Goal: Task Accomplishment & Management: Manage account settings

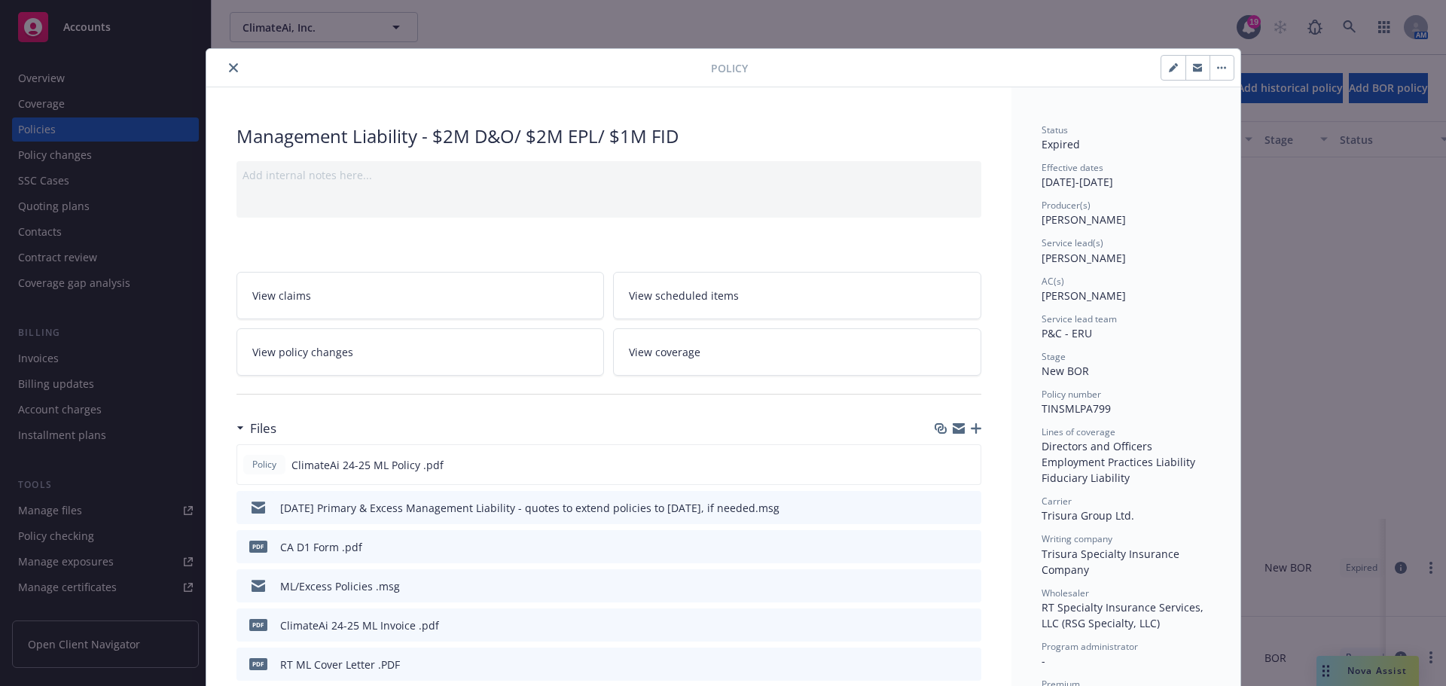
scroll to position [466, 0]
click at [227, 63] on button "close" at bounding box center [233, 68] width 18 height 18
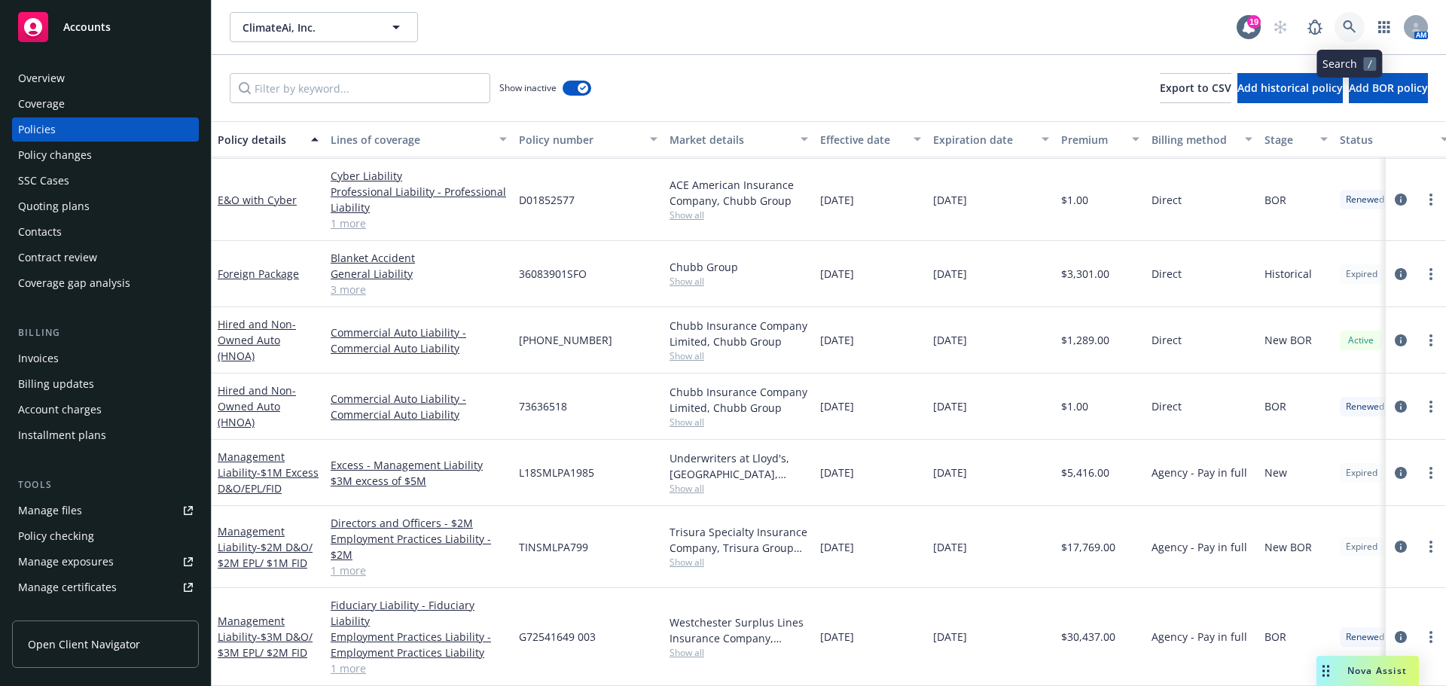
click at [1358, 19] on link at bounding box center [1350, 27] width 30 height 30
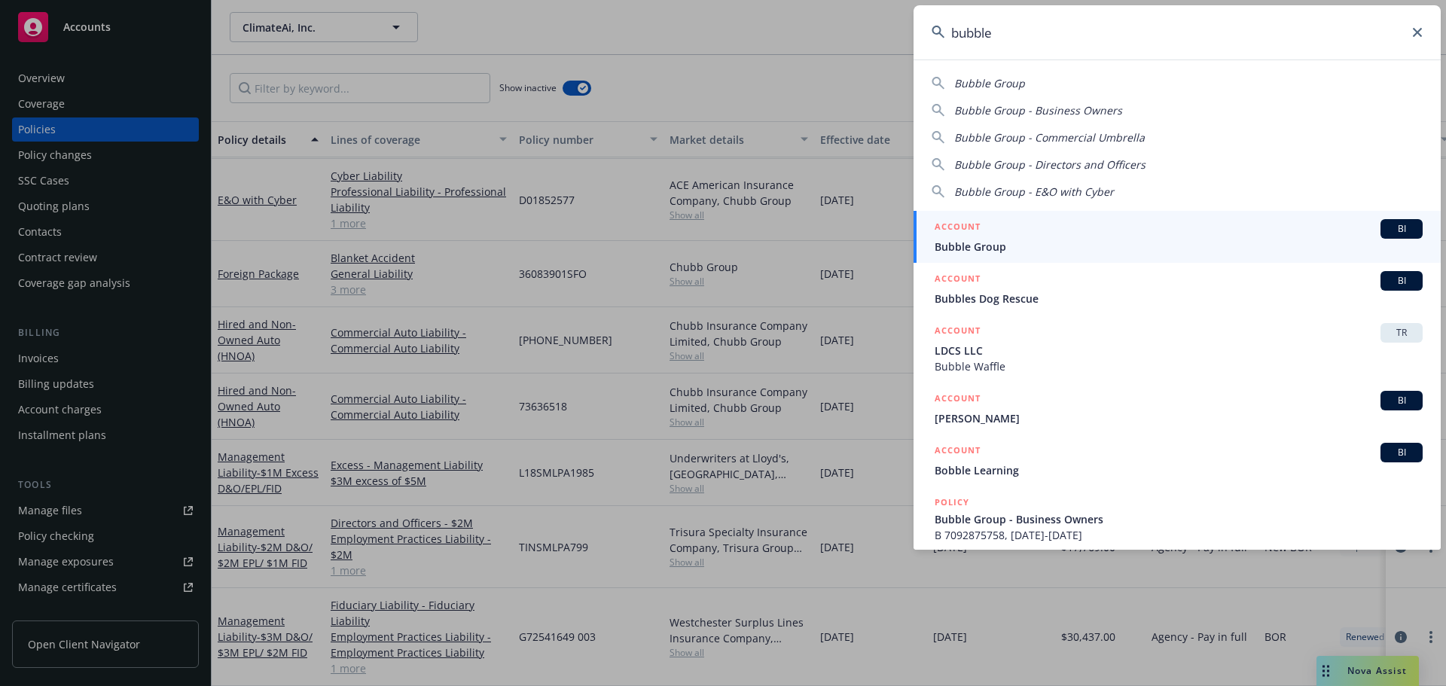
type input "bubble"
click at [954, 255] on link "ACCOUNT BI Bubble Group" at bounding box center [1177, 237] width 527 height 52
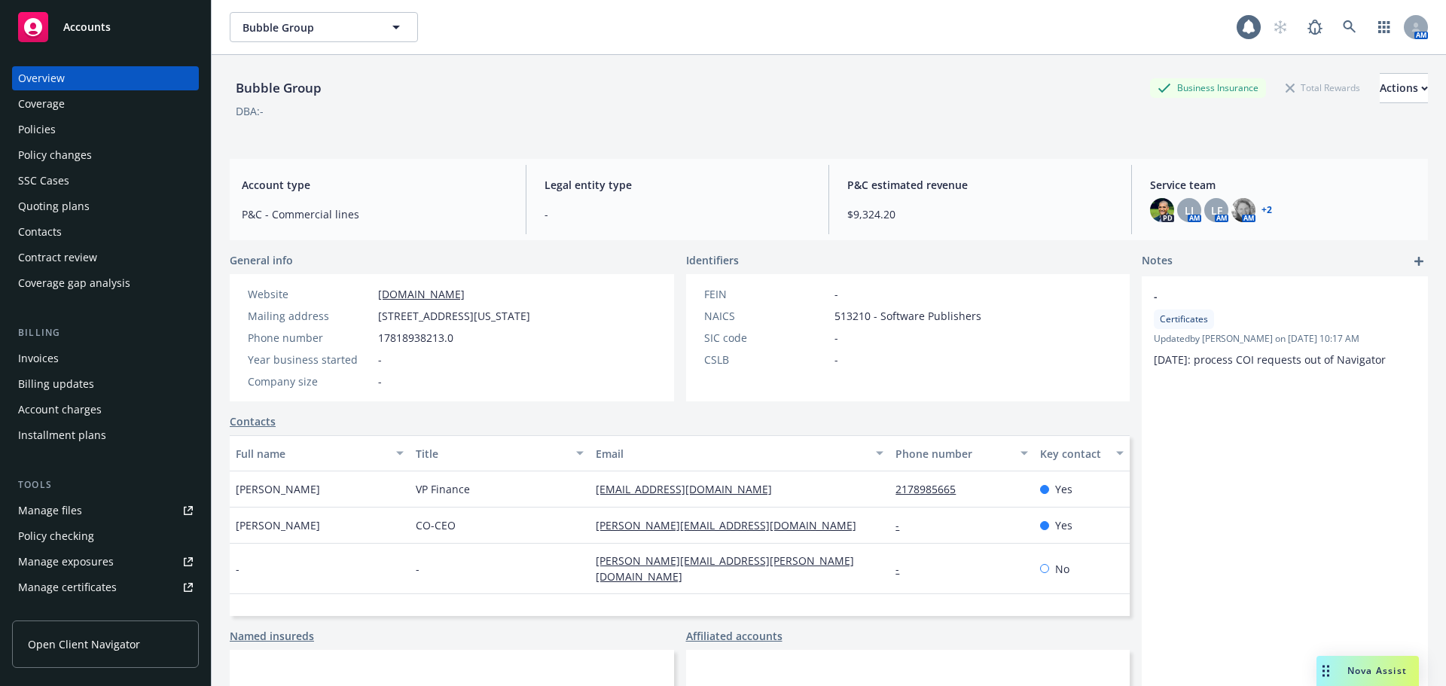
click at [65, 206] on div "Quoting plans" at bounding box center [54, 206] width 72 height 24
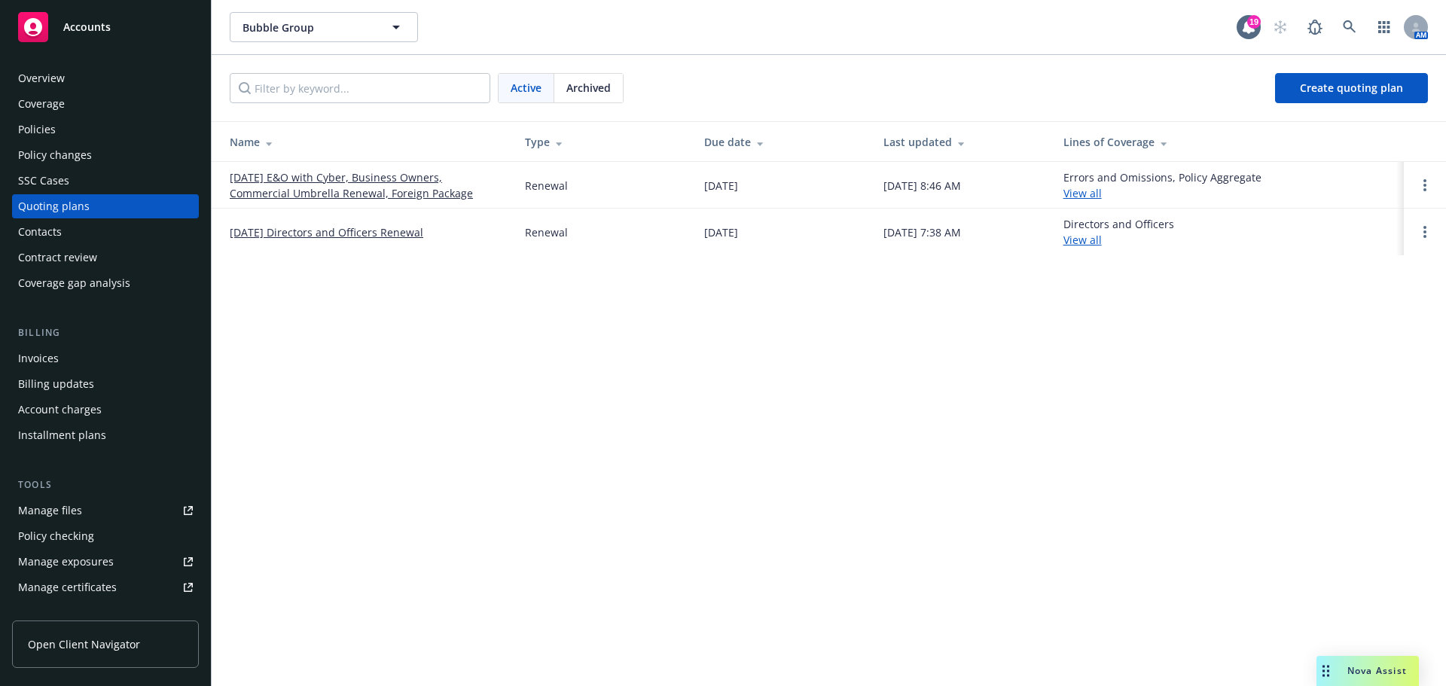
click at [326, 178] on link "09/27/25 E&O with Cyber, Business Owners, Commercial Umbrella Renewal, Foreign …" at bounding box center [365, 185] width 271 height 32
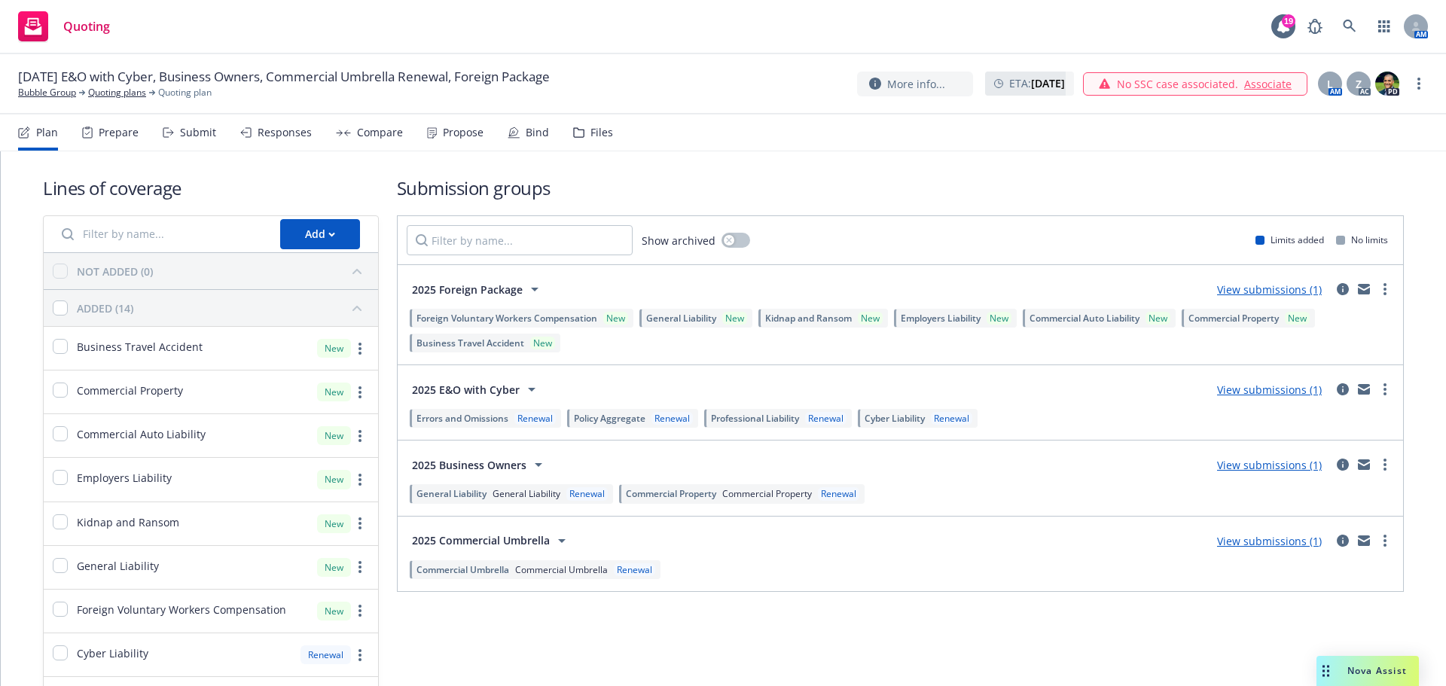
click at [449, 134] on div "Propose" at bounding box center [463, 133] width 41 height 12
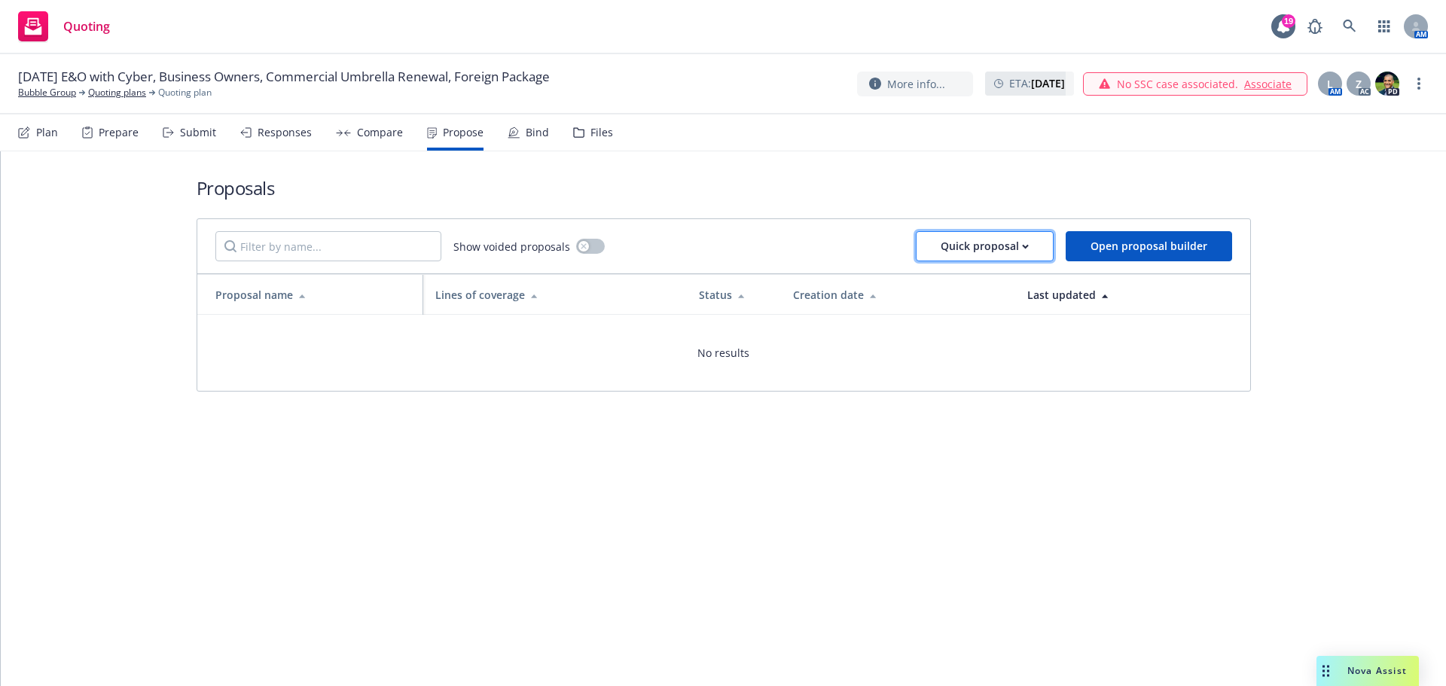
click at [941, 249] on button "Quick proposal" at bounding box center [985, 246] width 138 height 30
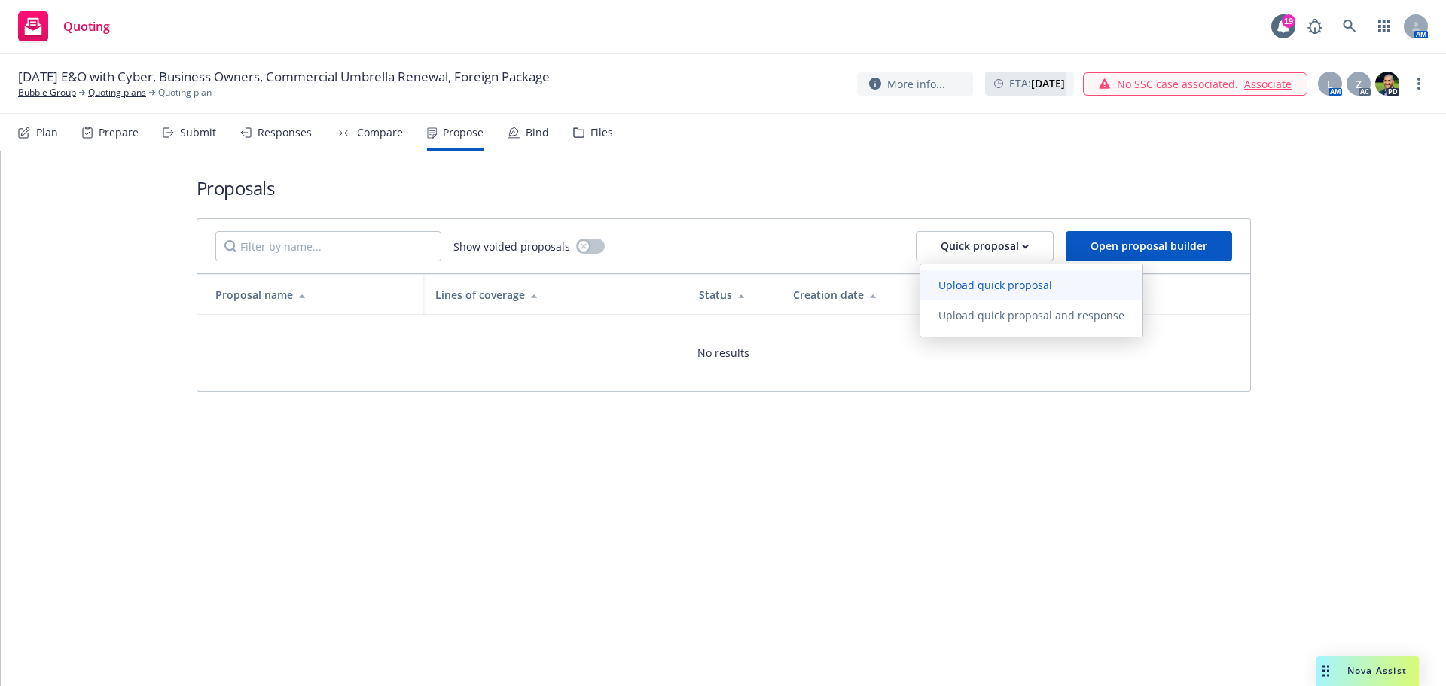
drag, startPoint x: 951, startPoint y: 282, endPoint x: 952, endPoint y: 273, distance: 9.1
click at [952, 282] on span "Upload quick proposal" at bounding box center [995, 285] width 150 height 14
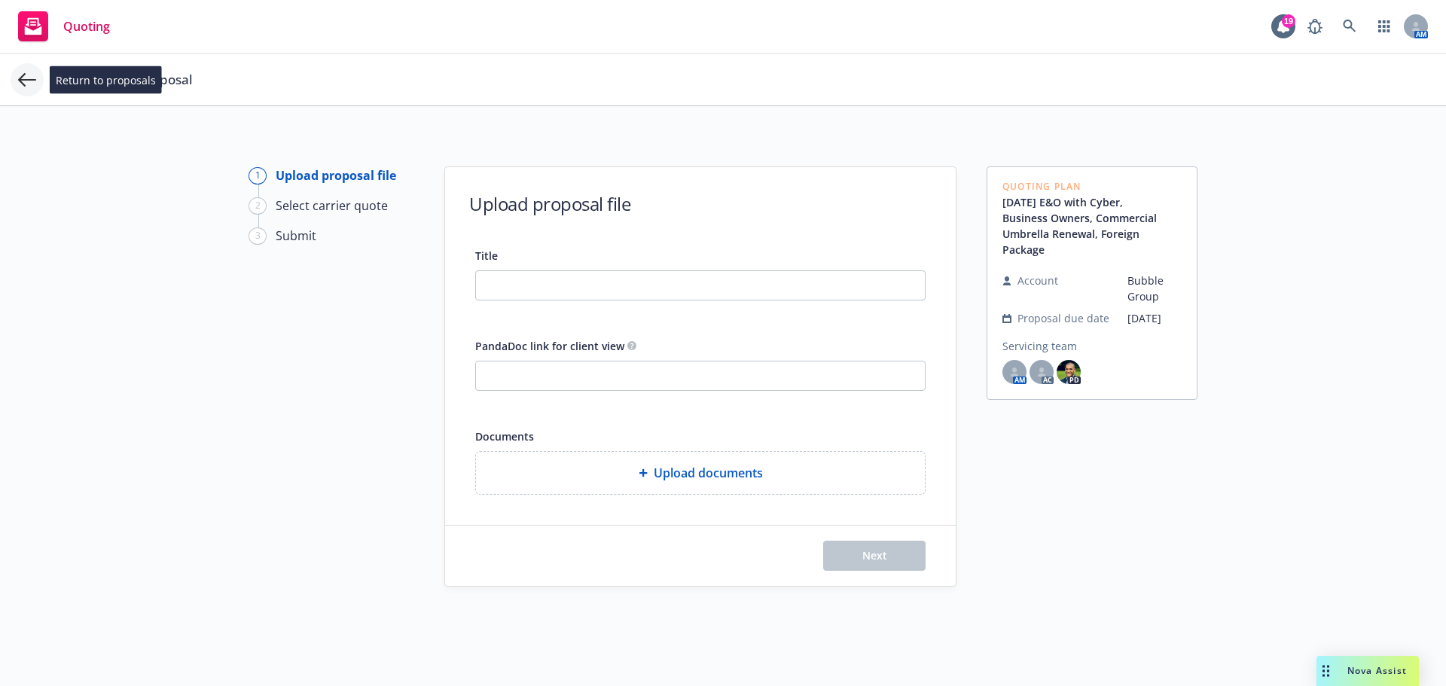
click at [34, 87] on icon at bounding box center [27, 80] width 18 height 18
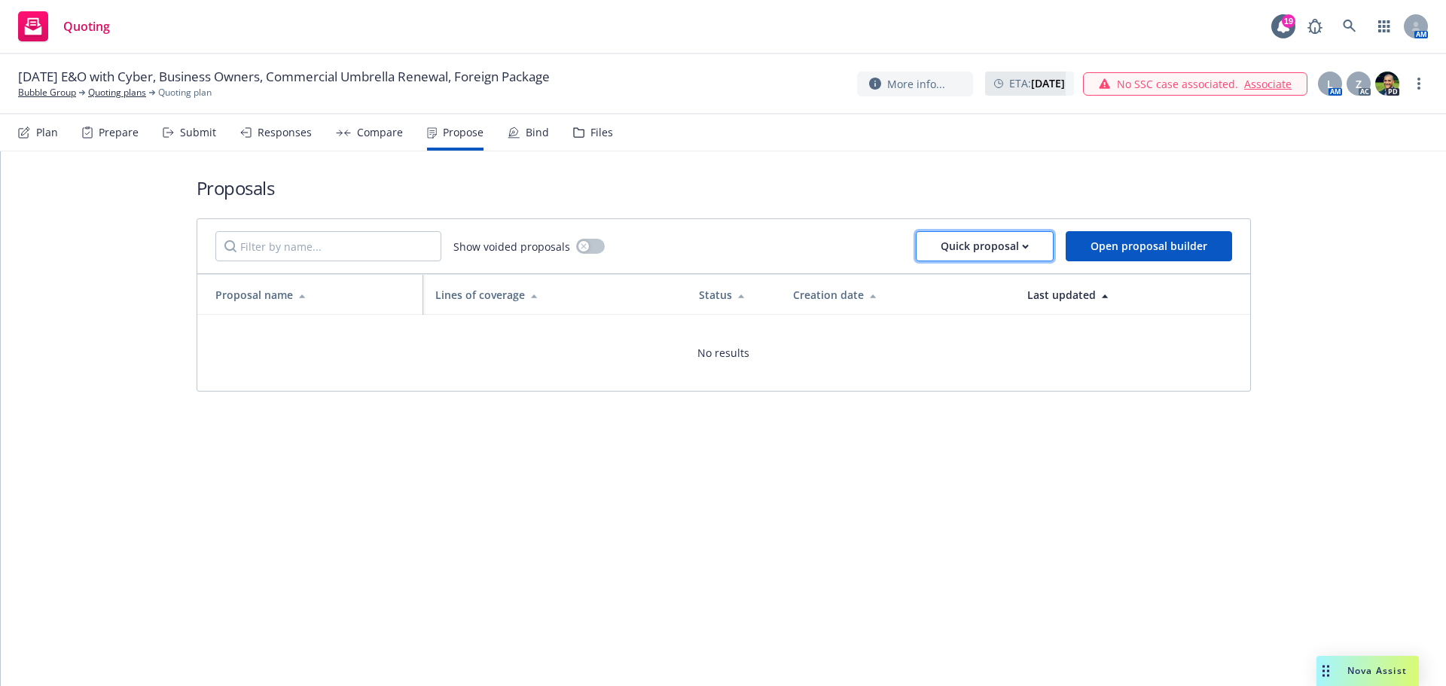
click at [1025, 252] on div "Quick proposal" at bounding box center [985, 246] width 88 height 29
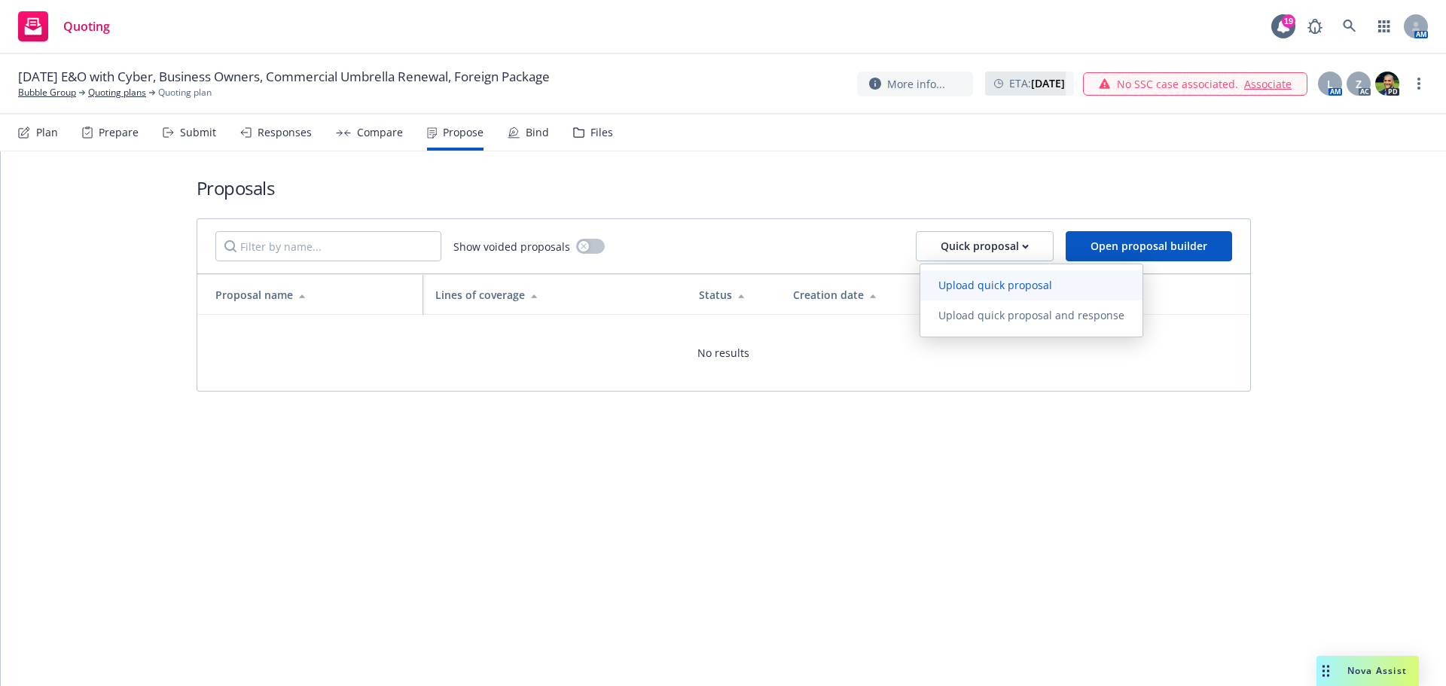
click at [999, 286] on span "Upload quick proposal" at bounding box center [995, 285] width 150 height 14
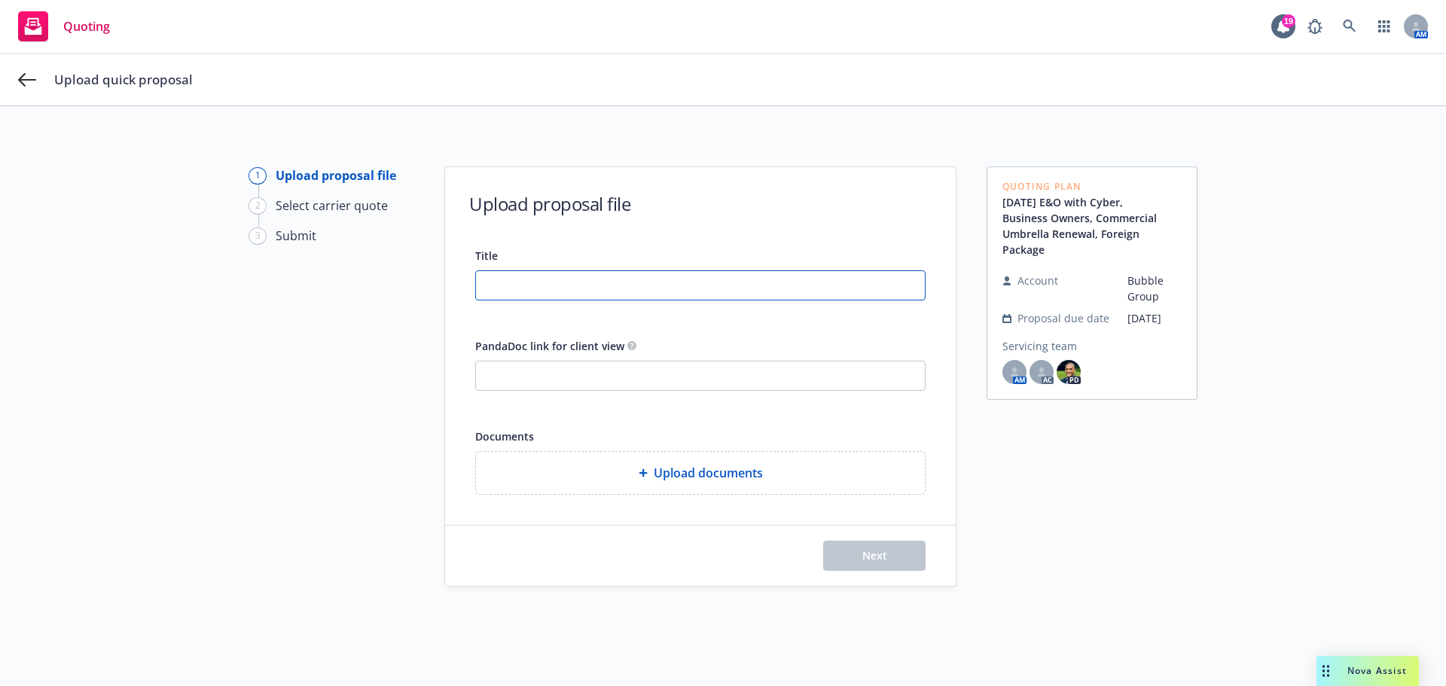
click at [508, 280] on input "Title" at bounding box center [700, 285] width 449 height 29
type input "9/27/2025 BOP, Umbrella, E&O/Cyber Proposal"
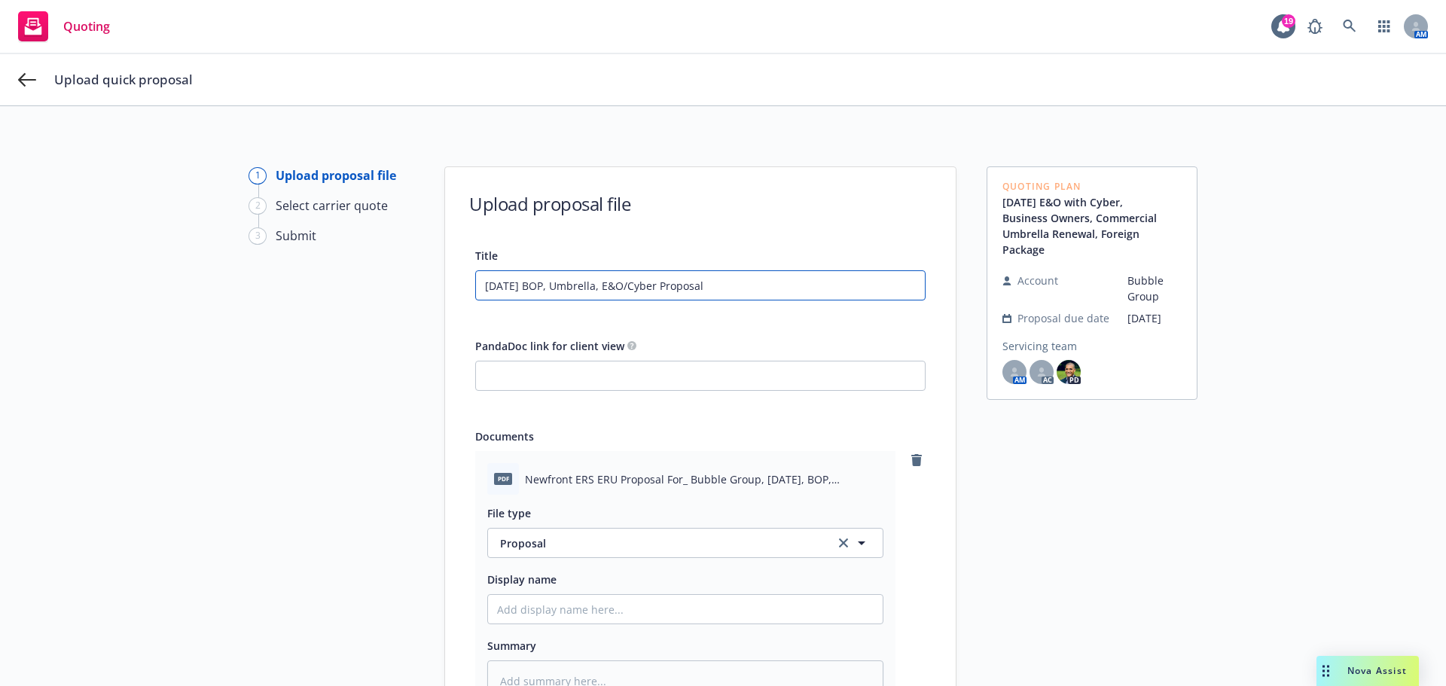
drag, startPoint x: 762, startPoint y: 276, endPoint x: 613, endPoint y: 249, distance: 151.7
click at [364, 300] on div "1 Upload proposal file 2 Select carrier quote 3 Submit Upload proposal file Tit…" at bounding box center [723, 512] width 1410 height 692
click at [506, 601] on input "Display name" at bounding box center [685, 609] width 395 height 29
paste input "9/27/2025 BOP, Umbrella, E&O/Cyber Proposal"
type textarea "x"
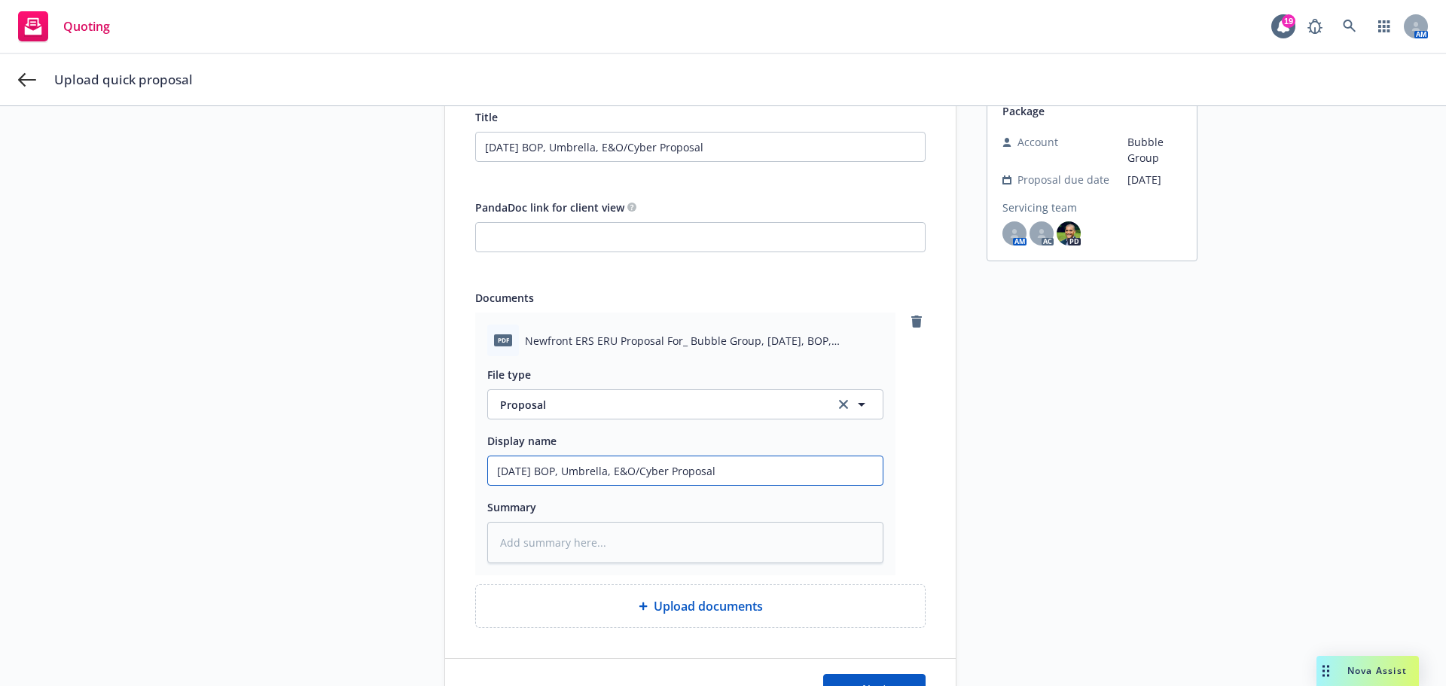
scroll to position [233, 0]
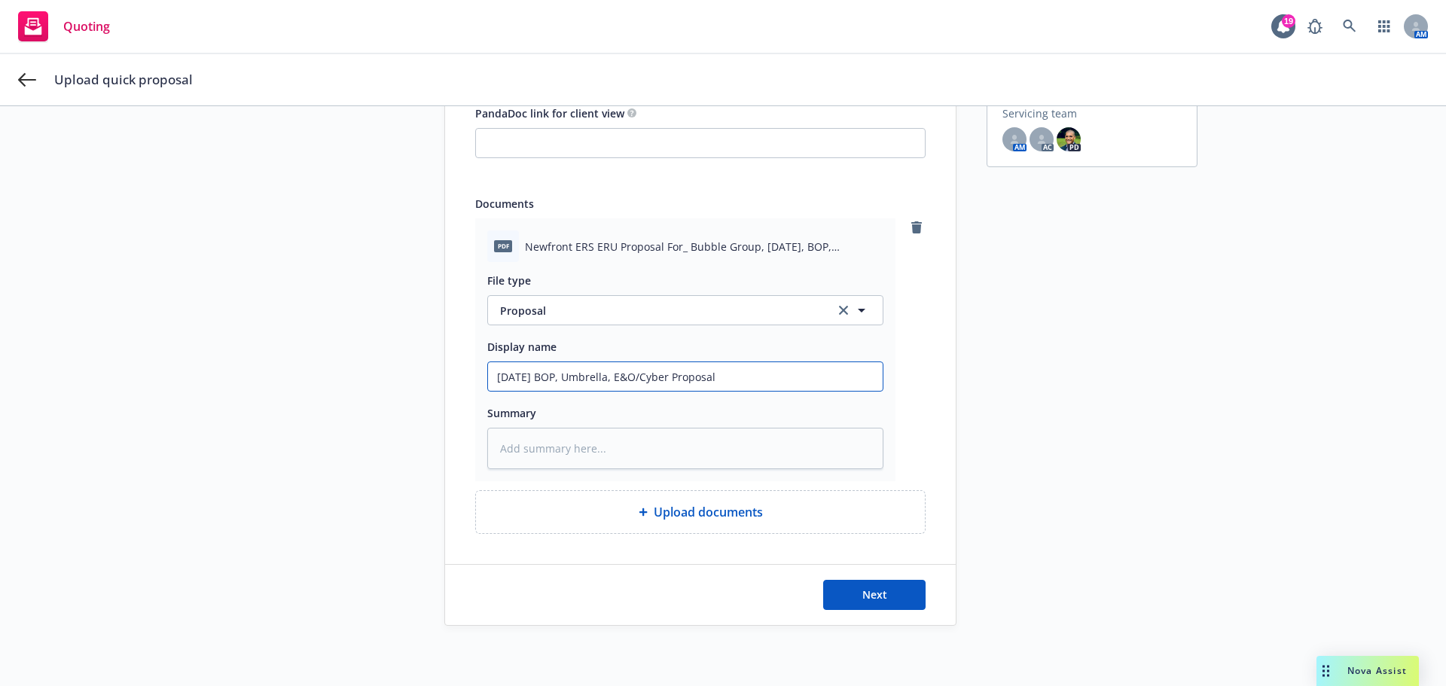
type input "9/27/2025 BOP, Umbrella, E&O/Cyber Proposal"
click at [668, 509] on span "Upload documents" at bounding box center [708, 512] width 109 height 18
type textarea "x"
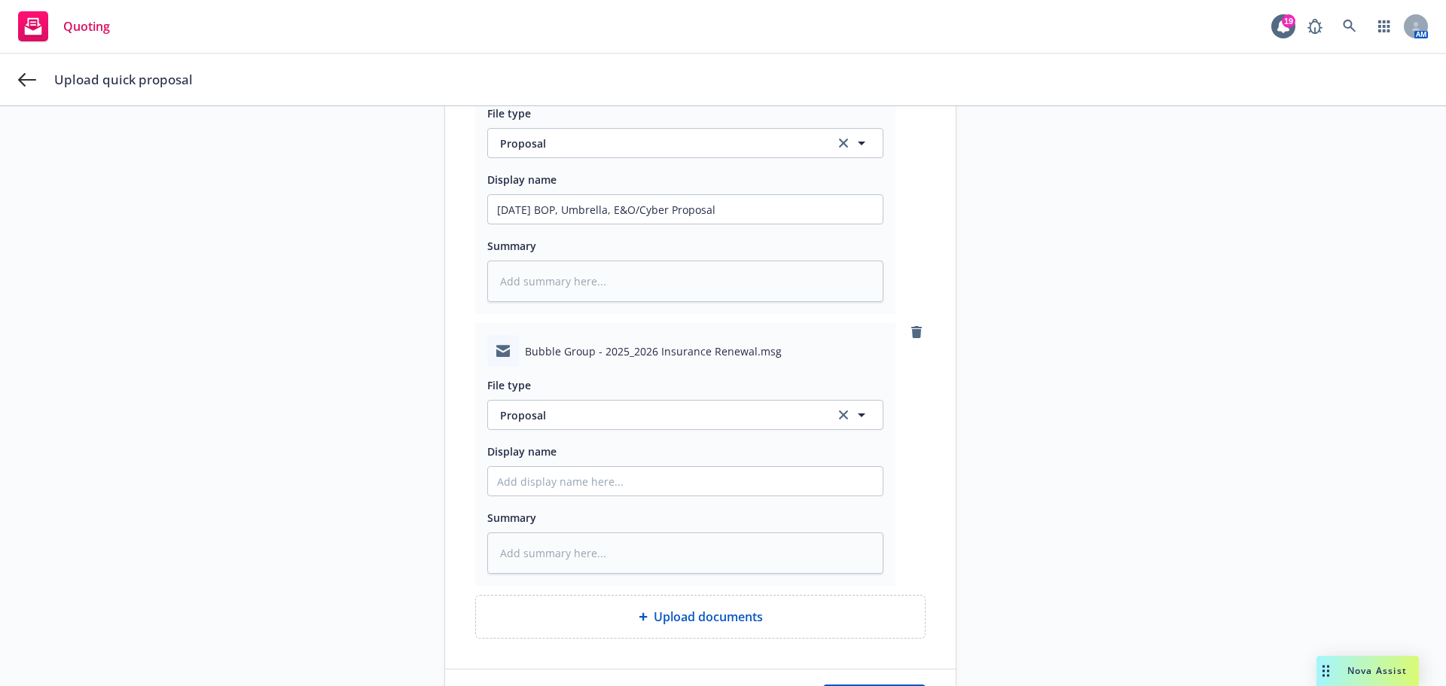
scroll to position [505, 0]
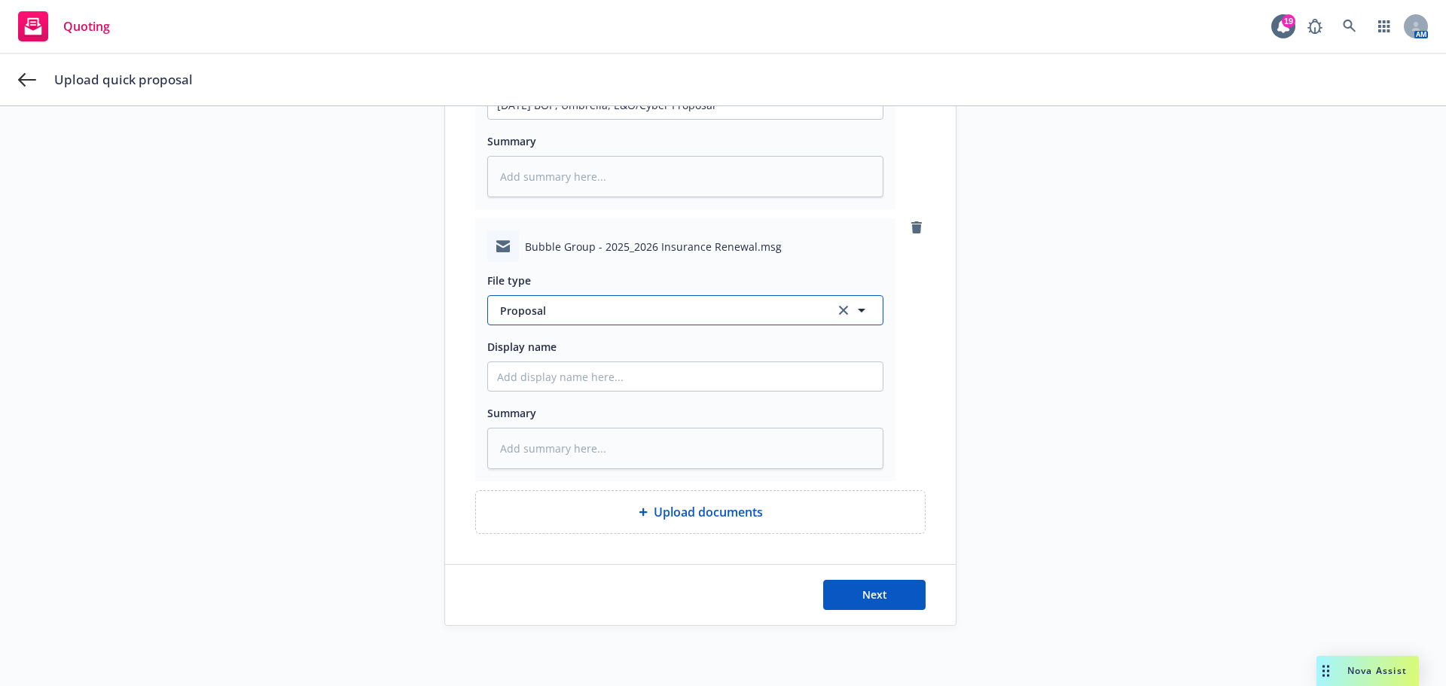
click at [553, 307] on span "Proposal" at bounding box center [658, 311] width 317 height 16
type input "e"
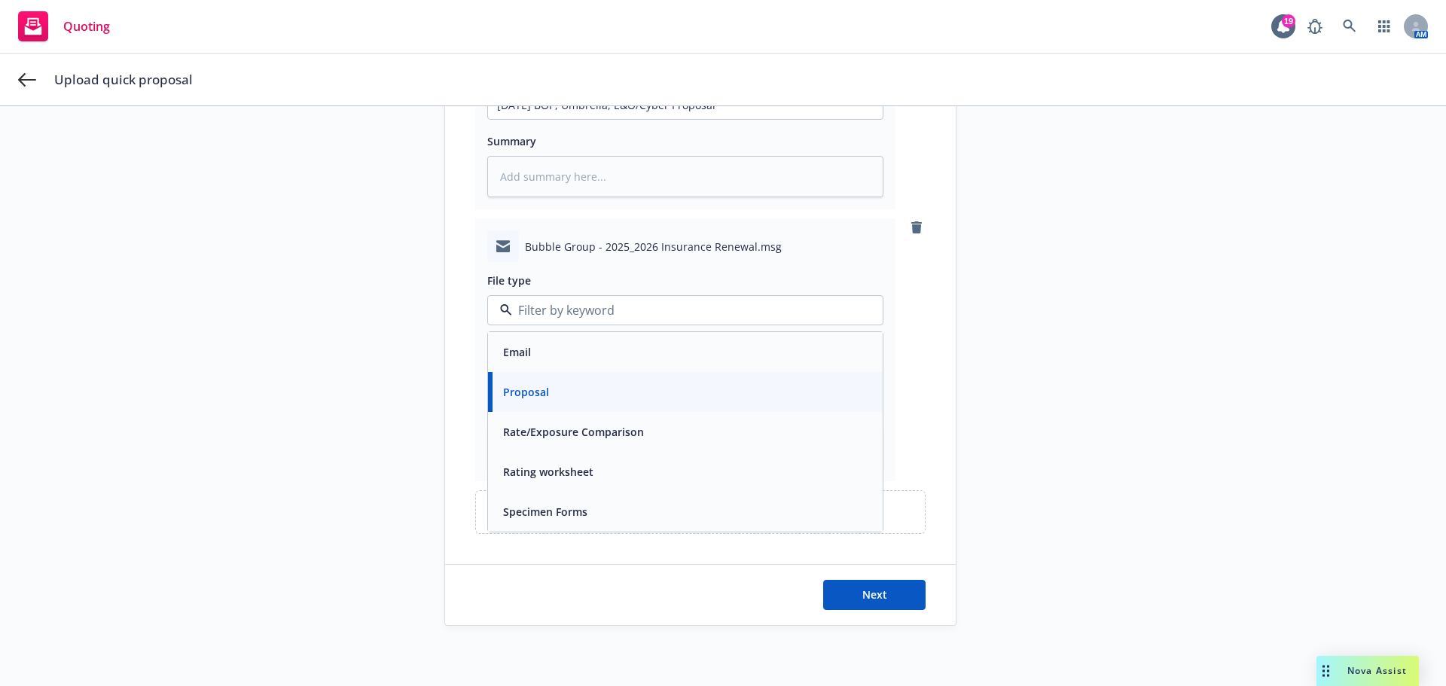
click at [554, 349] on div "Email" at bounding box center [685, 352] width 377 height 22
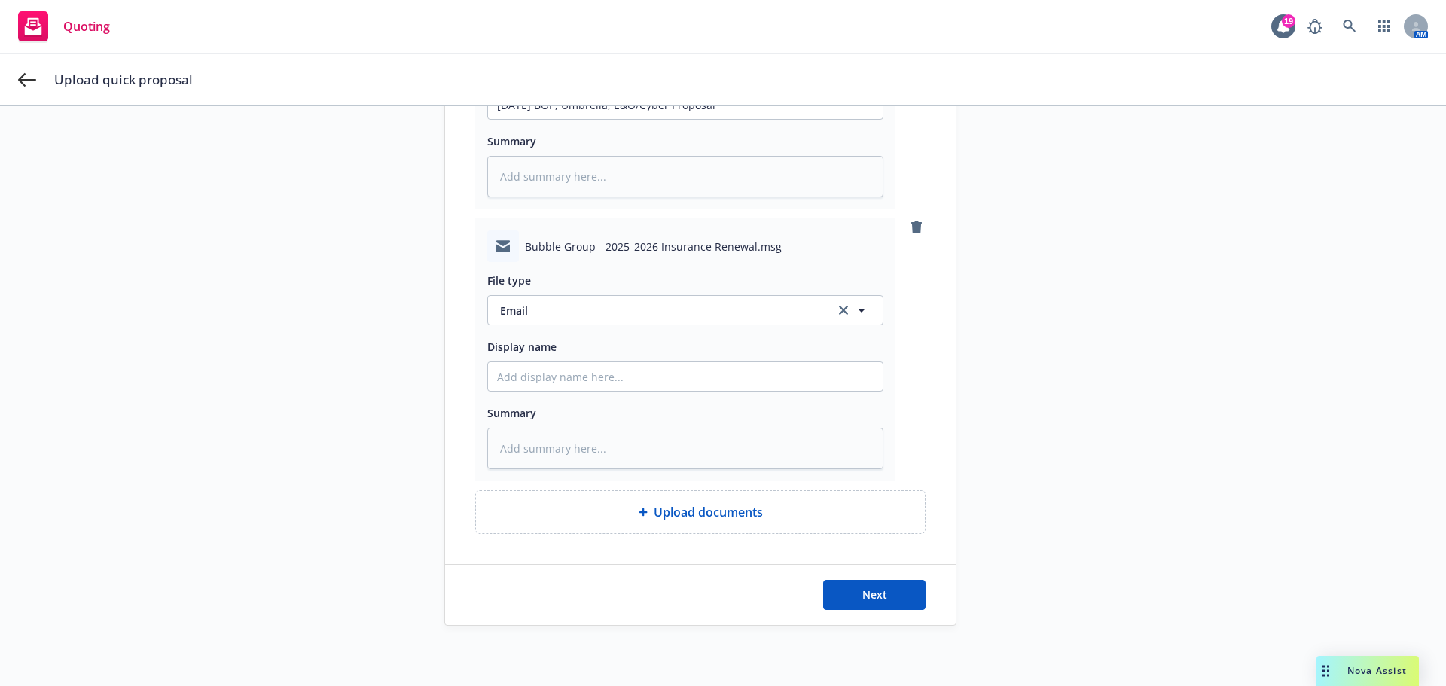
scroll to position [203, 0]
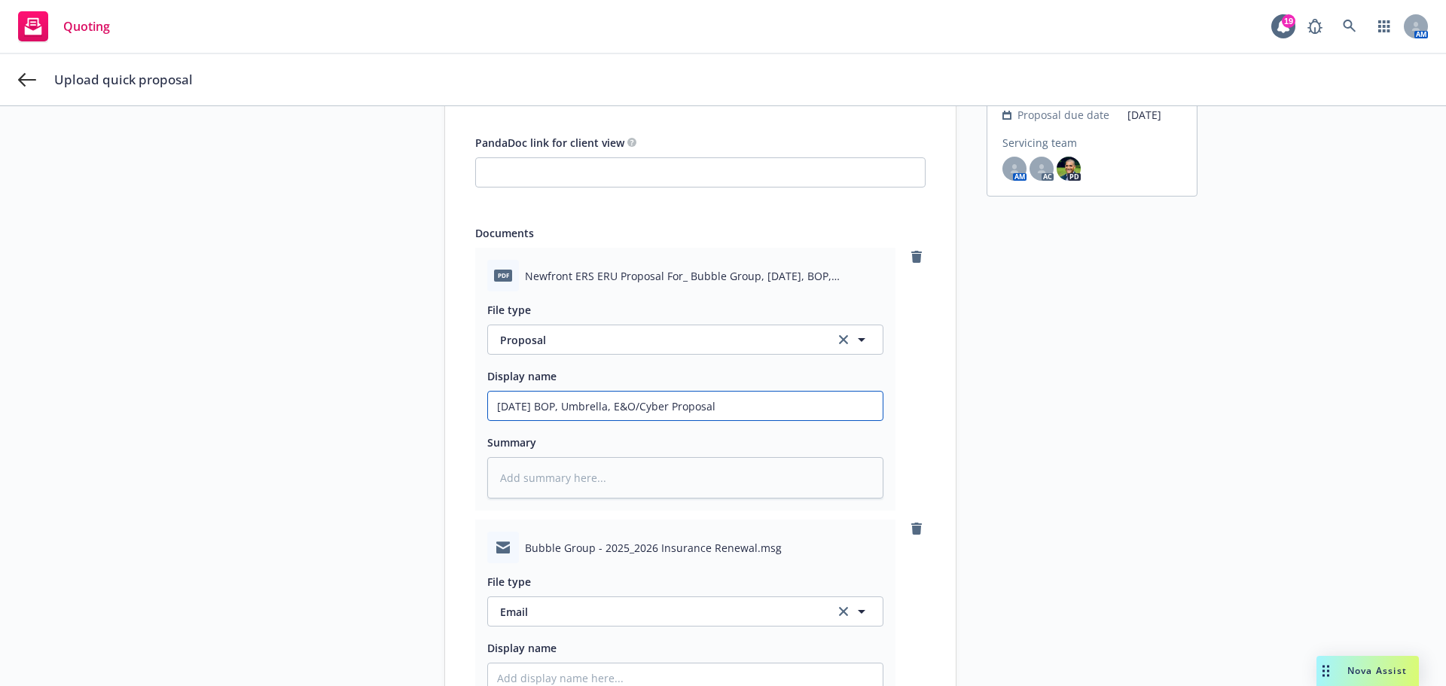
drag, startPoint x: 764, startPoint y: 402, endPoint x: 453, endPoint y: 398, distance: 311.1
click at [366, 398] on div "1 Upload proposal file 2 Select carrier quote 3 Submit Upload proposal file Tit…" at bounding box center [723, 445] width 1410 height 964
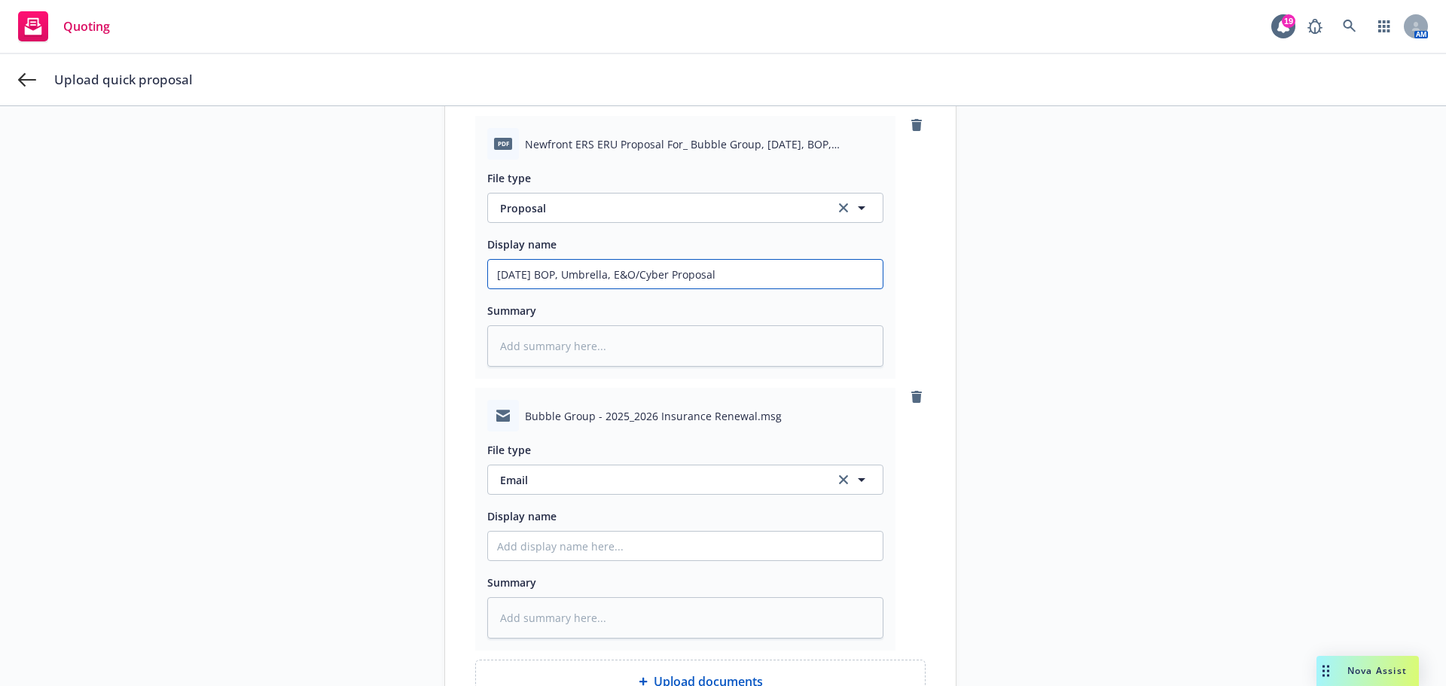
scroll to position [505, 0]
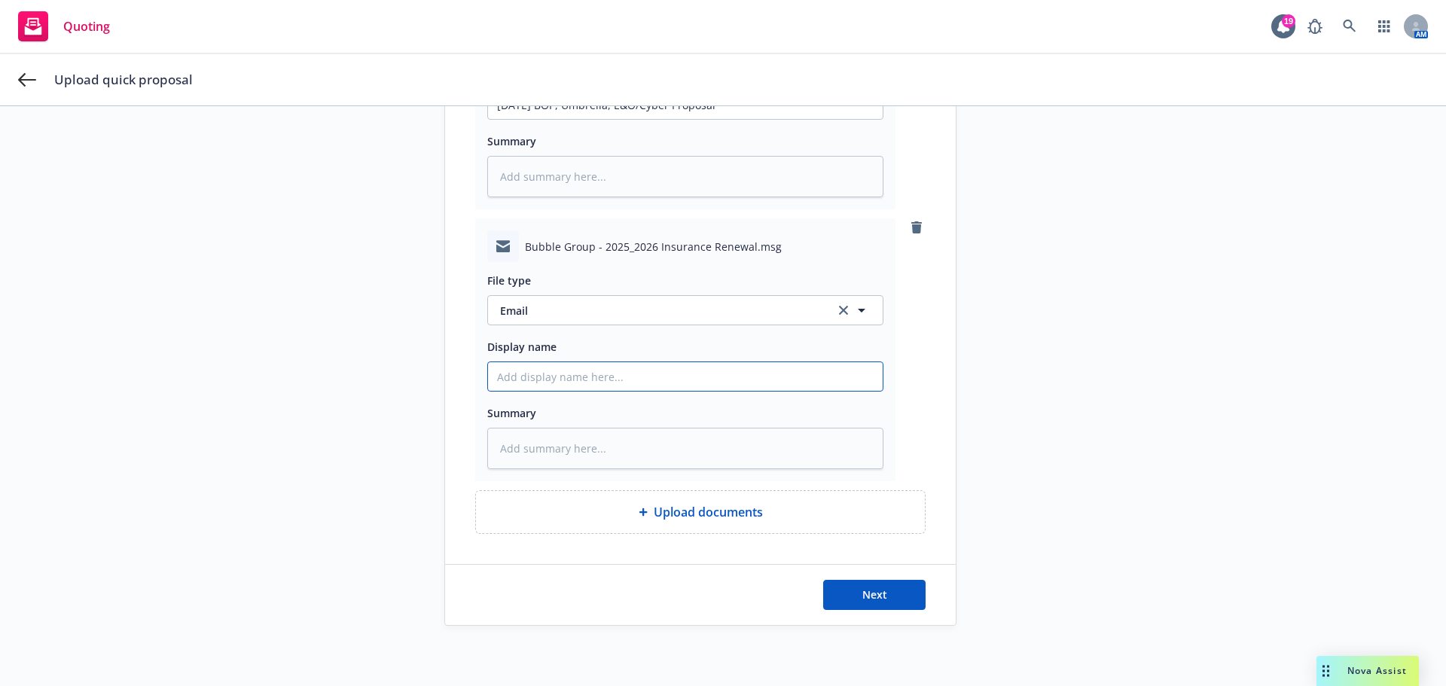
click at [532, 377] on input "Display name" at bounding box center [685, 376] width 395 height 29
paste input "9/27/2025 BOP, Umbrella, E&O/Cyber Proposal"
type textarea "x"
type input "9/27/2025 BOP, Umbrella, E&O/Cyber Proposal"
type textarea "x"
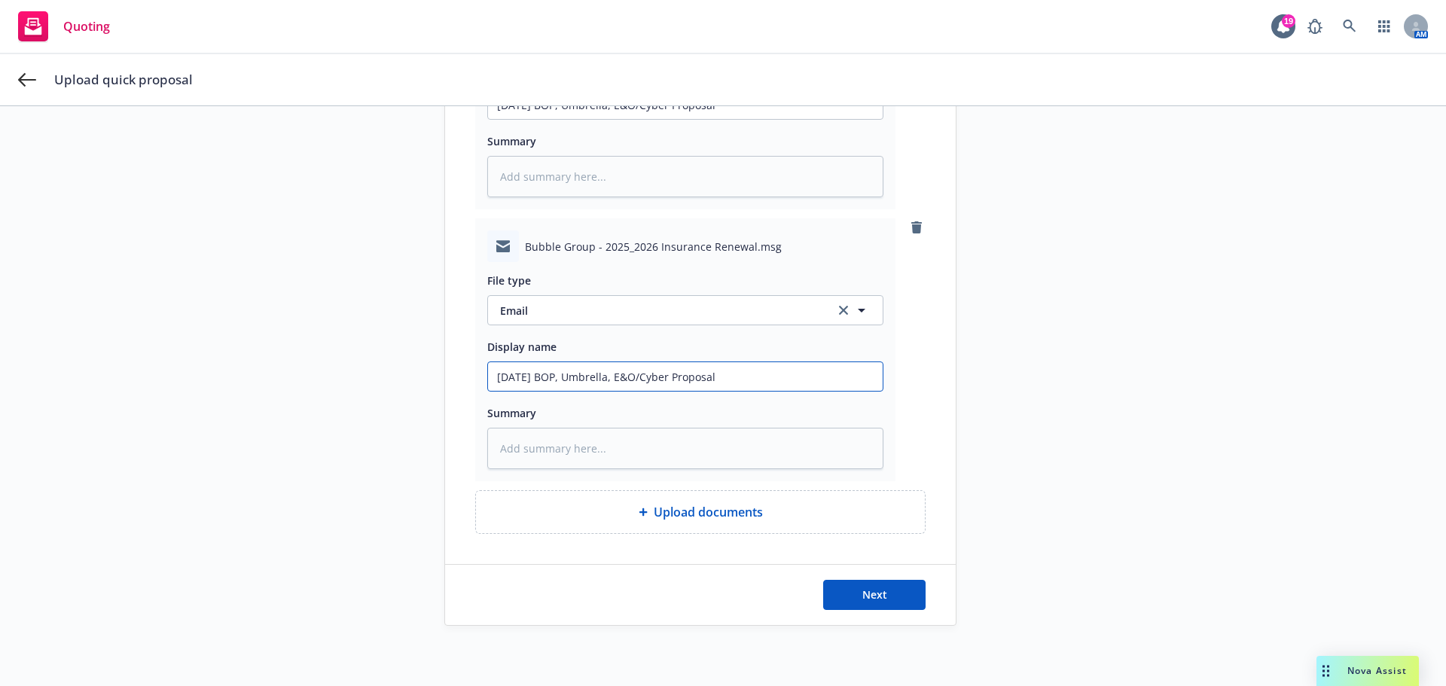
type input "9/27/2025 BOP, Umbrella, E&O/Cyber Proposal"
type textarea "x"
type input "9/27/2025 BOP, Umbrella, E&O/Cyber Proposal E"
type textarea "x"
type input "9/27/2025 BOP, Umbrella, E&O/Cyber Proposal EM"
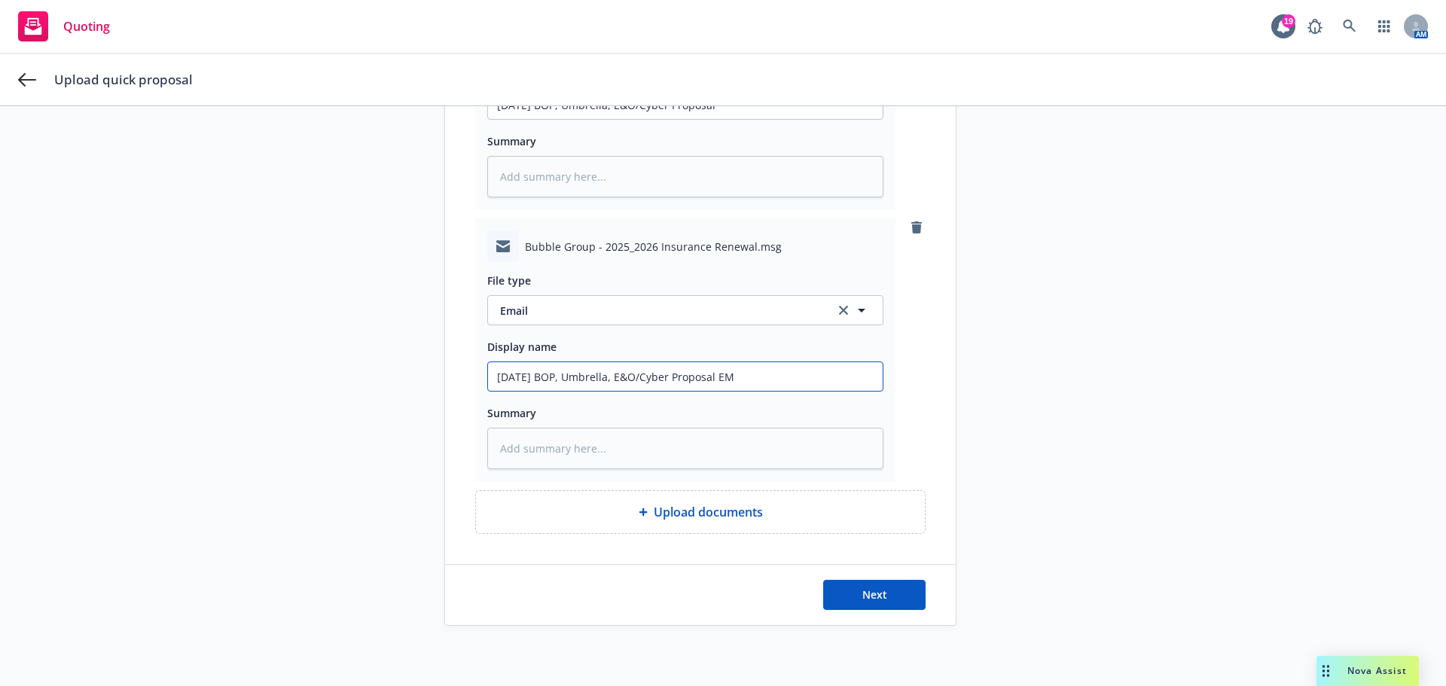
type textarea "x"
type input "9/27/2025 BOP, Umbrella, E&O/Cyber Proposal EM t"
type textarea "x"
type input "9/27/2025 BOP, Umbrella, E&O/Cyber Proposal EM to"
type textarea "x"
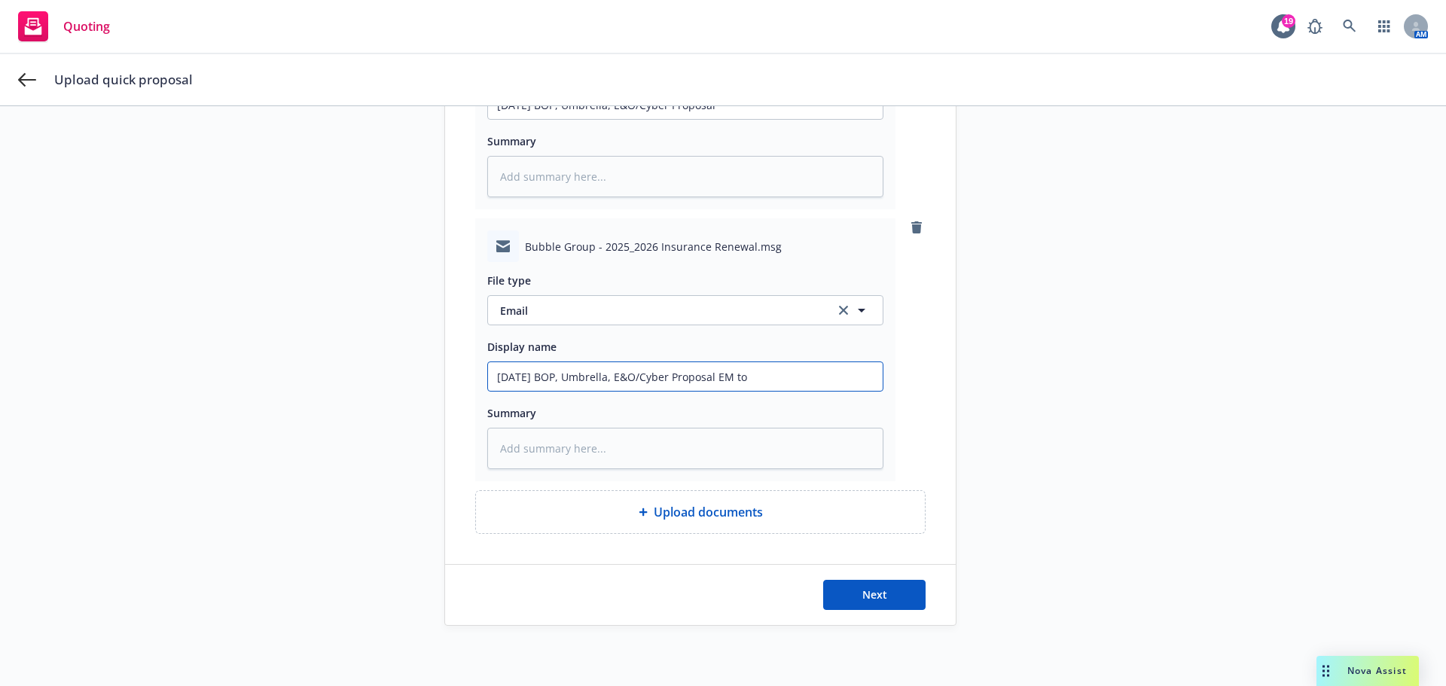
type input "9/27/2025 BOP, Umbrella, E&O/Cyber Proposal EM to"
type textarea "x"
type input "9/27/2025 BOP, Umbrella, E&O/Cyber Proposal EM to I"
type textarea "x"
type input "9/27/2025 BOP, Umbrella, E&O/Cyber Proposal EM to IN"
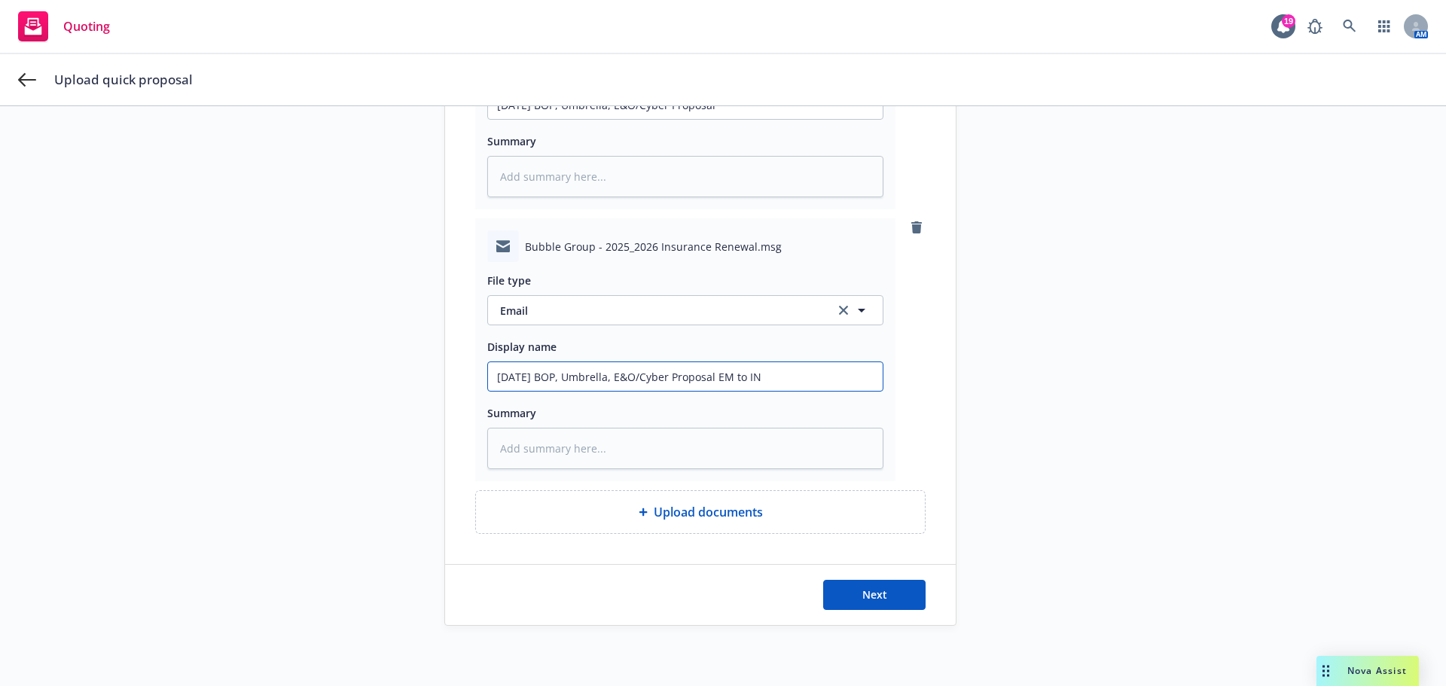
type textarea "x"
type input "9/27/2025 BOP, Umbrella, E&O/Cyber Proposal EM to INS"
type textarea "x"
type input "9/27/2025 BOP, Umbrella, E&O/Cyber Proposal EM to INSD"
click at [873, 601] on span "Next" at bounding box center [874, 594] width 25 height 14
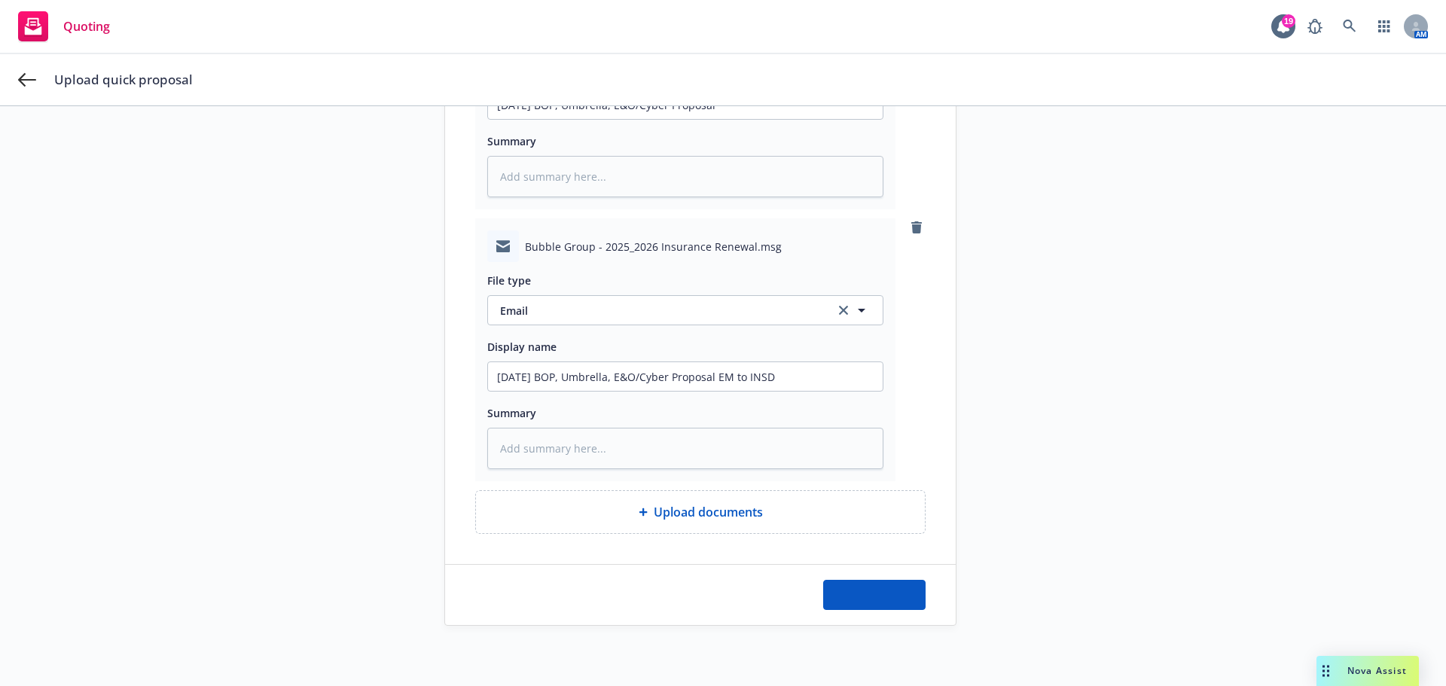
type textarea "x"
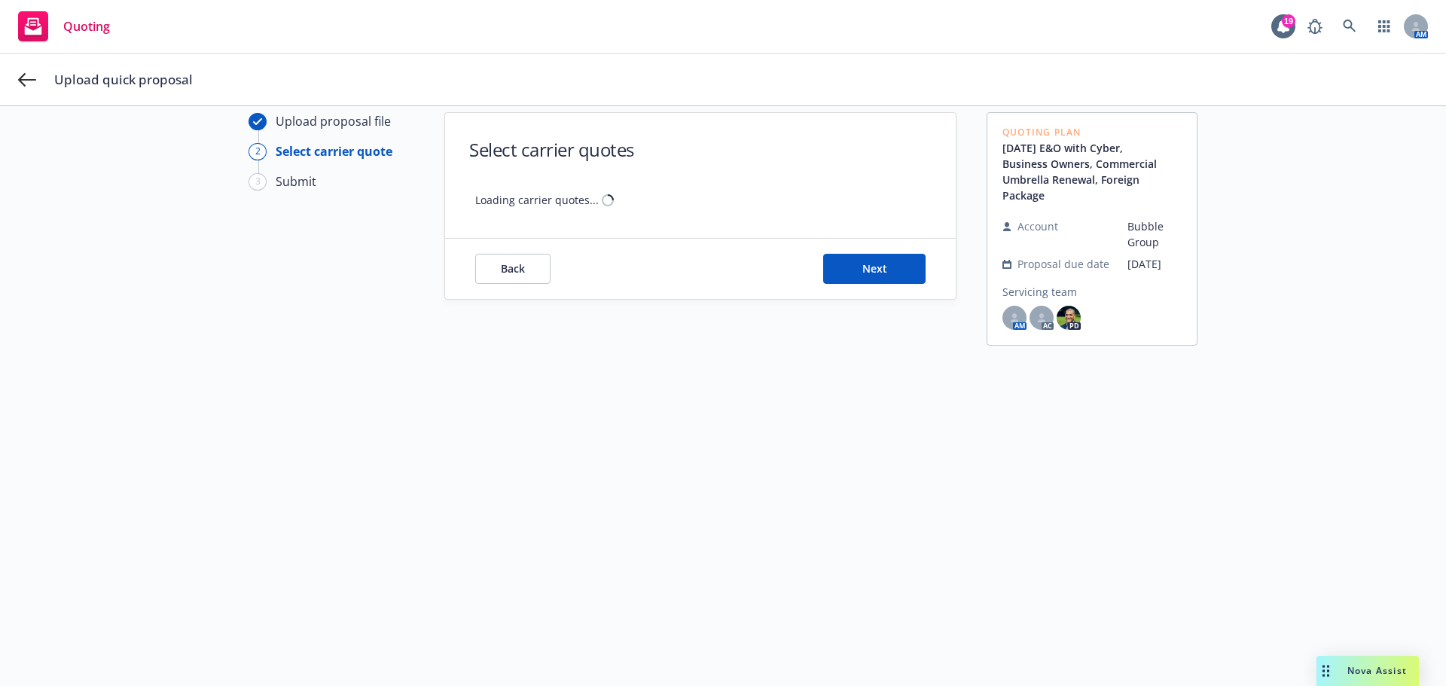
scroll to position [54, 0]
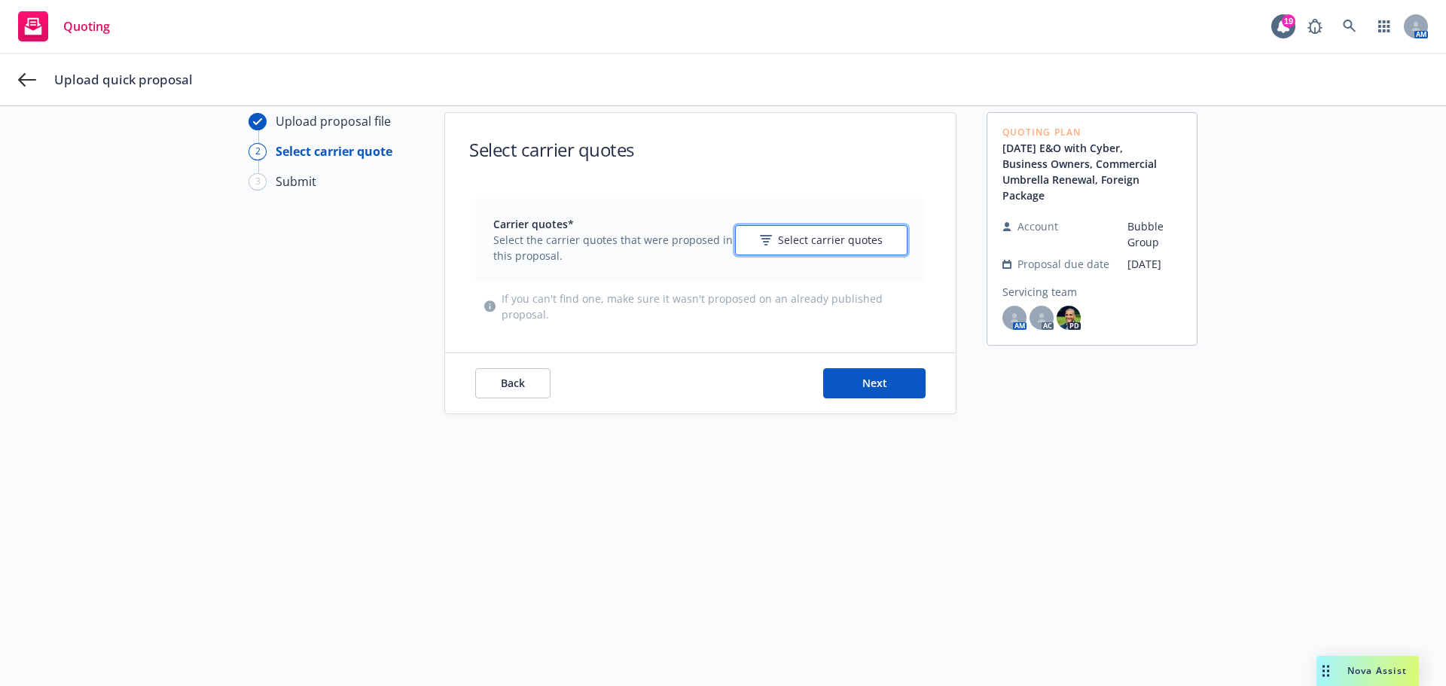
click at [796, 235] on span "Select carrier quotes" at bounding box center [830, 240] width 105 height 16
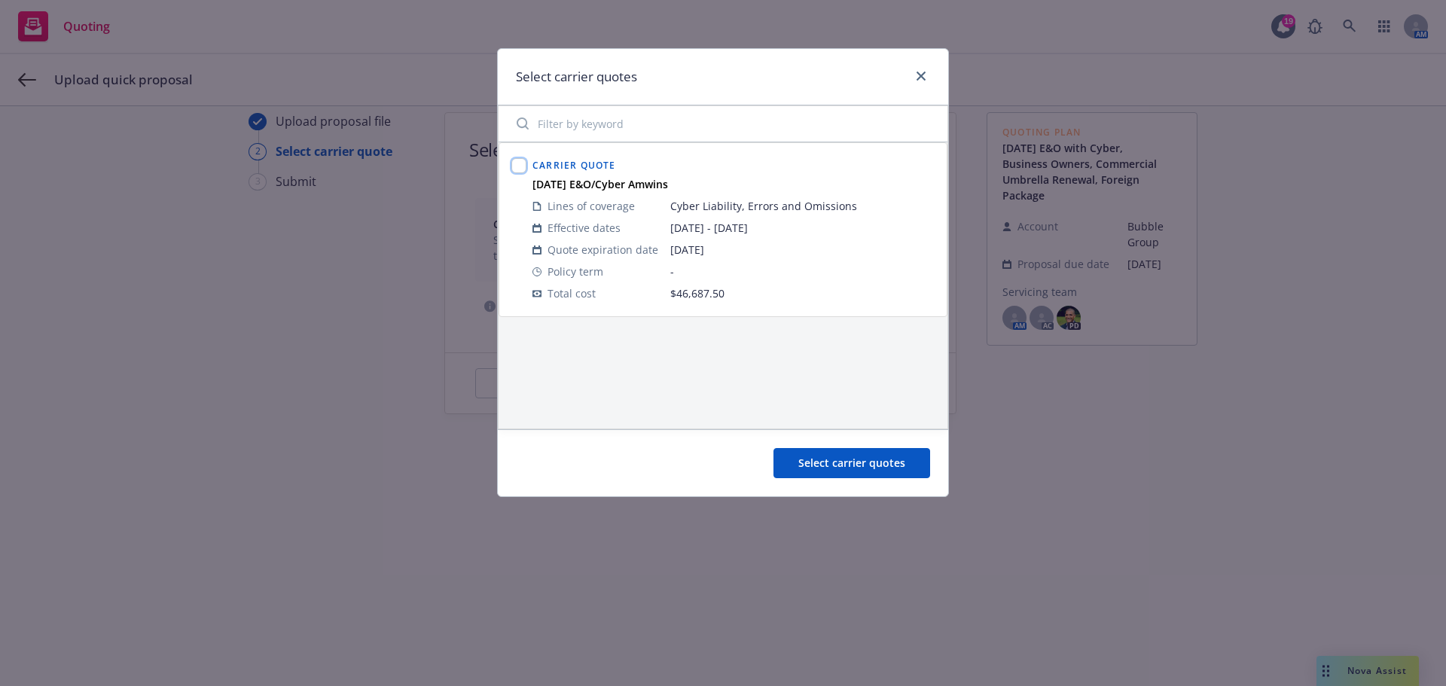
click at [517, 160] on input "checkbox" at bounding box center [518, 165] width 15 height 15
checkbox input "true"
click at [869, 470] on button "Select carrier quotes" at bounding box center [851, 463] width 157 height 30
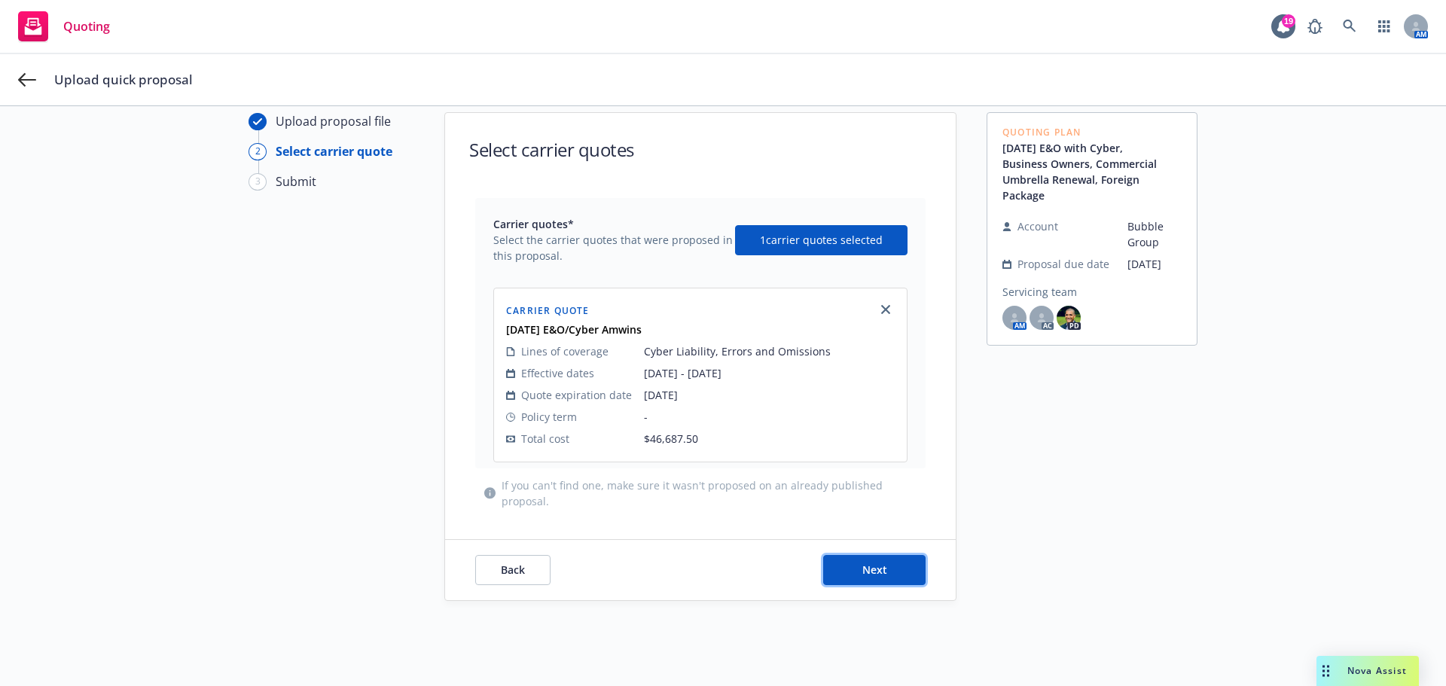
drag, startPoint x: 869, startPoint y: 575, endPoint x: 865, endPoint y: 566, distance: 9.4
click at [868, 573] on span "Next" at bounding box center [874, 570] width 25 height 14
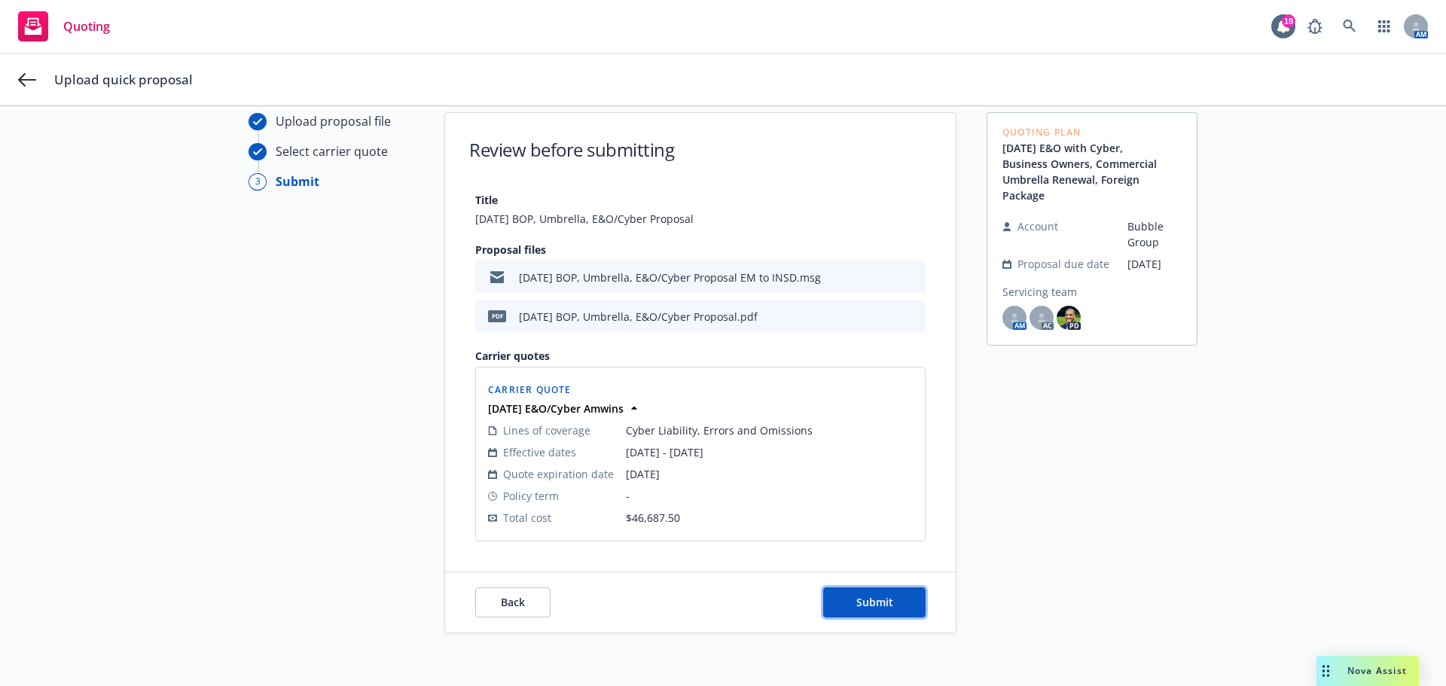
drag, startPoint x: 867, startPoint y: 606, endPoint x: 627, endPoint y: 464, distance: 278.2
click at [866, 601] on span "Submit" at bounding box center [874, 602] width 37 height 14
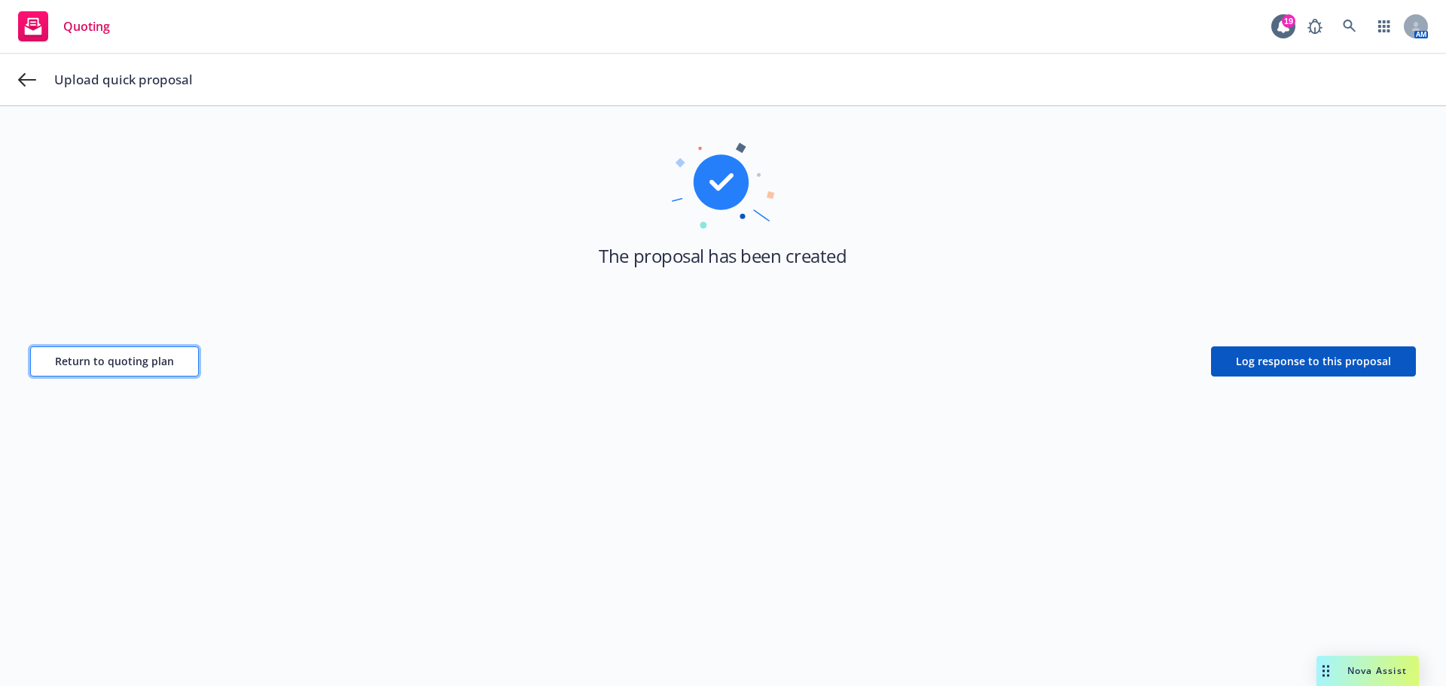
click at [111, 356] on span "Return to quoting plan" at bounding box center [114, 361] width 119 height 14
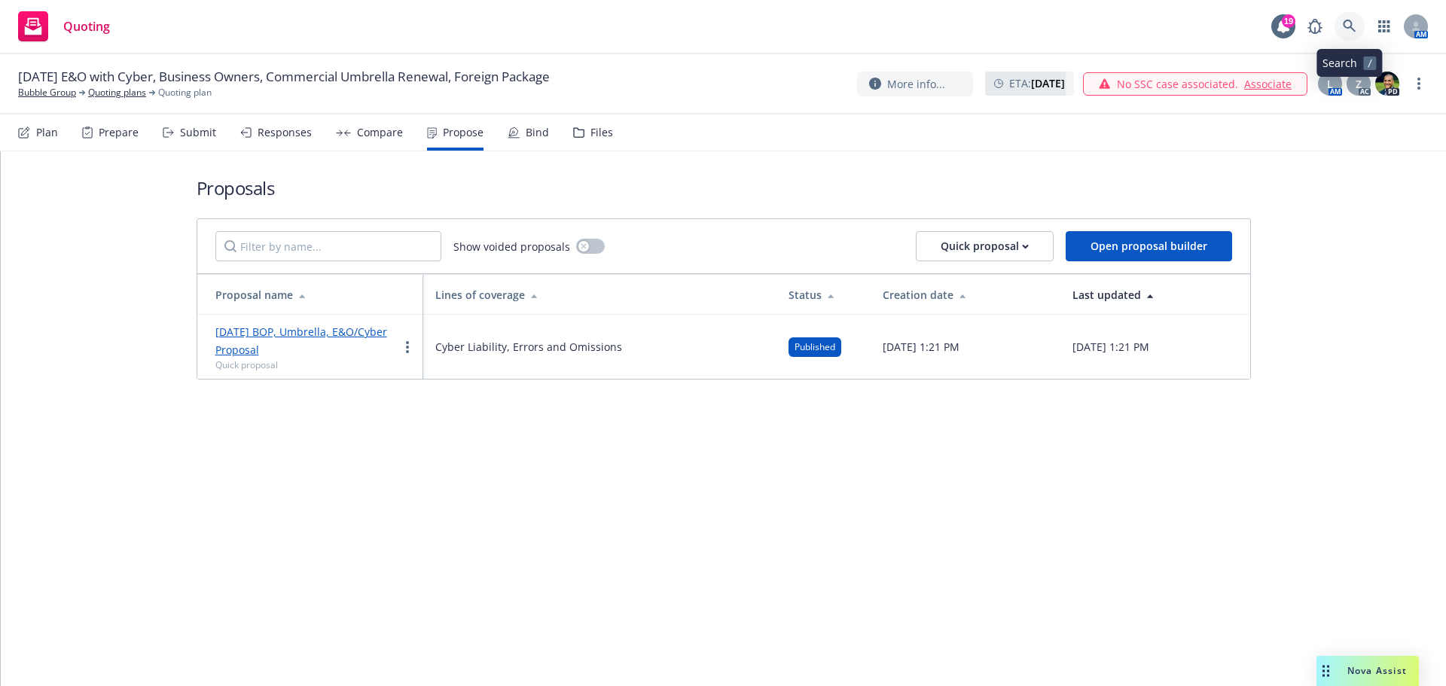
click at [1350, 27] on icon at bounding box center [1349, 26] width 13 height 13
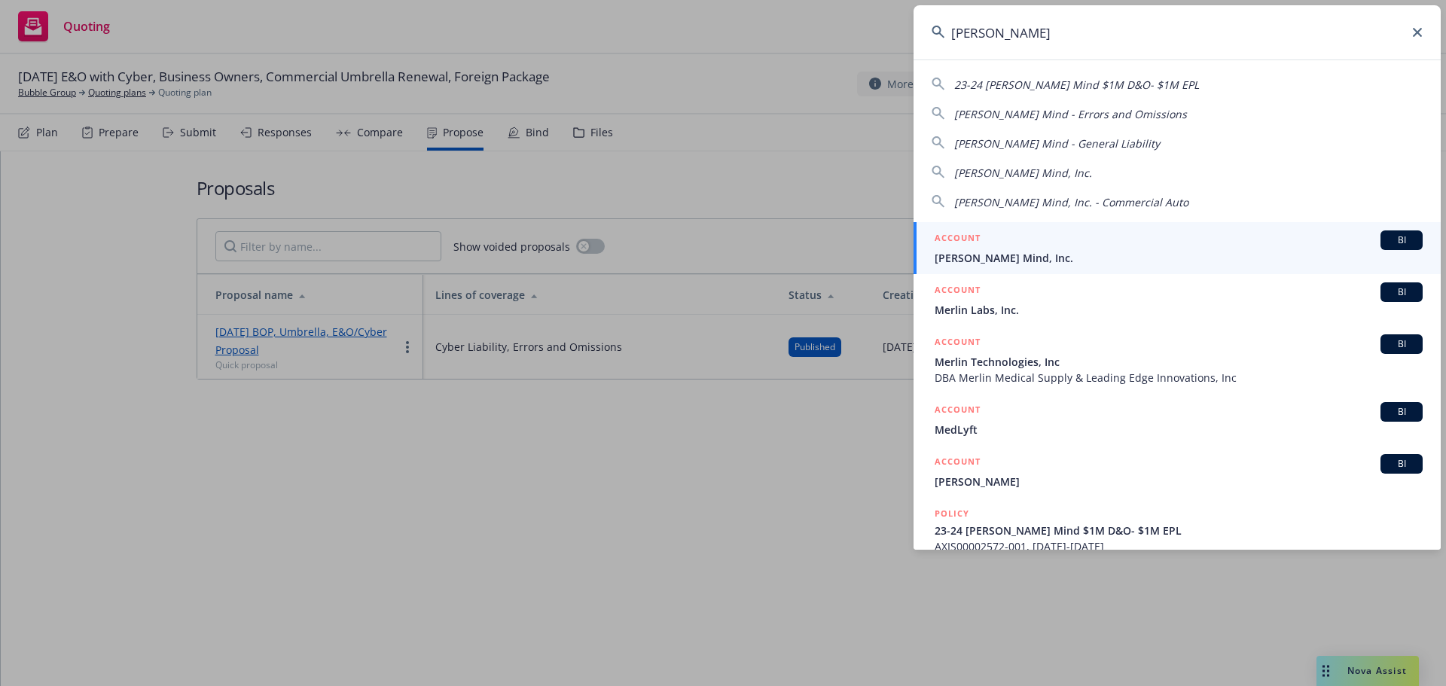
type input "merlyn"
click at [995, 253] on span "[PERSON_NAME] Mind, Inc." at bounding box center [1179, 258] width 488 height 16
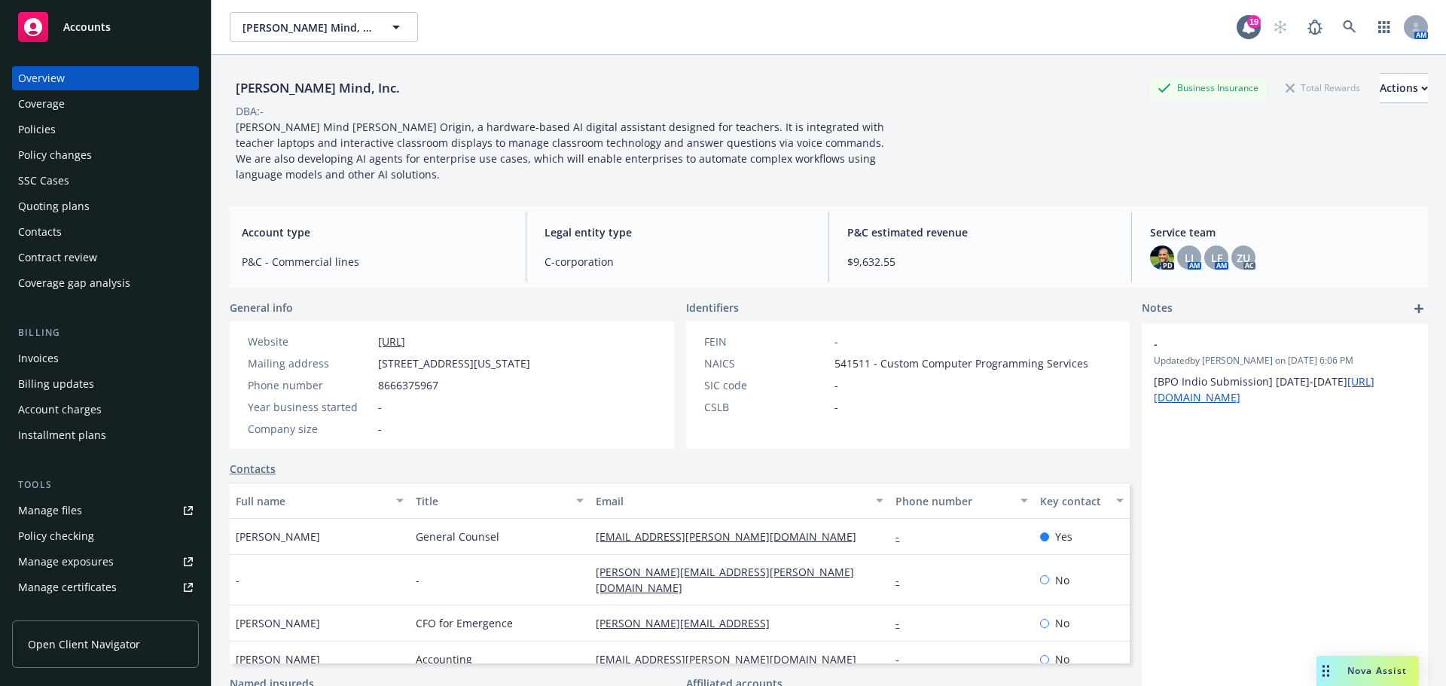
click at [45, 208] on div "Quoting plans" at bounding box center [54, 206] width 72 height 24
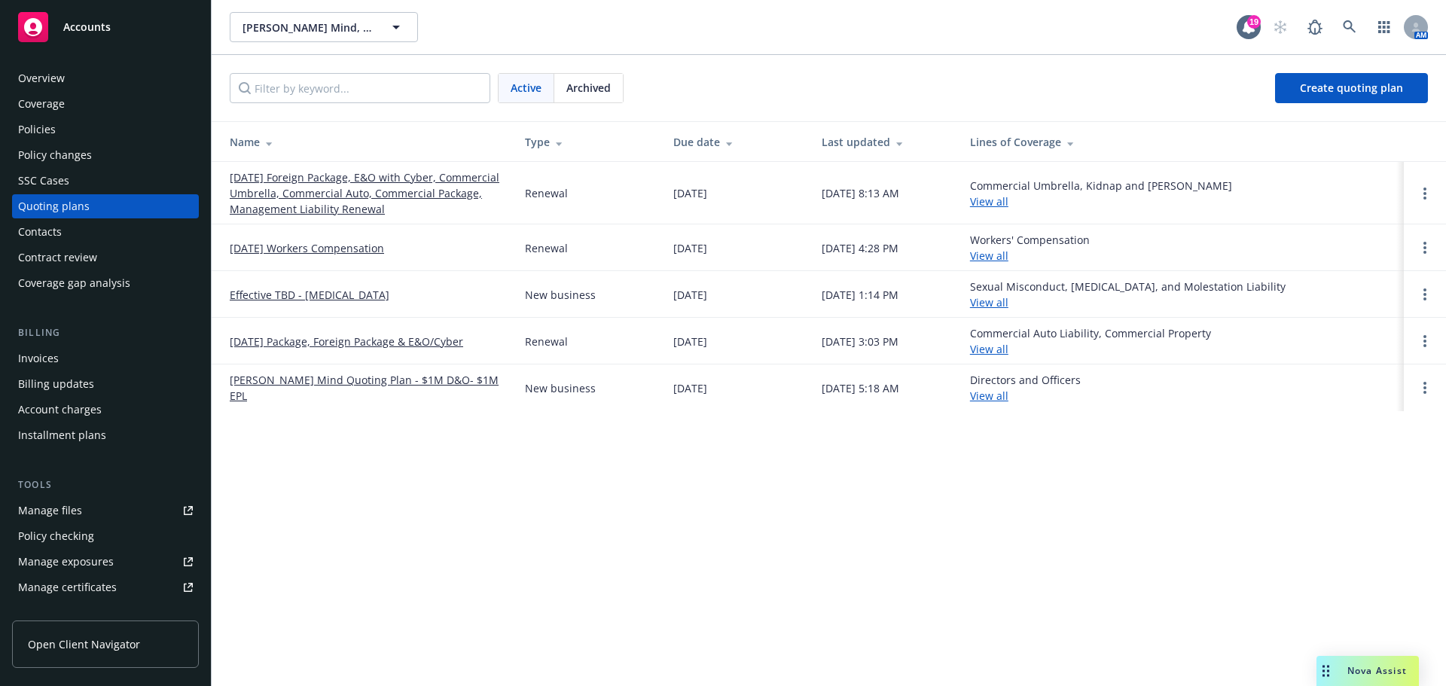
click at [342, 296] on link "Effective TBD - [MEDICAL_DATA]" at bounding box center [310, 295] width 160 height 16
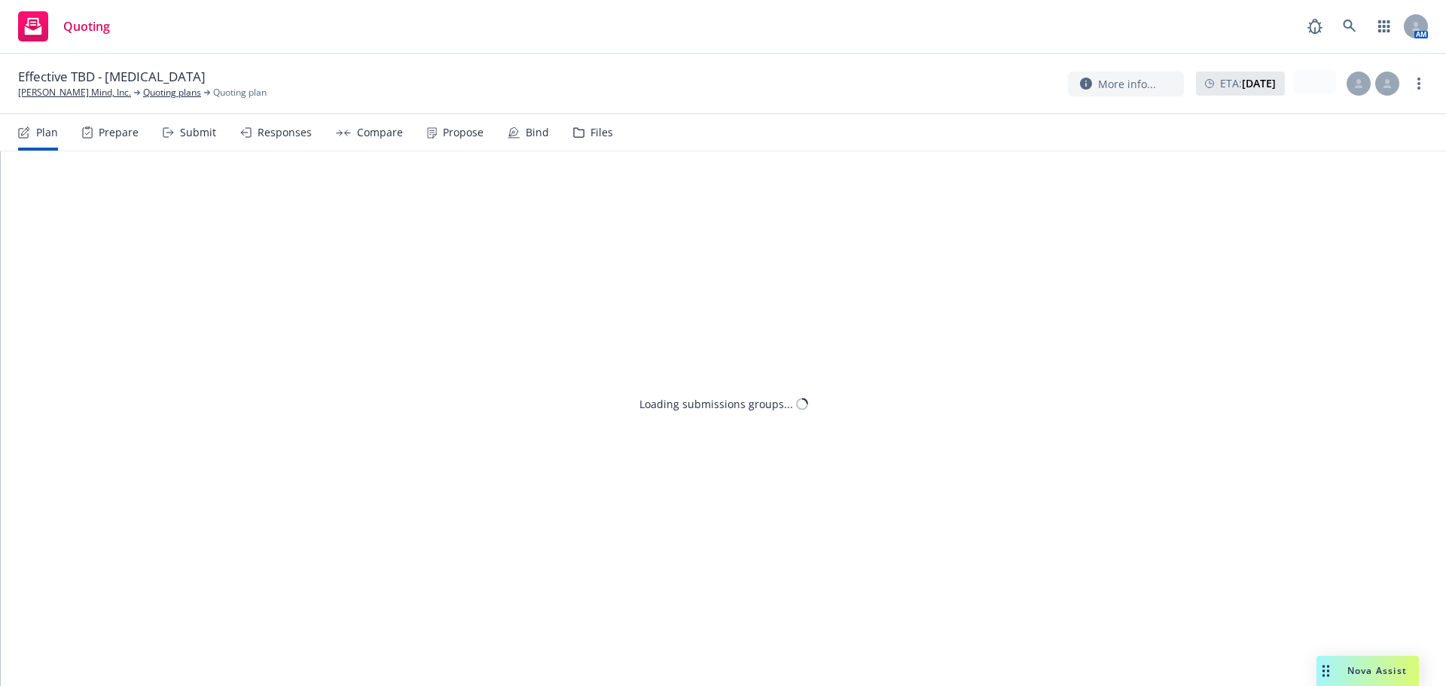
drag, startPoint x: 188, startPoint y: 136, endPoint x: 190, endPoint y: 148, distance: 12.9
click at [188, 135] on div "Submit" at bounding box center [198, 133] width 36 height 12
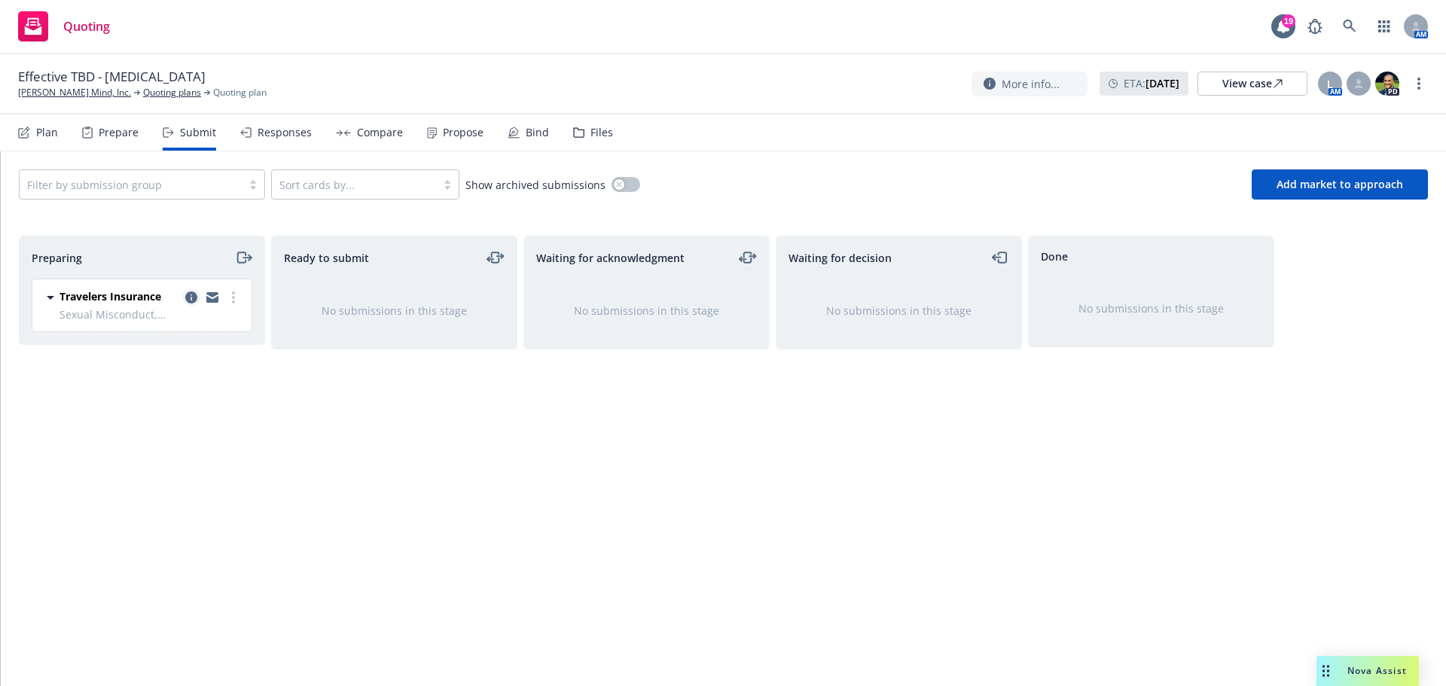
click at [194, 294] on icon "copy logging email" at bounding box center [191, 297] width 12 height 12
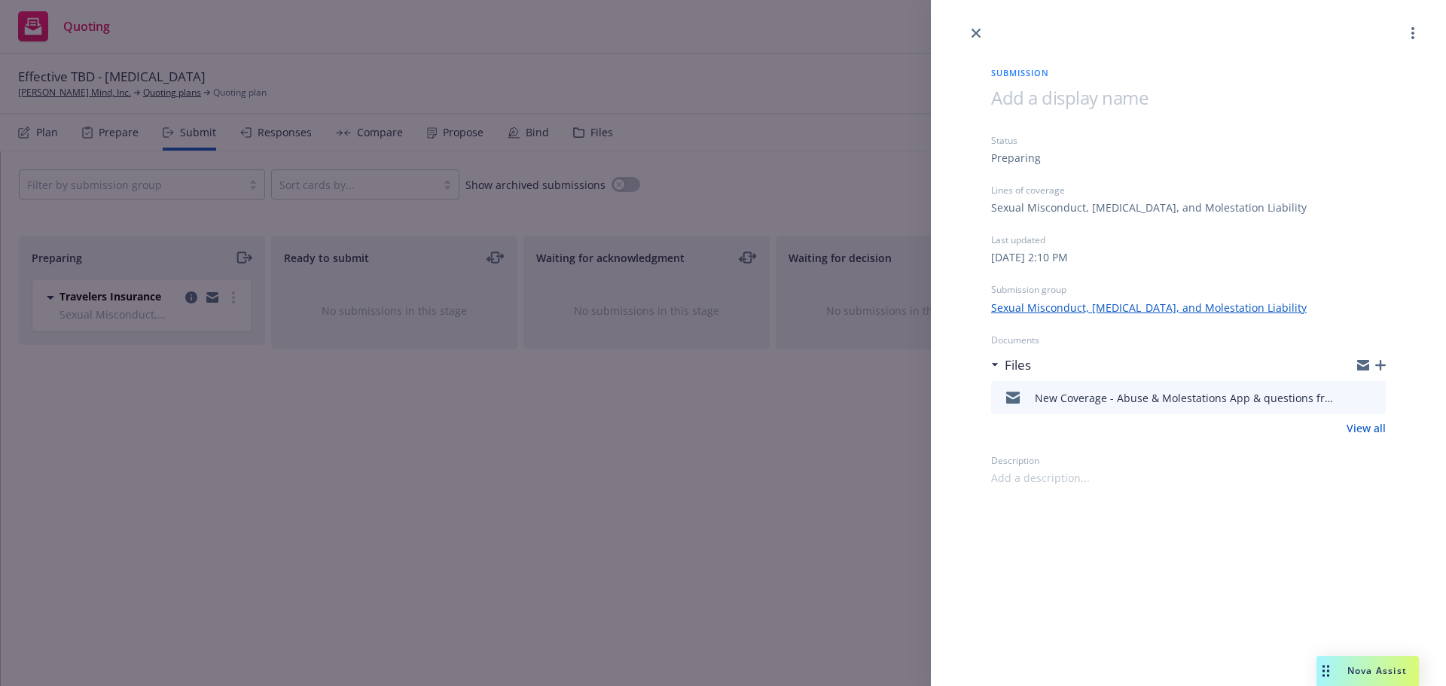
click at [1345, 393] on icon "download file" at bounding box center [1347, 396] width 12 height 12
click at [978, 28] on link "close" at bounding box center [976, 33] width 18 height 18
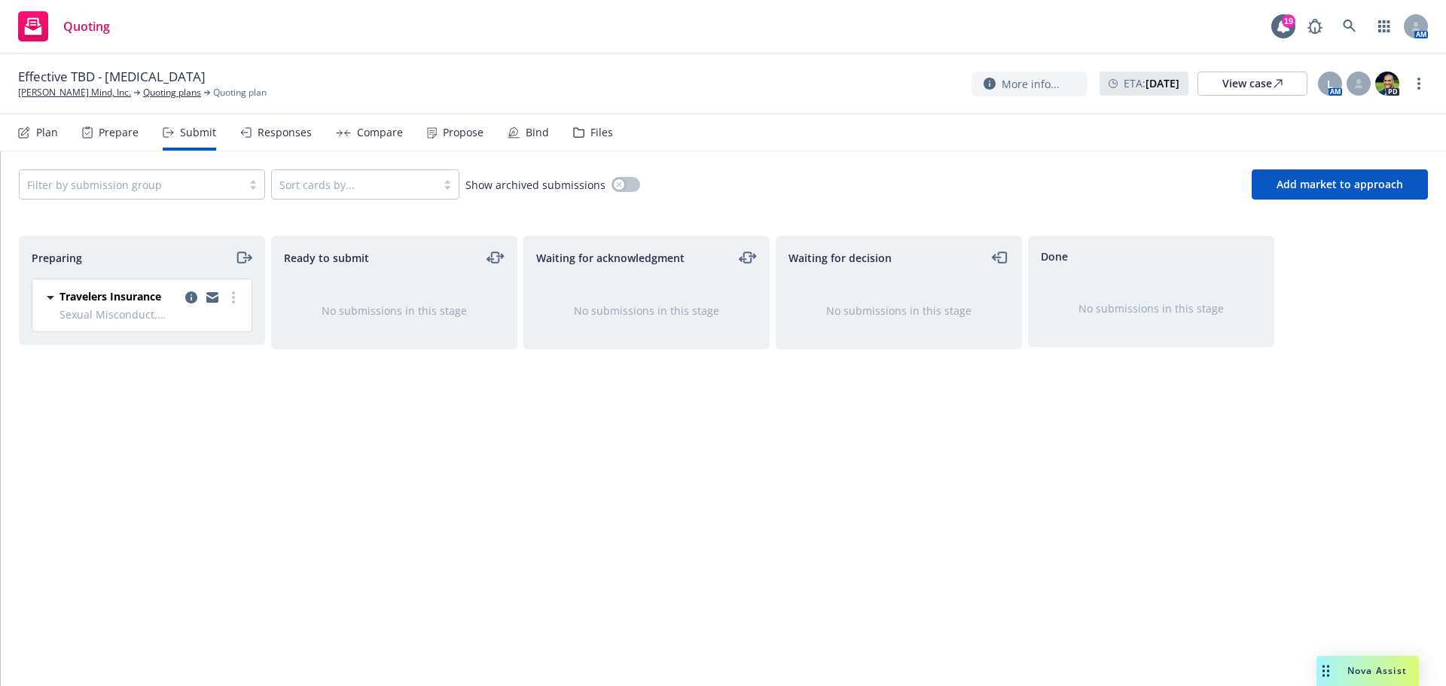
click at [590, 130] on div "Files" at bounding box center [601, 133] width 23 height 12
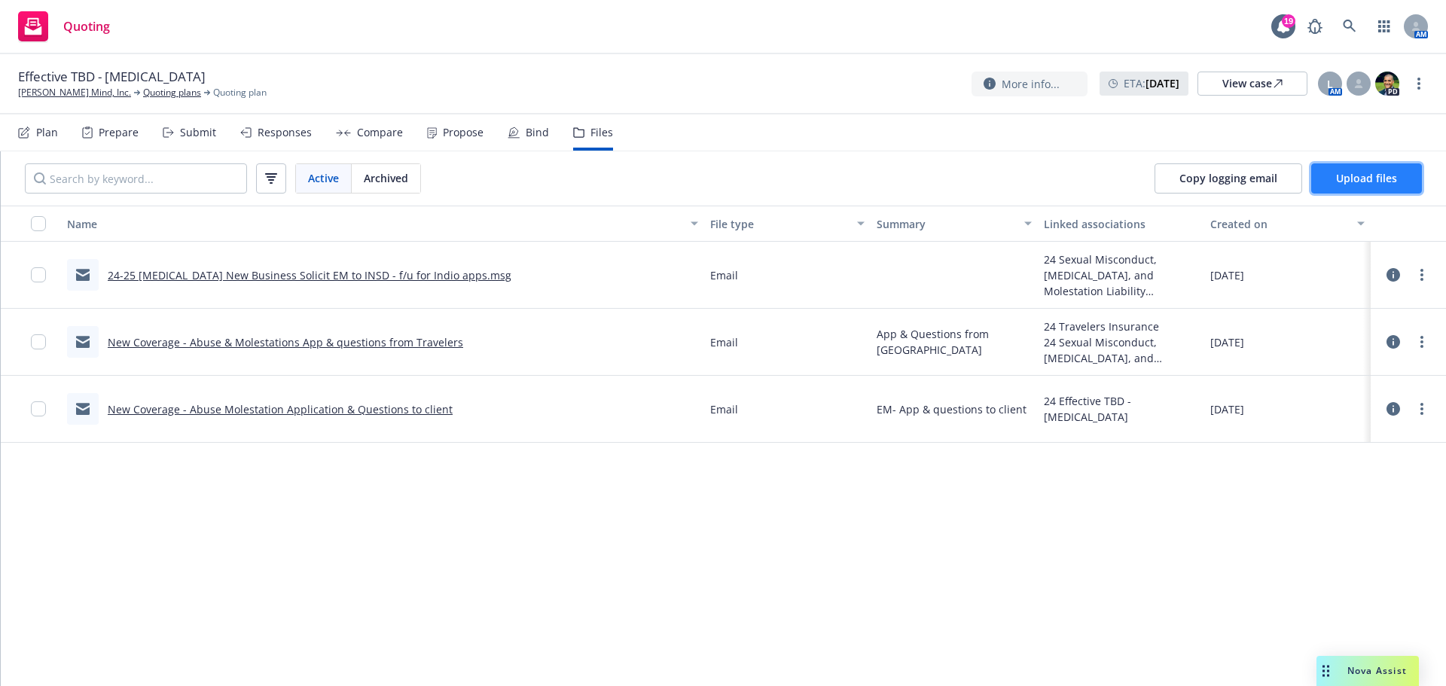
click at [1374, 172] on span "Upload files" at bounding box center [1366, 178] width 61 height 14
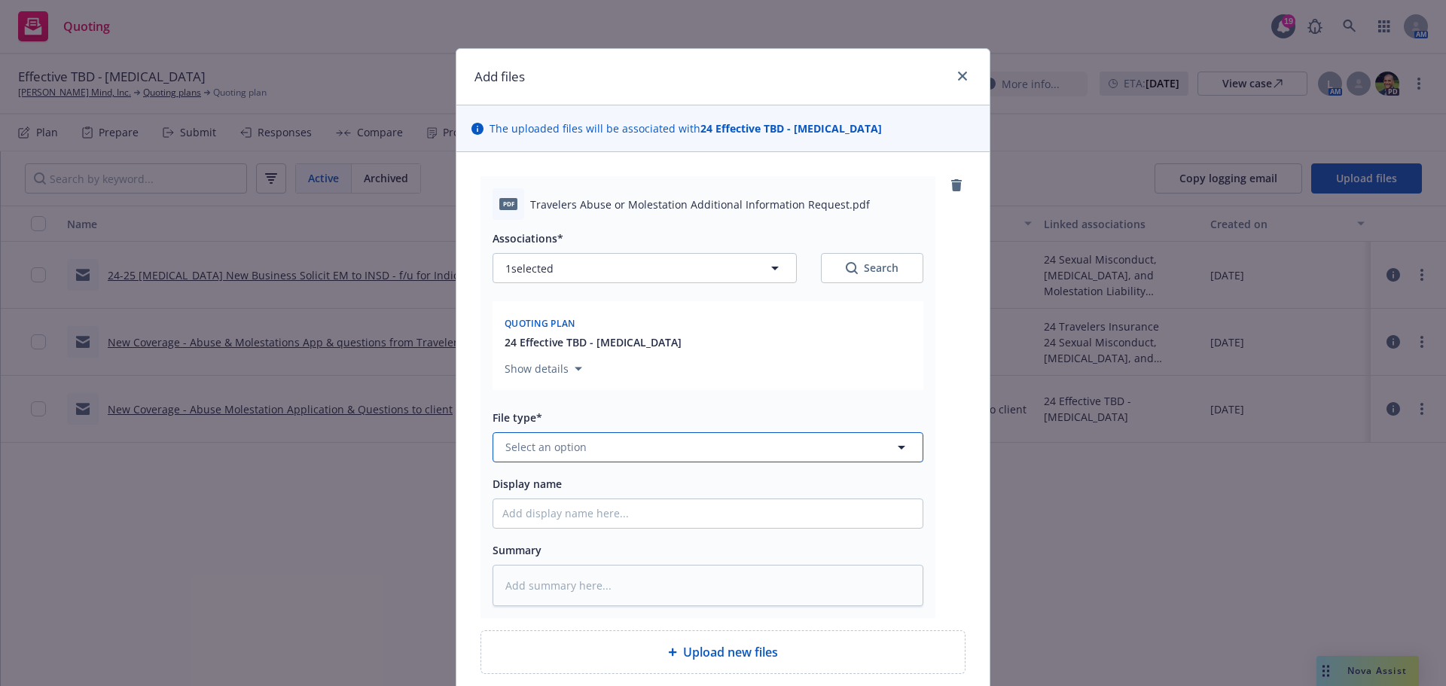
click at [534, 447] on span "Select an option" at bounding box center [545, 447] width 81 height 16
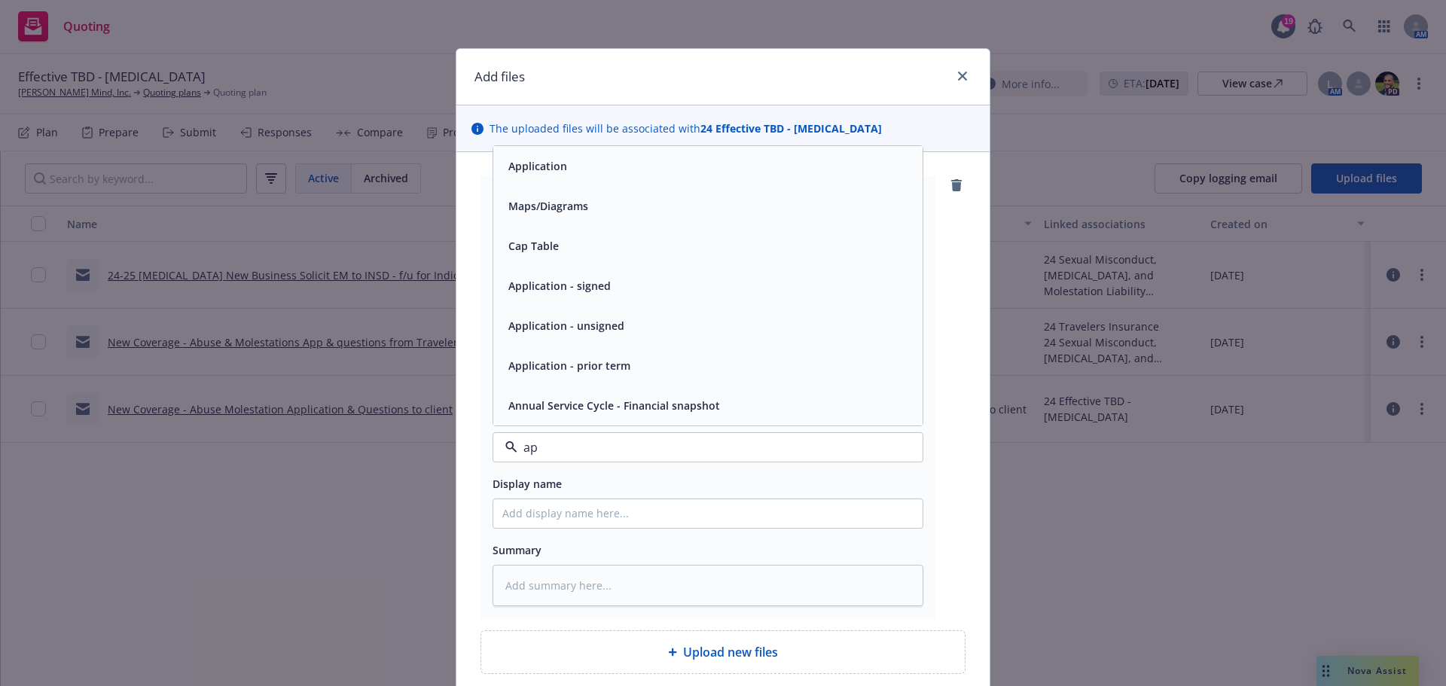
type input "app"
click at [579, 321] on span "Application - signed" at bounding box center [559, 326] width 102 height 16
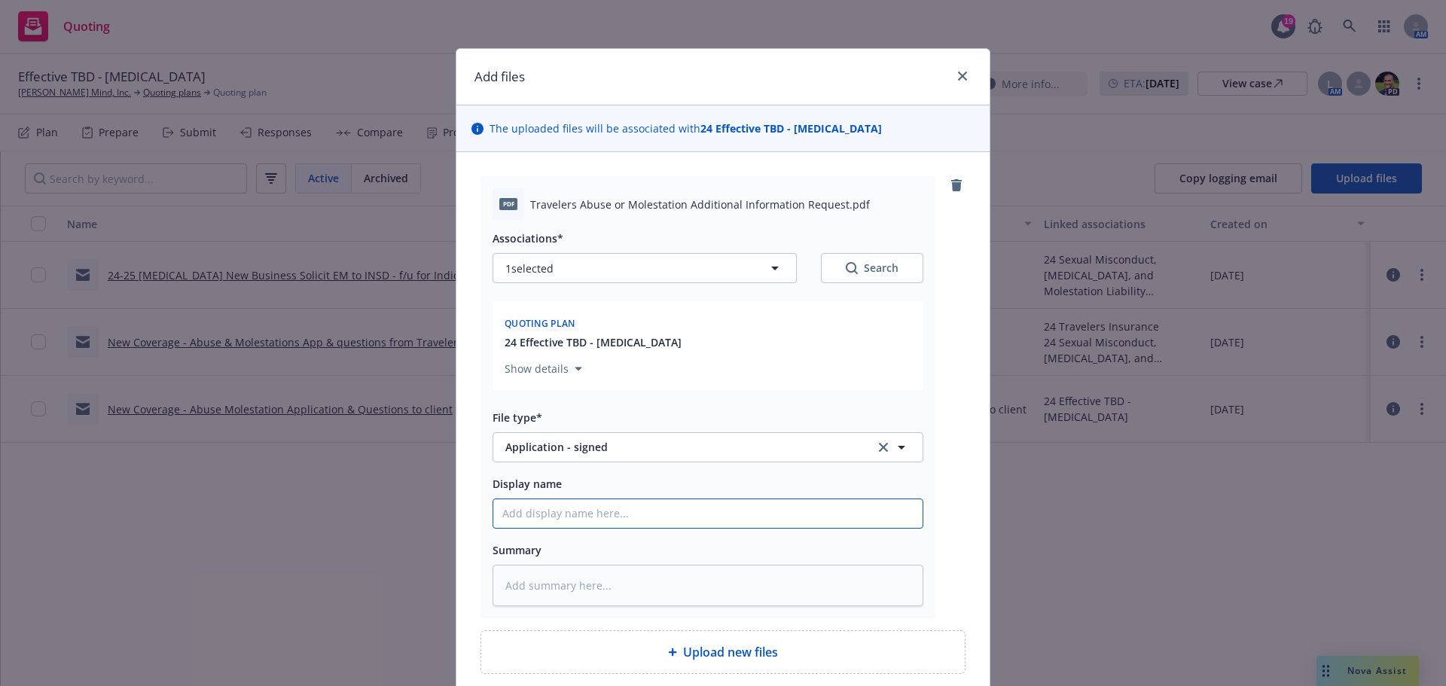
click at [567, 517] on input "Display name" at bounding box center [707, 513] width 429 height 29
type textarea "x"
type input "2"
type textarea "x"
type input "25"
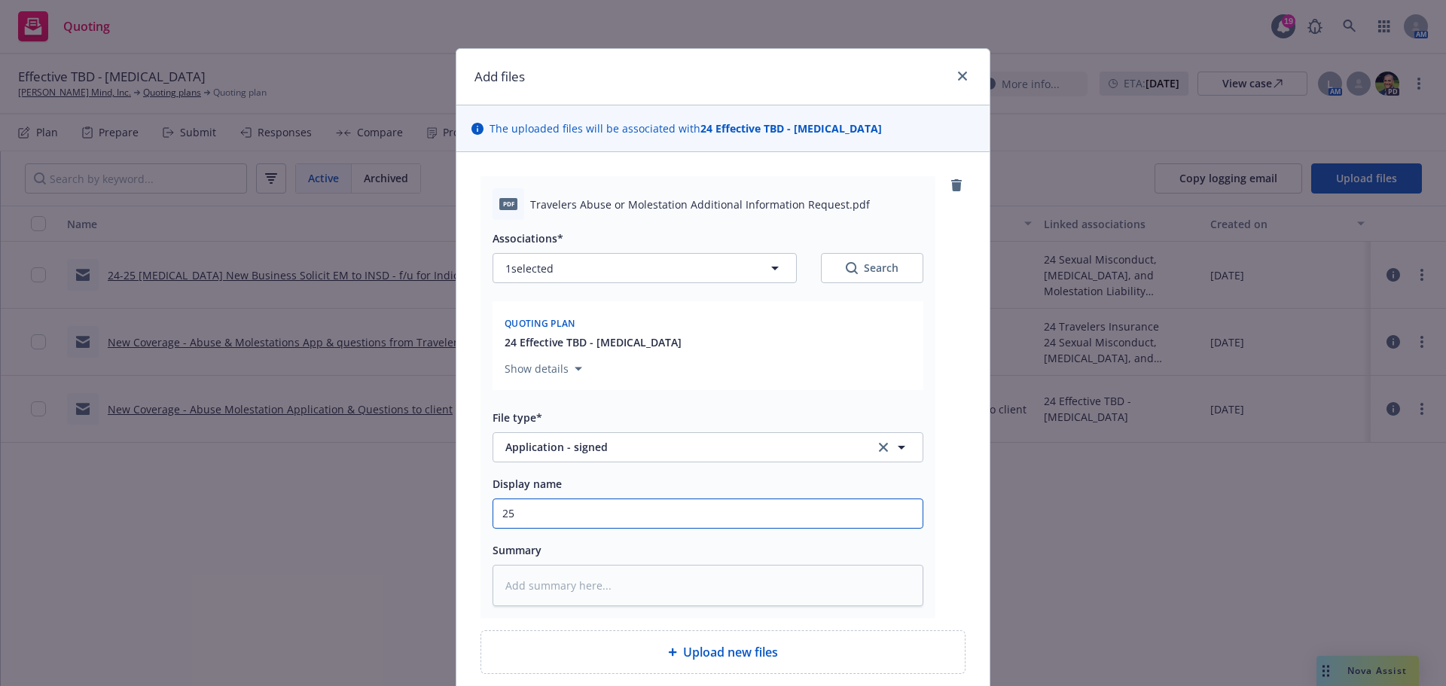
type textarea "x"
type input "25-"
type textarea "x"
type input "25-2"
type textarea "x"
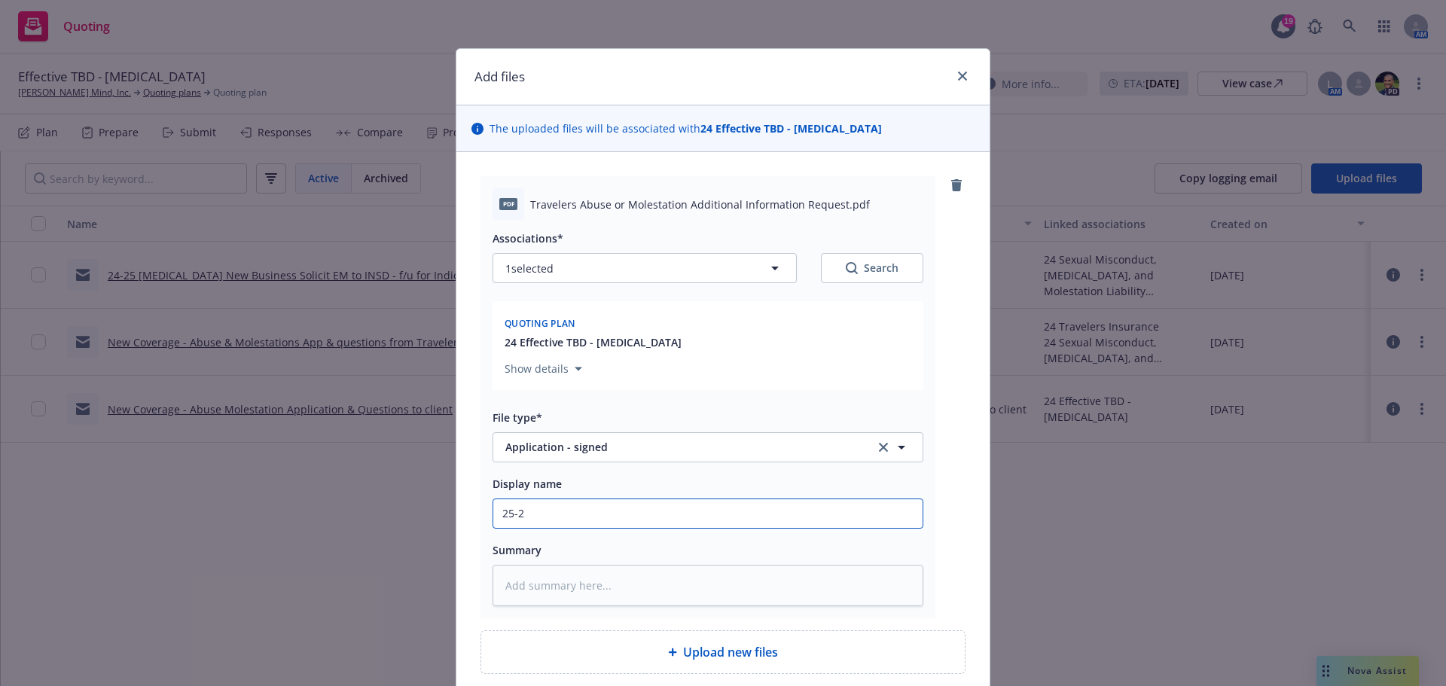
type input "25-26"
type textarea "x"
type input "25-26"
type textarea "x"
type input "25-26 S"
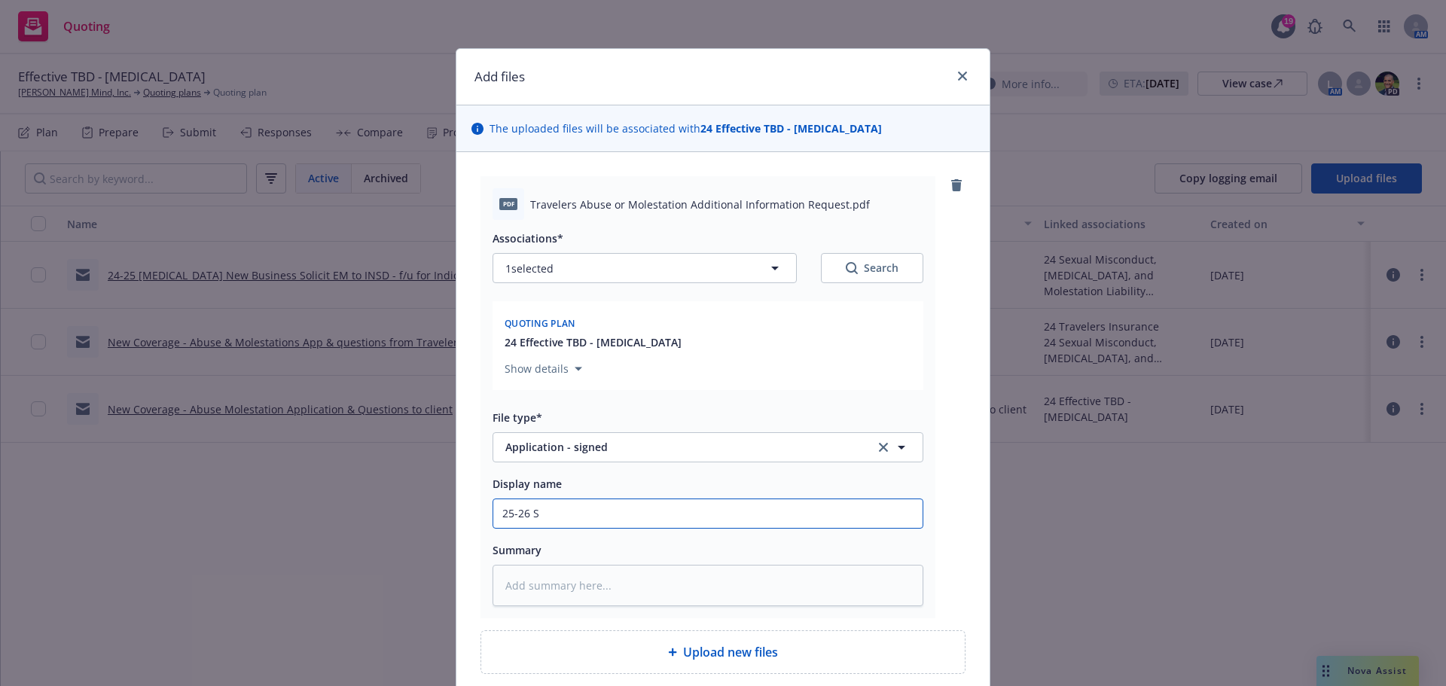
type textarea "x"
type input "25-26 Se"
type textarea "x"
type input "25-26 Sex"
type textarea "x"
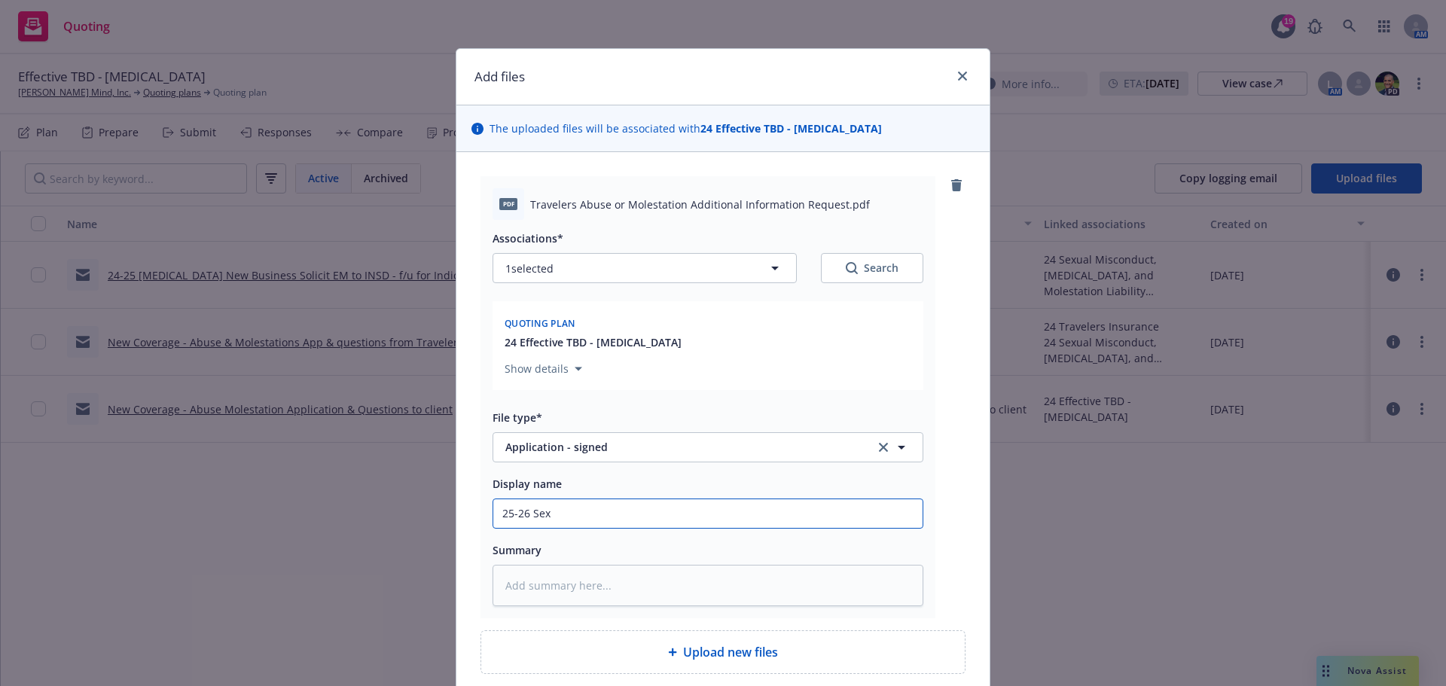
type input "25-26 Sexu"
type textarea "x"
type input "25-26 Sexua"
type textarea "x"
type input "25-26 Sexual"
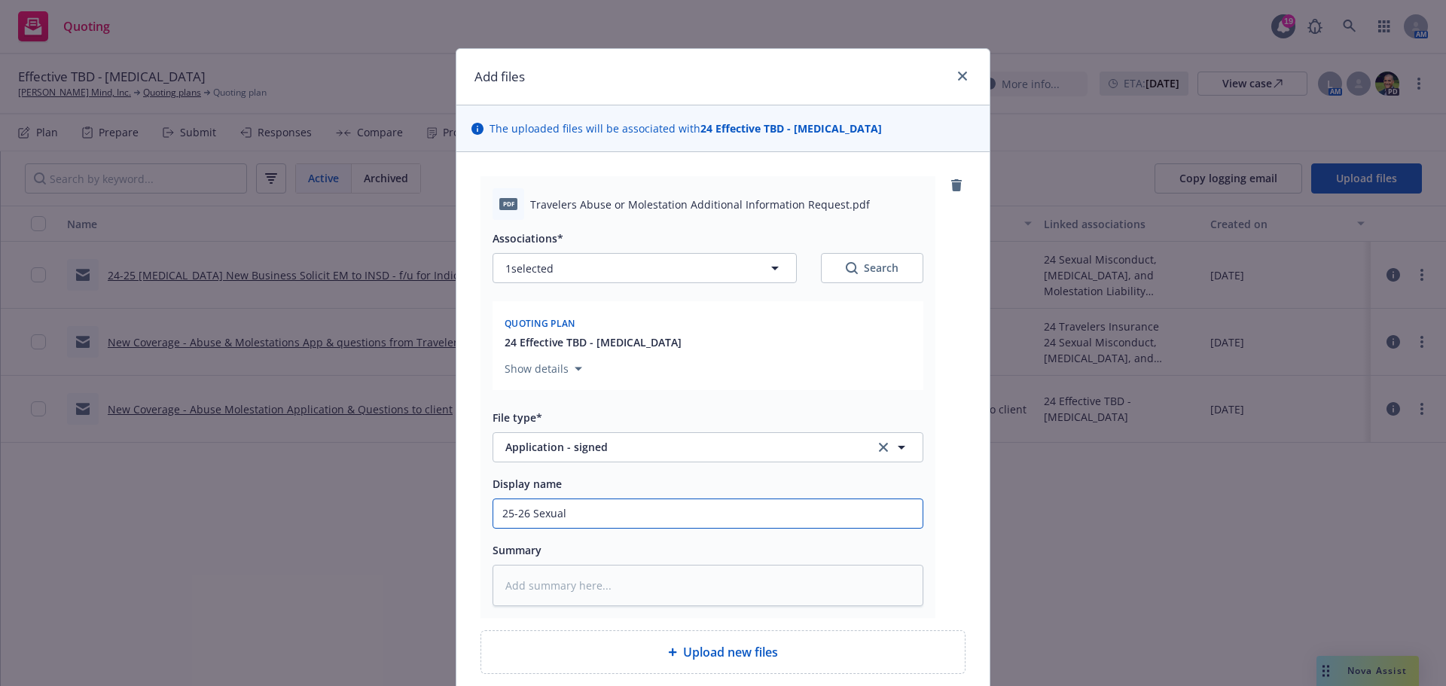
type textarea "x"
type input "25-26 Sexual"
type textarea "x"
type input "25-26 Sexual A"
type textarea "x"
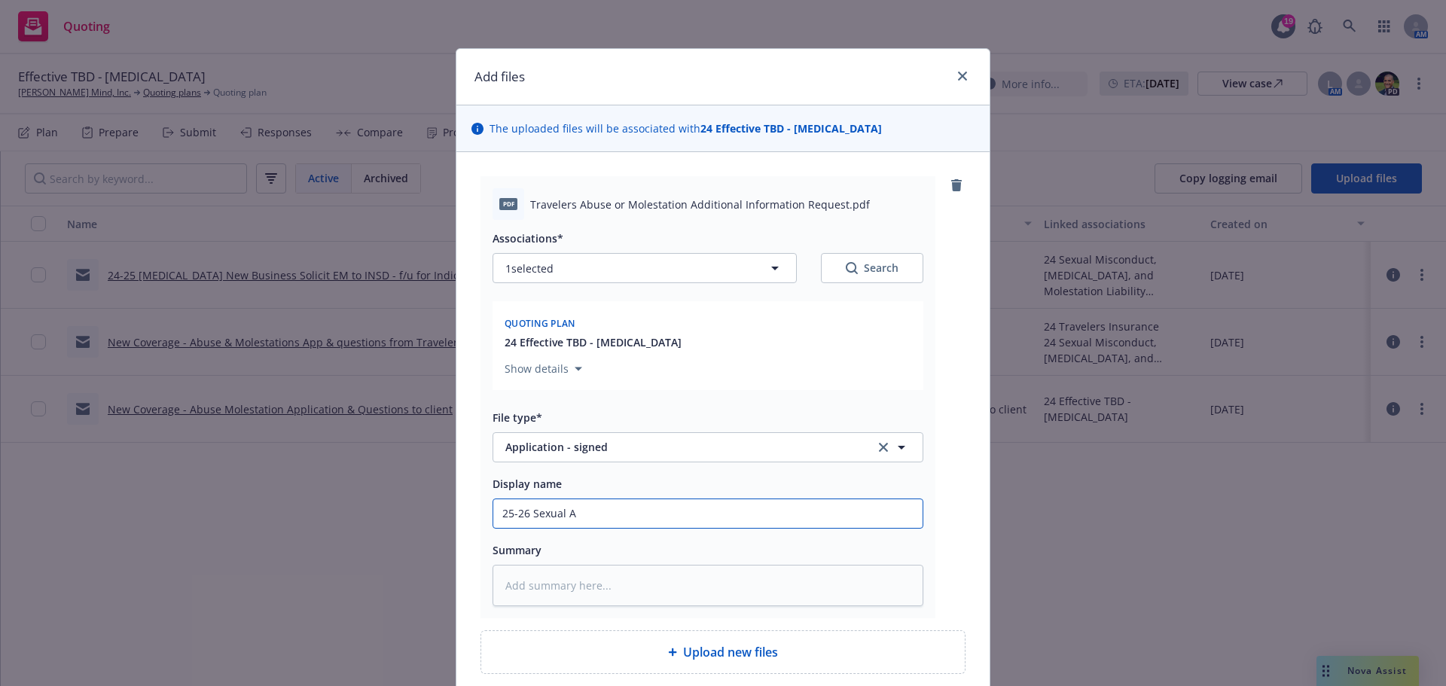
type input "25-26 Sexual Ab"
type textarea "x"
type input "25-26 Sexual Abu"
type textarea "x"
type input "25-26 Sexual Abus"
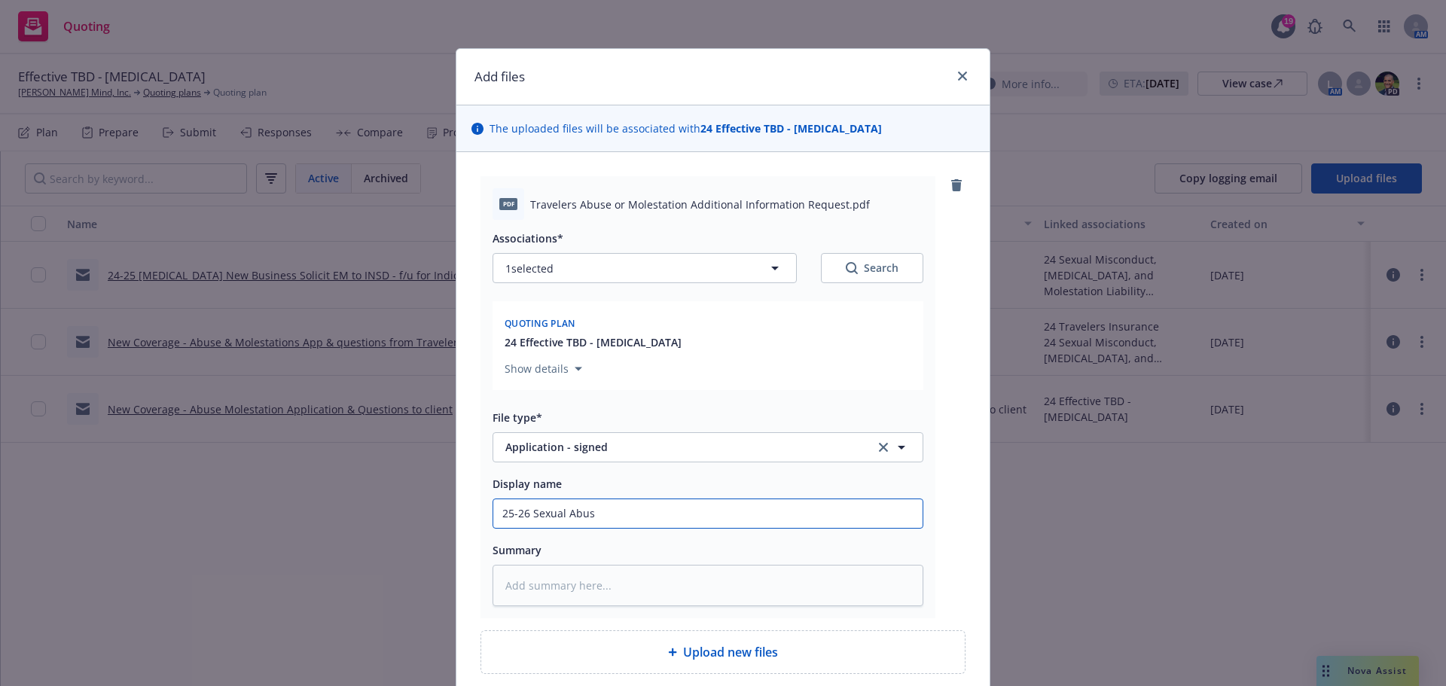
type textarea "x"
type input "25-26 Sexual Abuse"
type textarea "x"
type input "25-26 Sexual Abuse"
type textarea "x"
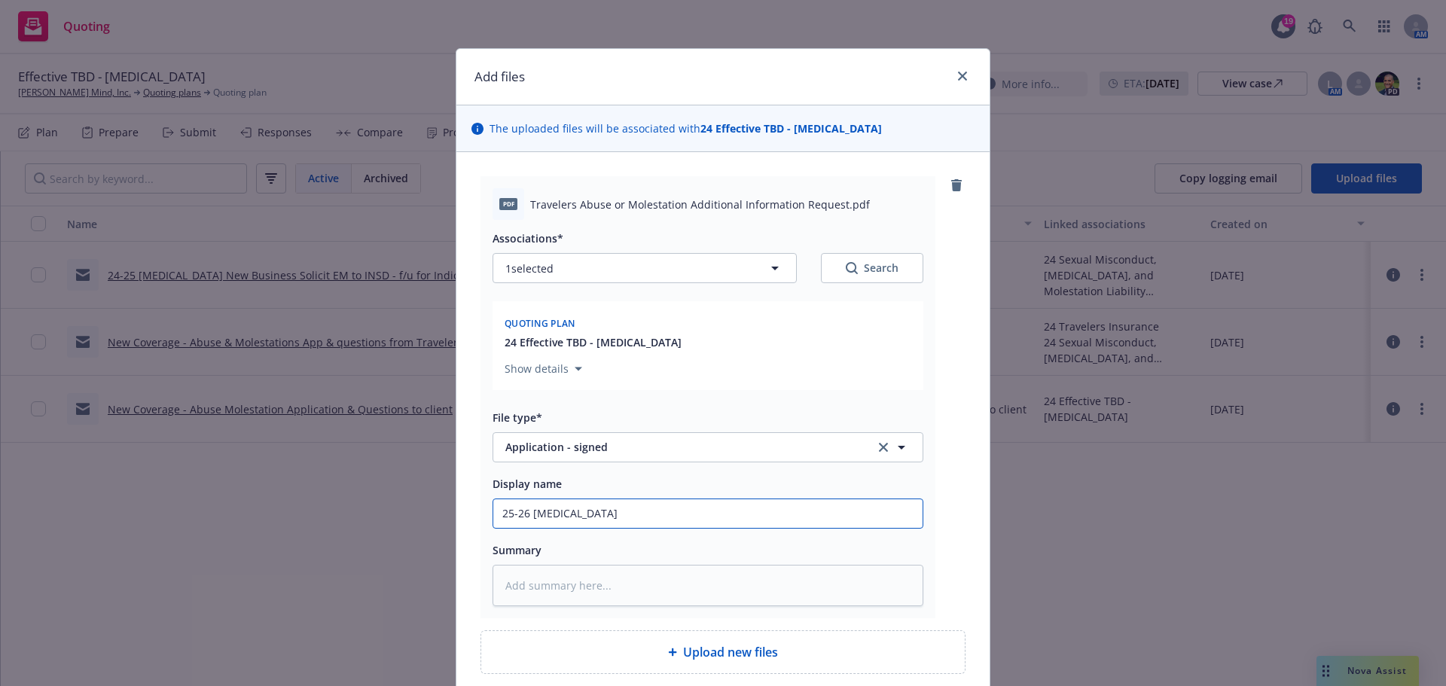
type input "25-26 Sexual Abuse M"
type textarea "x"
type input "25-26 Sexual Abuse Mo"
type textarea "x"
type input "25-26 Sexual Abuse Mol"
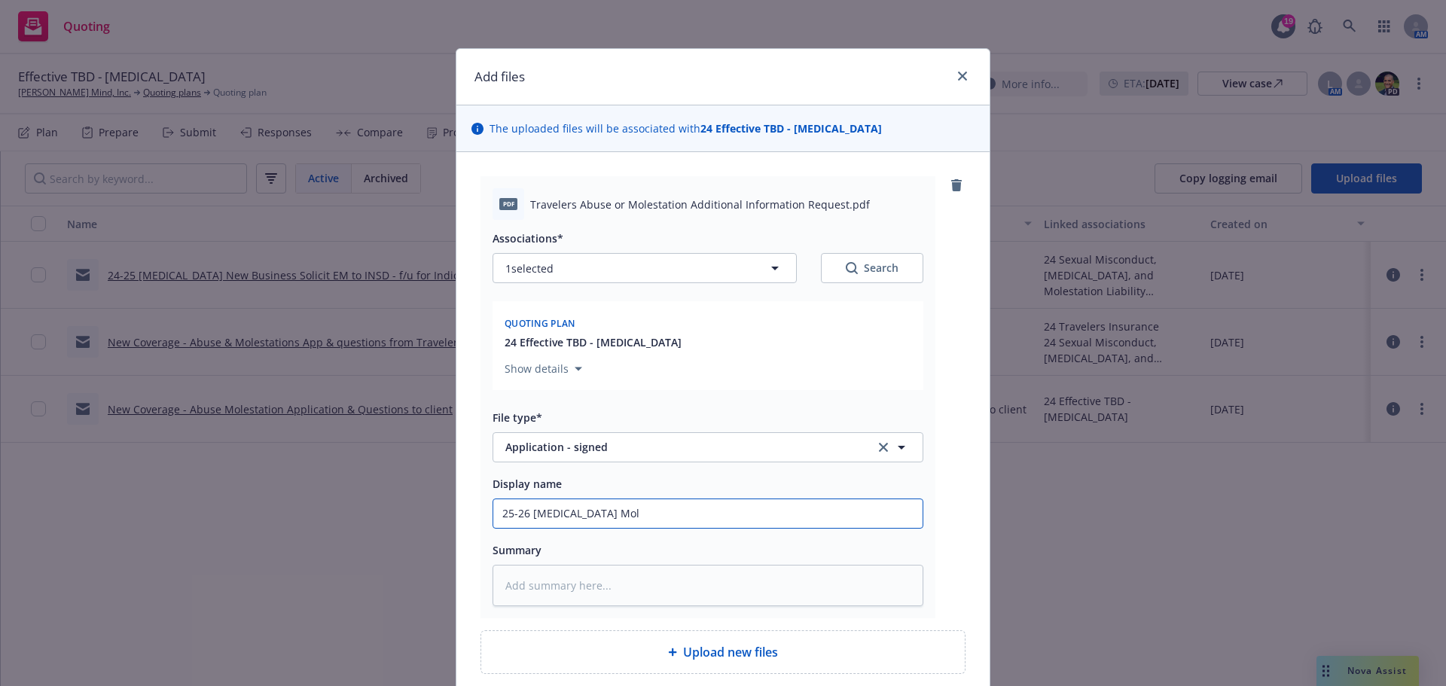
type textarea "x"
type input "25-26 Sexual Abuse Mole"
type textarea "x"
type input "25-26 Sexual Abuse Moles"
type textarea "x"
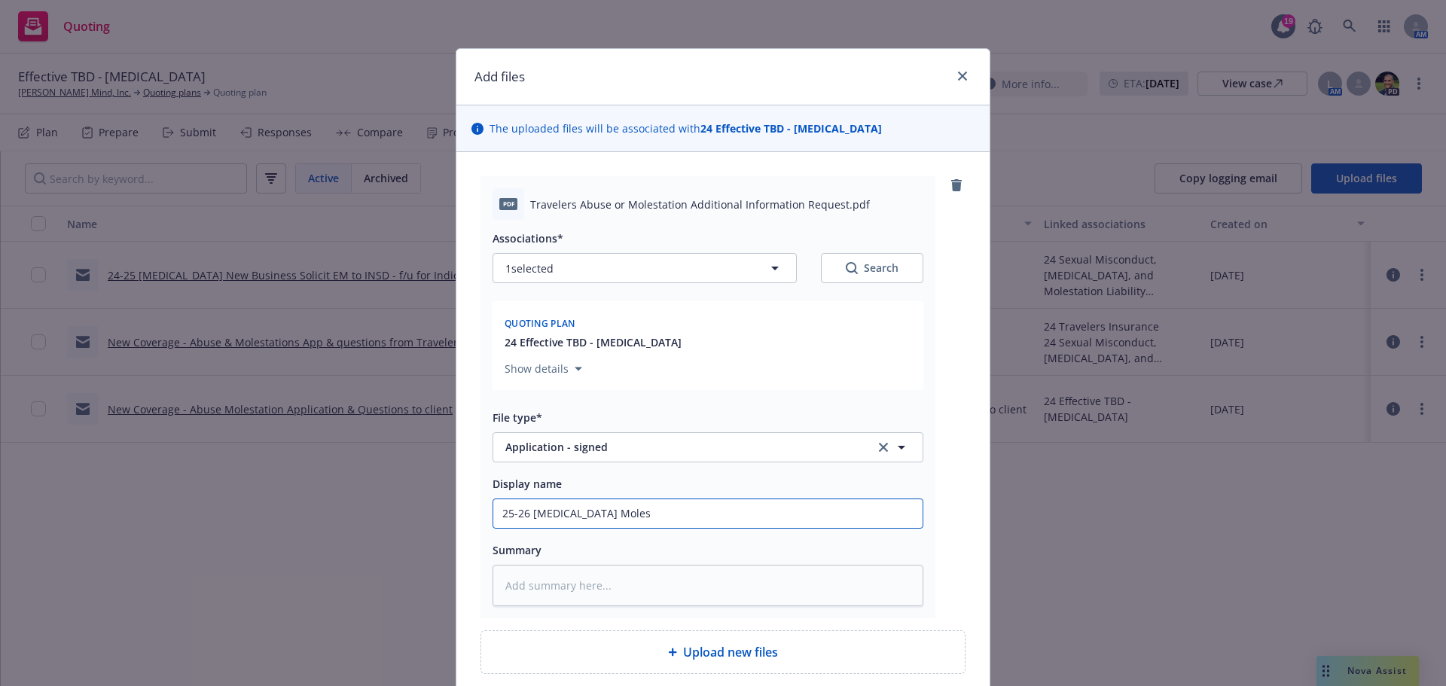
type input "25-26 Sexual Abuse Molest"
type textarea "x"
type input "25-26 Sexual Abuse Molesta"
type textarea "x"
type input "25-26 Sexual Abuse Molestat"
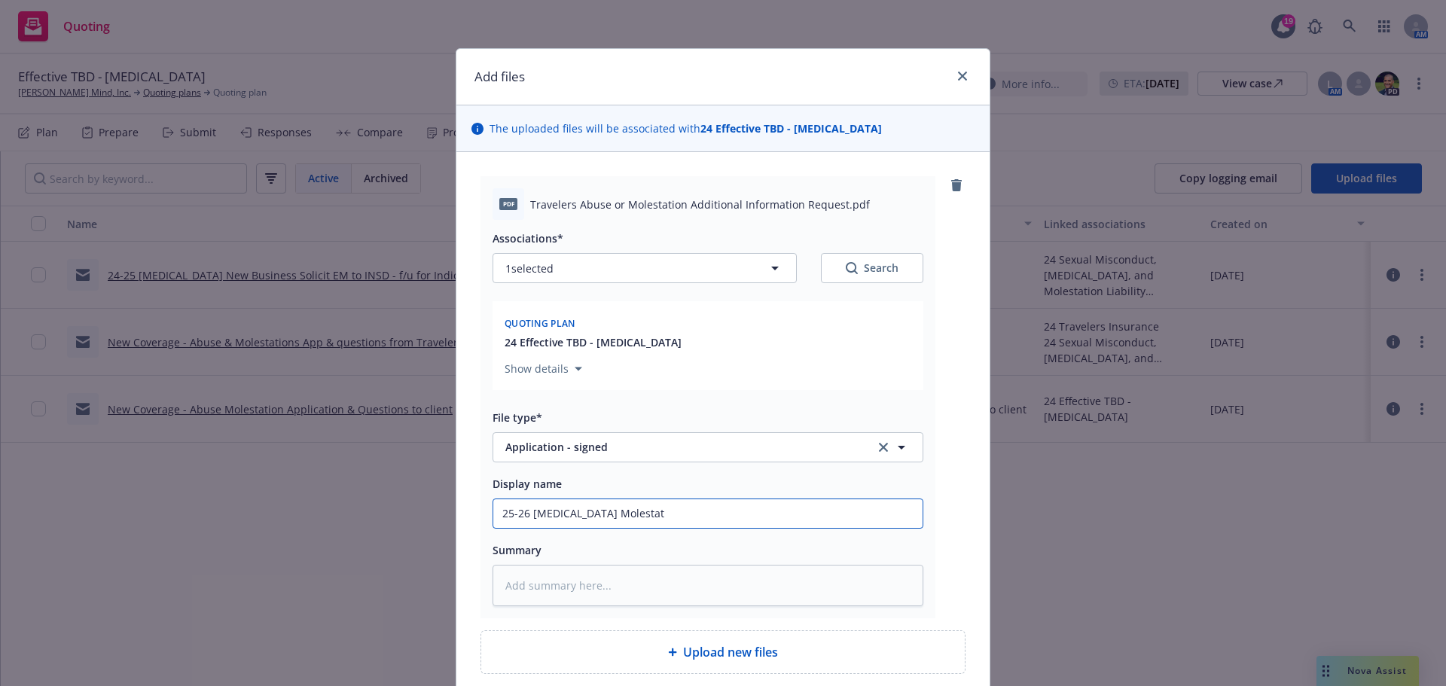
type textarea "x"
type input "25-26 Sexual Abuse Molestati"
type textarea "x"
type input "25-26 Sexual Abuse Molestatio"
type textarea "x"
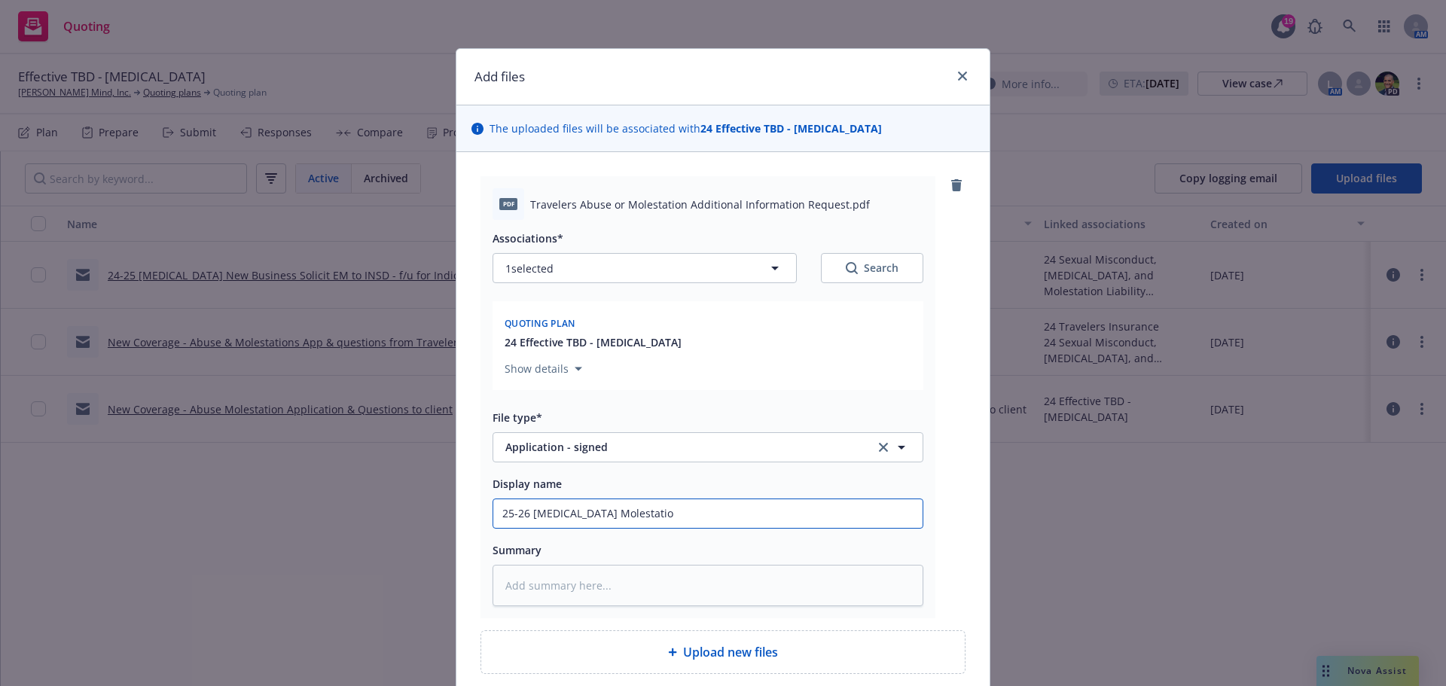
type input "25-26 Sexual Abuse Molestation"
type textarea "x"
type input "25-26 Sexual Abuse Molestation"
type textarea "x"
type input "25-26 Sexual Abuse Molestation a"
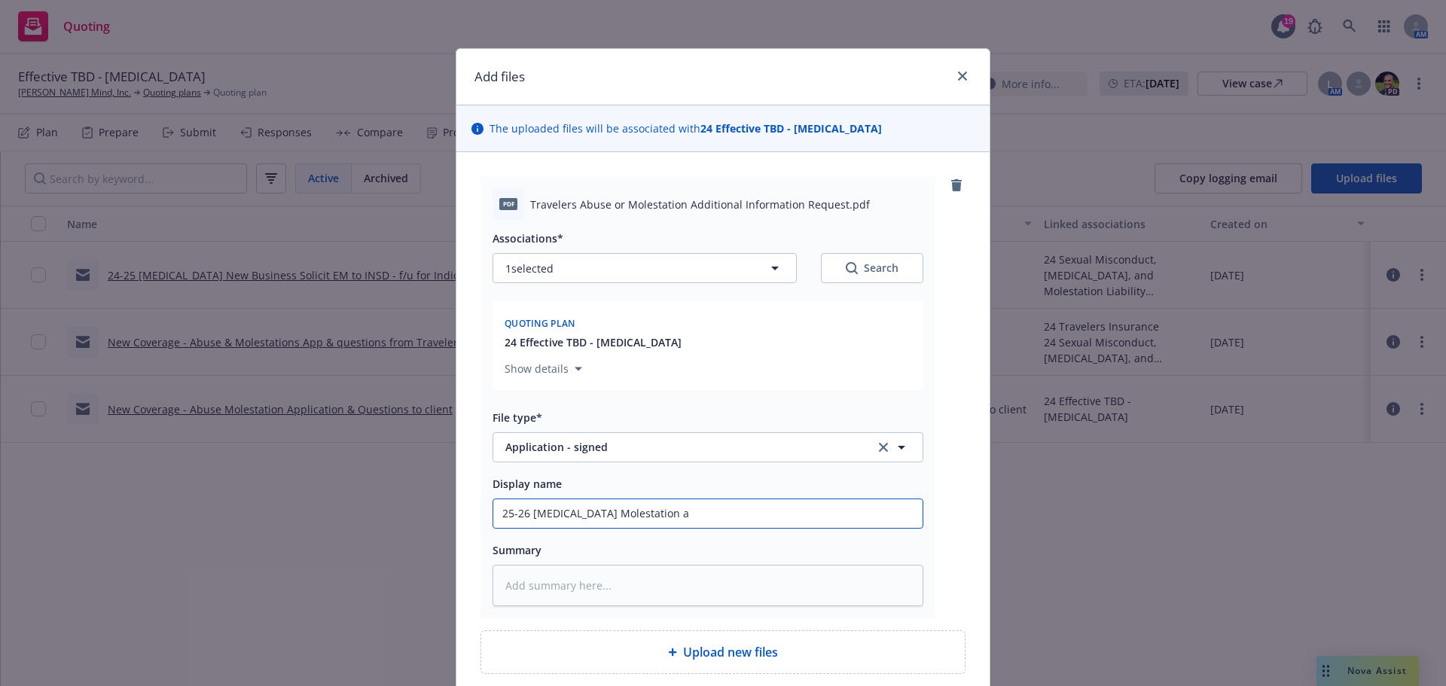
type textarea "x"
type input "25-26 Sexual Abuse Molestation ap"
type textarea "x"
type input "25-26 Sexual Abuse Molestation app"
type textarea "x"
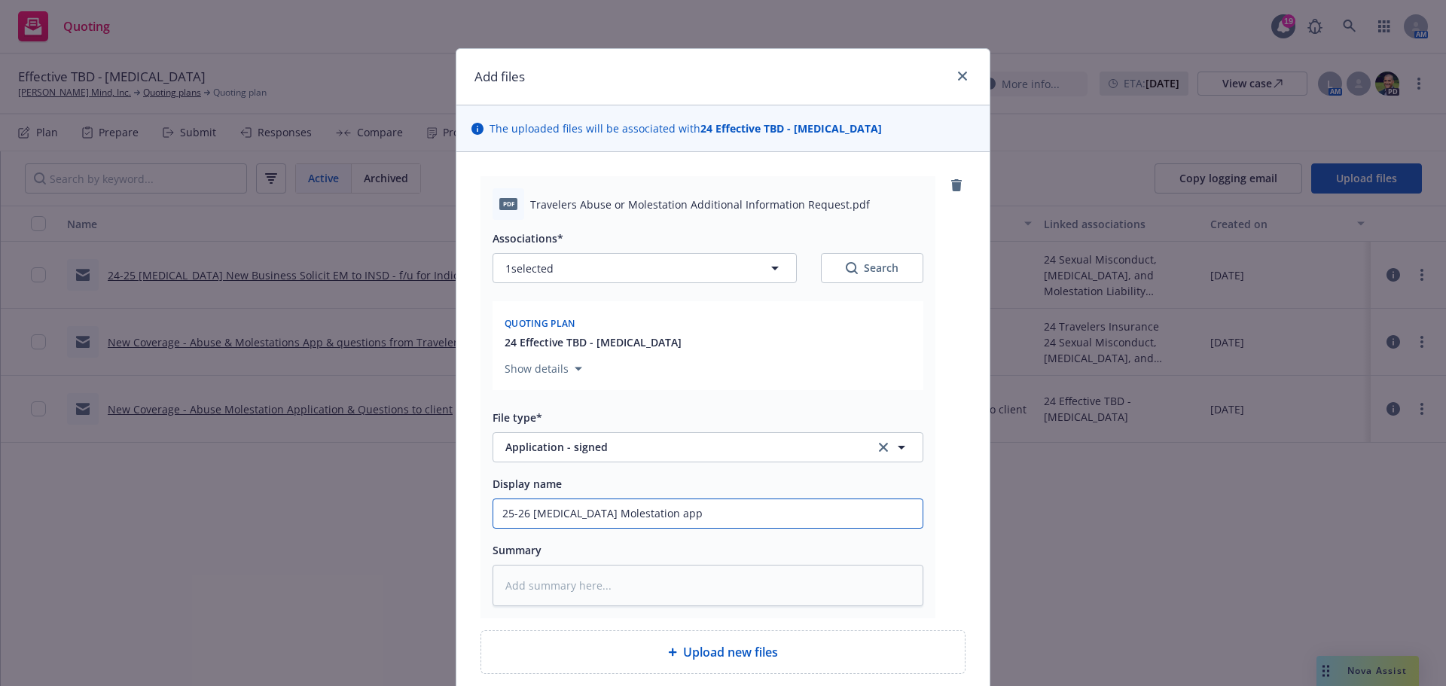
type input "25-26 Sexual Abuse Molestation appl"
type textarea "x"
type input "25-26 Sexual Abuse Molestation appli"
type textarea "x"
type input "25-26 Sexual Abuse Molestation applic"
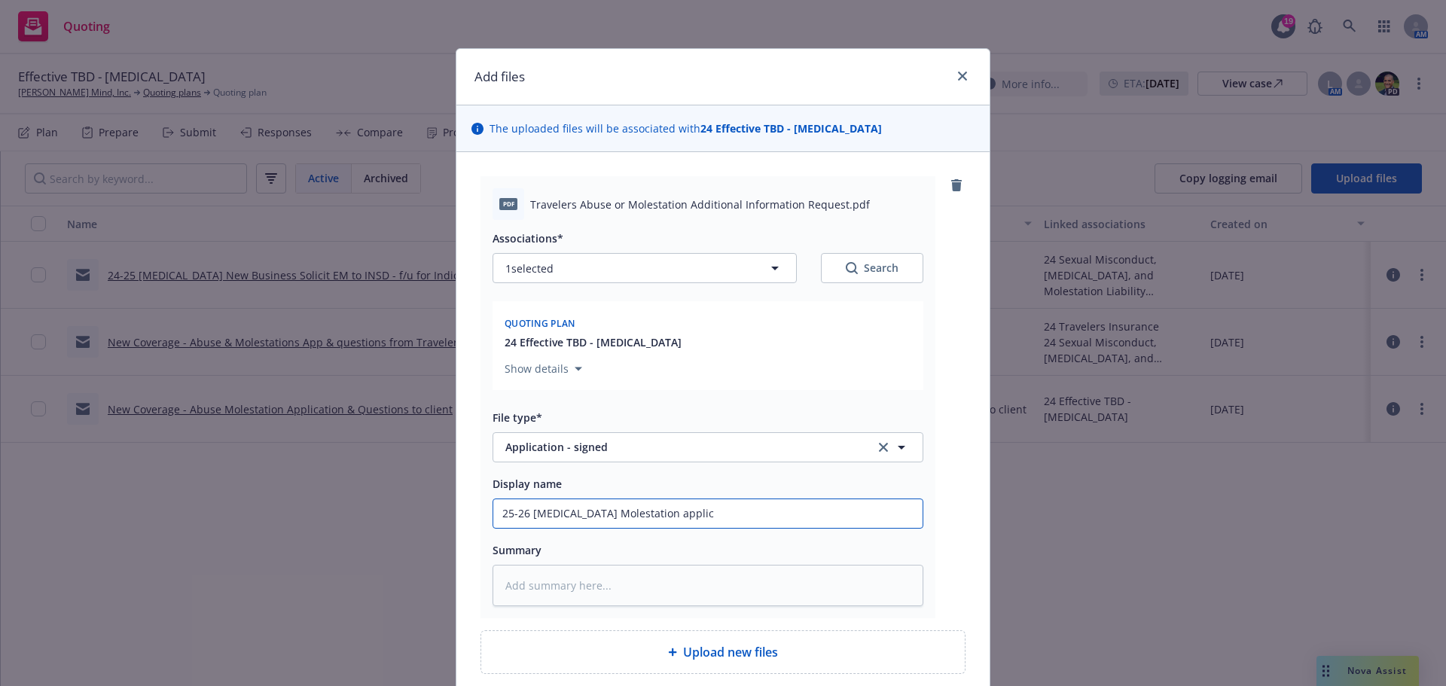
type textarea "x"
type input "25-26 Sexual Abuse Molestation applica"
type textarea "x"
type input "25-26 Sexual Abuse Molestation applicat"
type textarea "x"
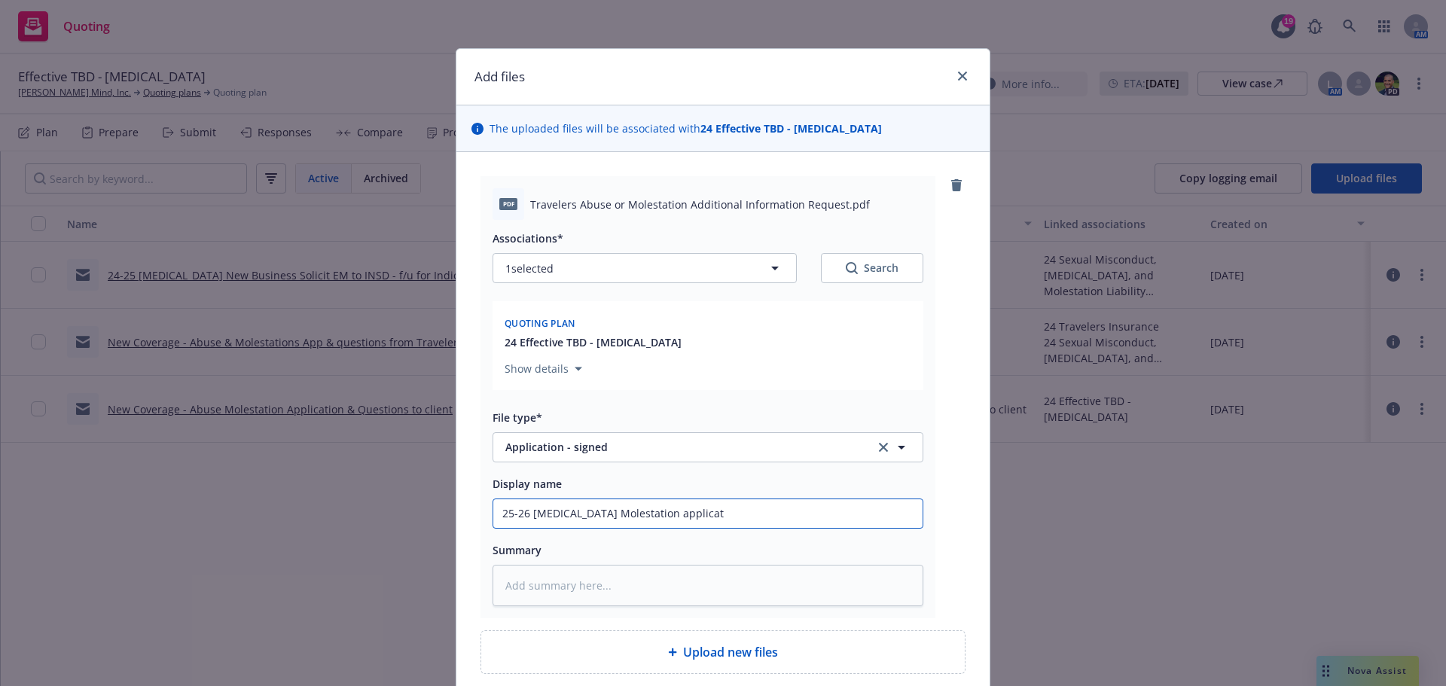
type input "25-26 Sexual Abuse Molestation applicati"
type textarea "x"
type input "25-26 Sexual Abuse Molestation applicatio"
type textarea "x"
type input "25-26 Sexual Abuse Molestation application"
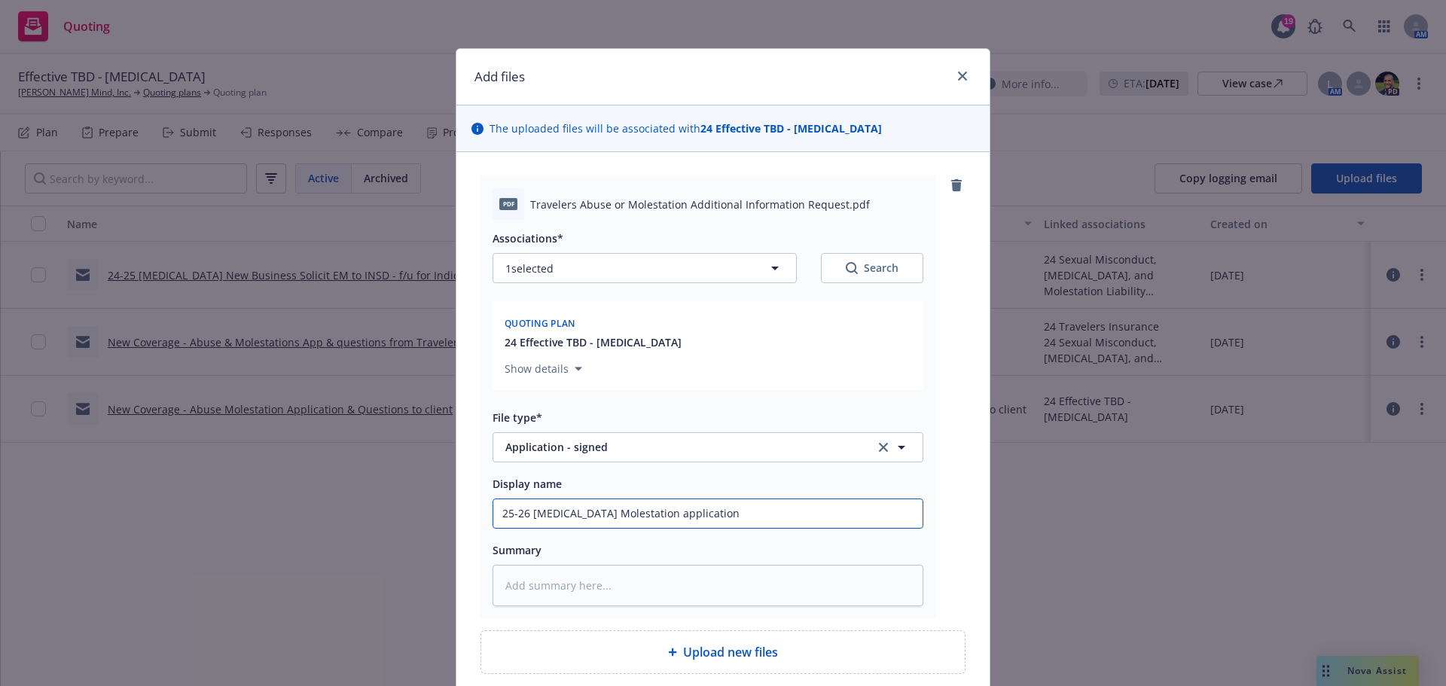
type textarea "x"
type input "25-26 Sexual Abuse Molestation application"
type textarea "x"
type input "25-26 Sexual Abuse Molestation application c"
type textarea "x"
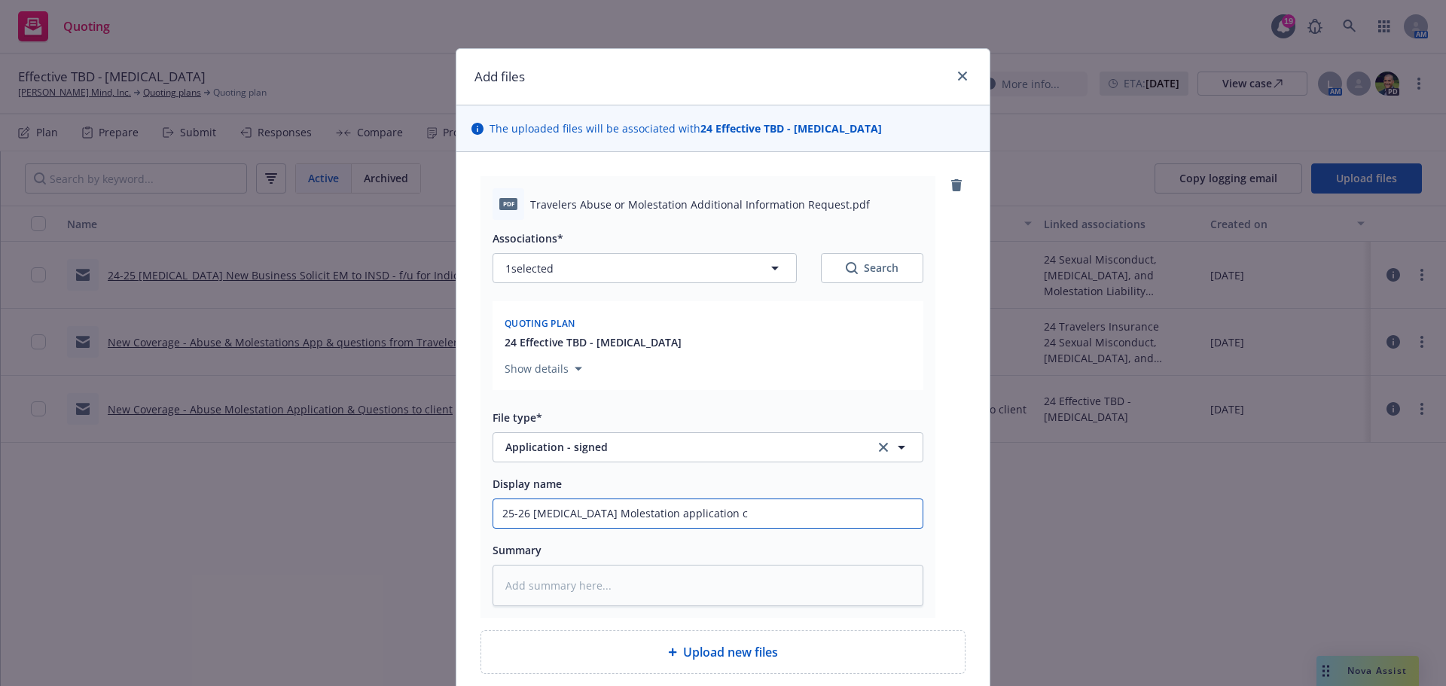
type input "25-26 Sexual Abuse Molestation application"
type textarea "x"
type input "25-26 Sexual Abuse Molestation application s"
type textarea "x"
type input "25-26 Sexual Abuse Molestation application si"
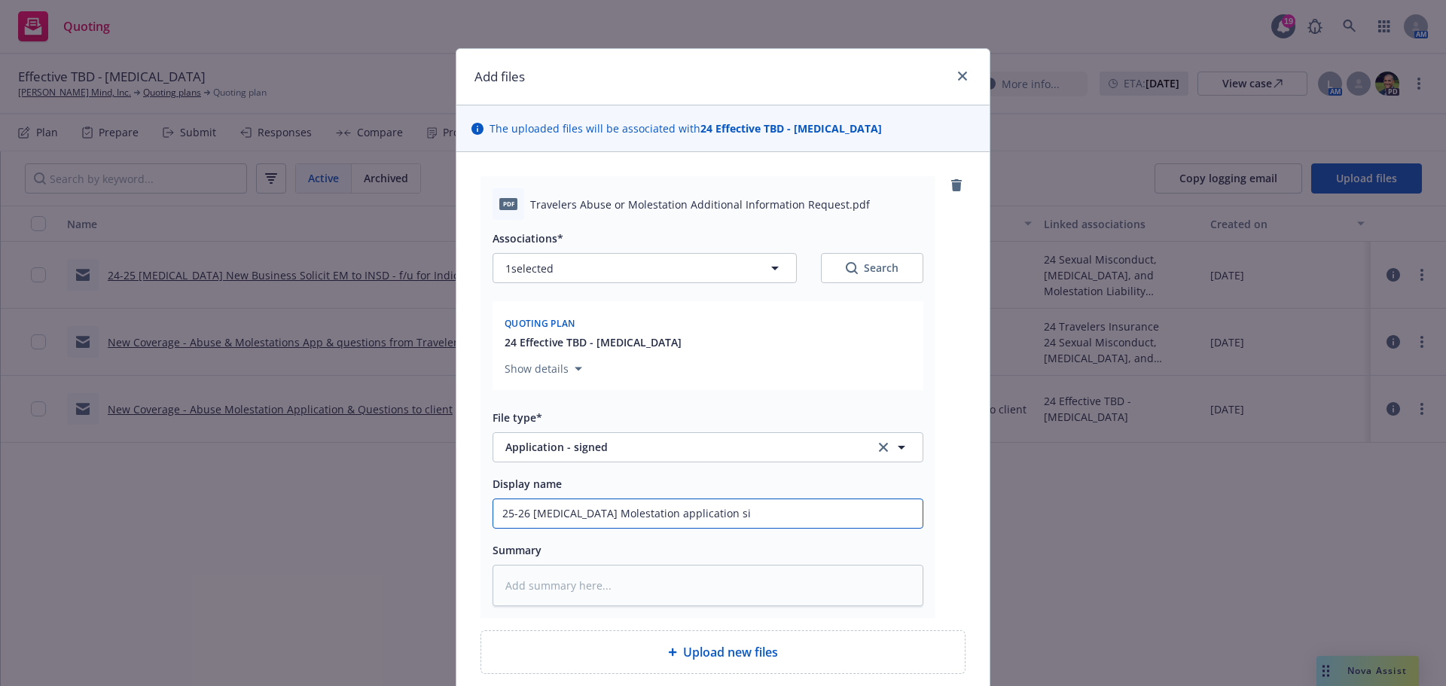
type textarea "x"
type input "25-26 Sexual Abuse Molestation application sig"
type textarea "x"
type input "25-26 Sexual Abuse Molestation application sign"
type textarea "x"
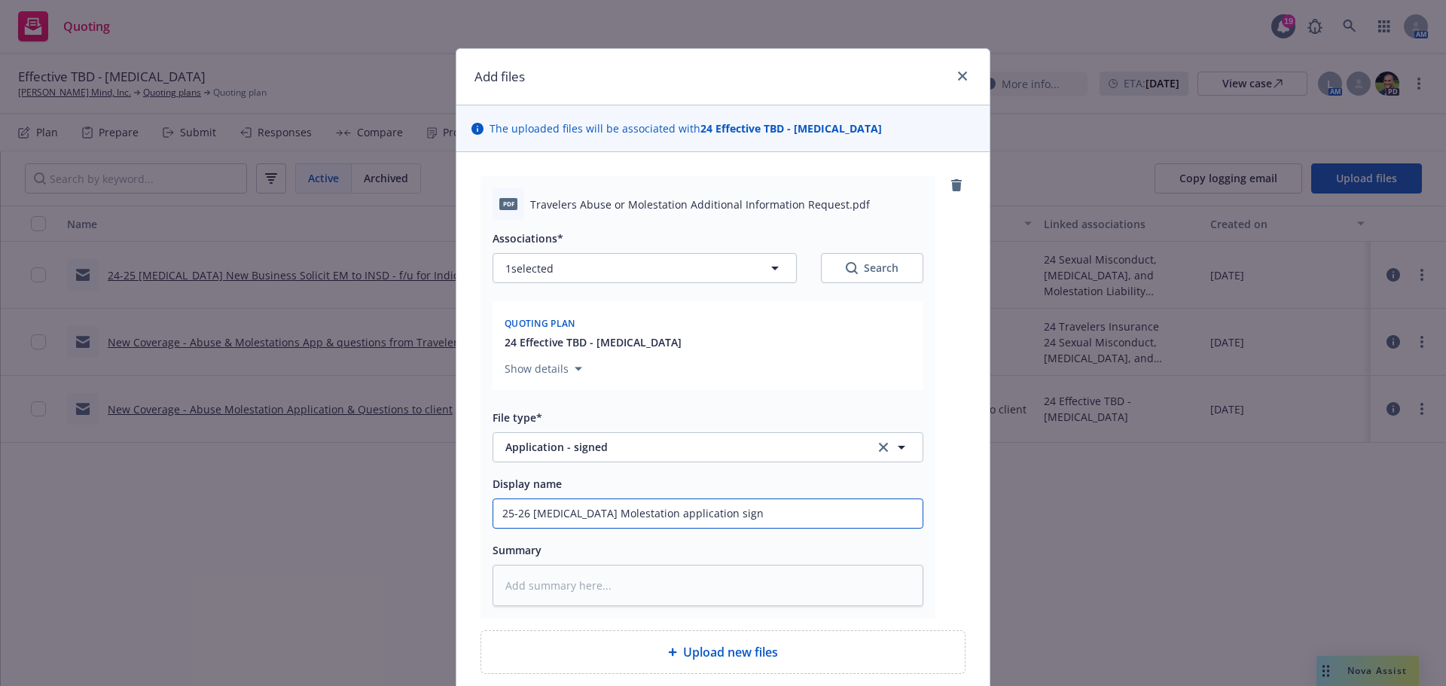
type input "25-26 Sexual Abuse Molestation application signe"
type textarea "x"
type input "25-26 Sexual Abuse Molestation application signed"
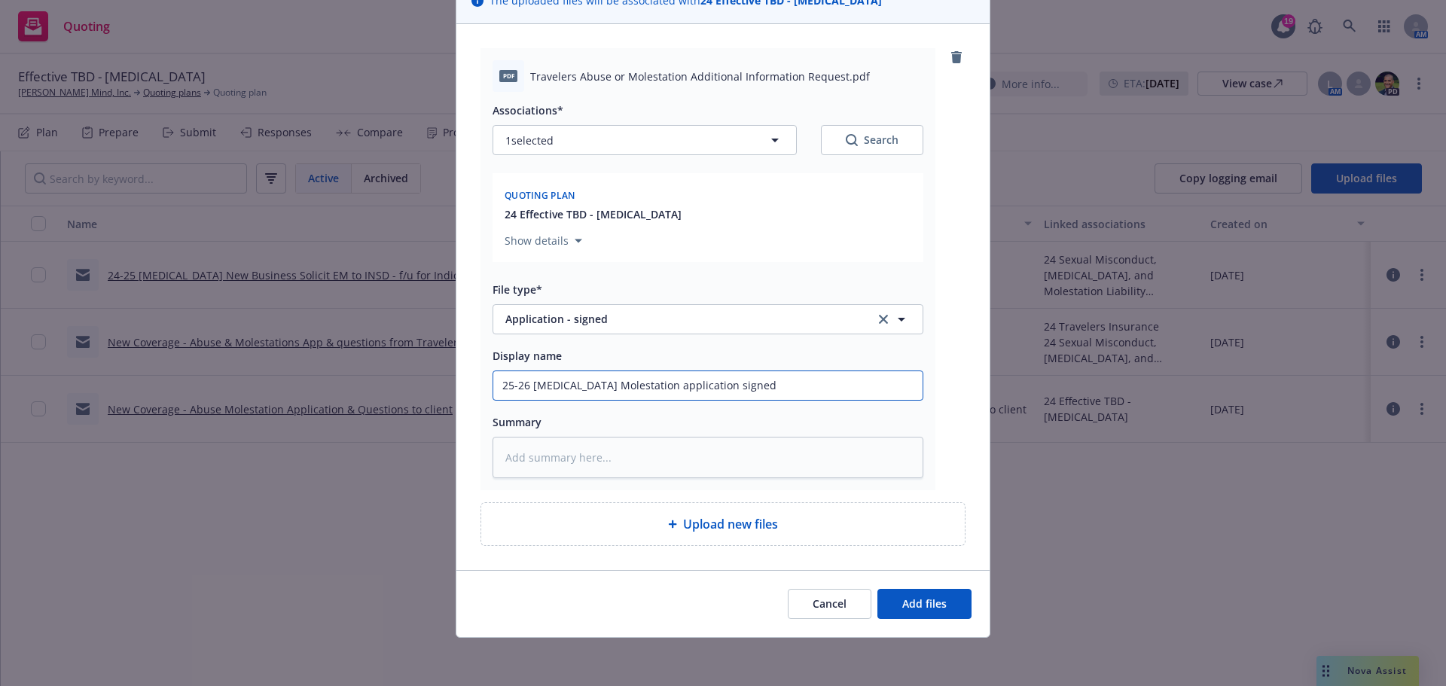
type textarea "x"
type input "25-26 Sexual Abuse Molestation application signed"
type textarea "x"
type input "25-26 Sexual Abuse Molestation application signed f"
type textarea "x"
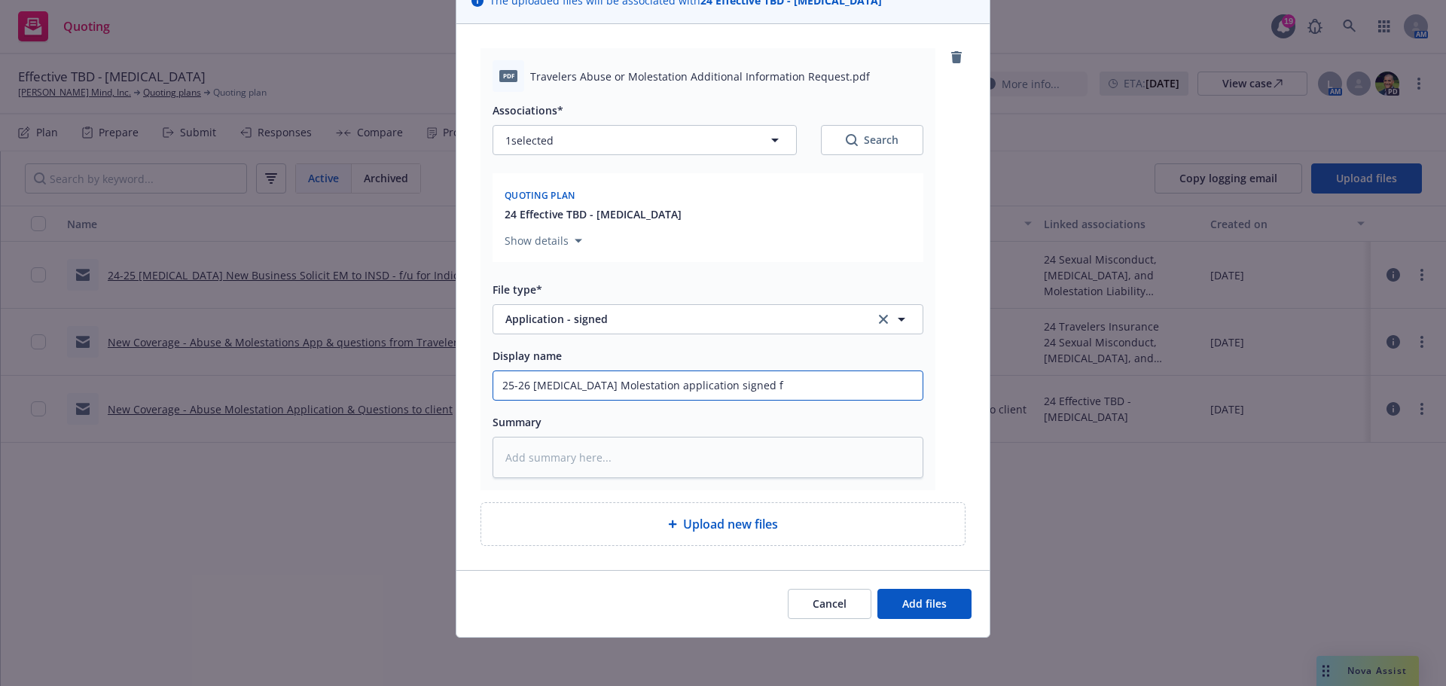
type input "25-26 Sexual Abuse Molestation application signed fr"
type textarea "x"
type input "25-26 Sexual Abuse Molestation application signed fro"
type textarea "x"
type input "25-26 Sexual Abuse Molestation application signed from"
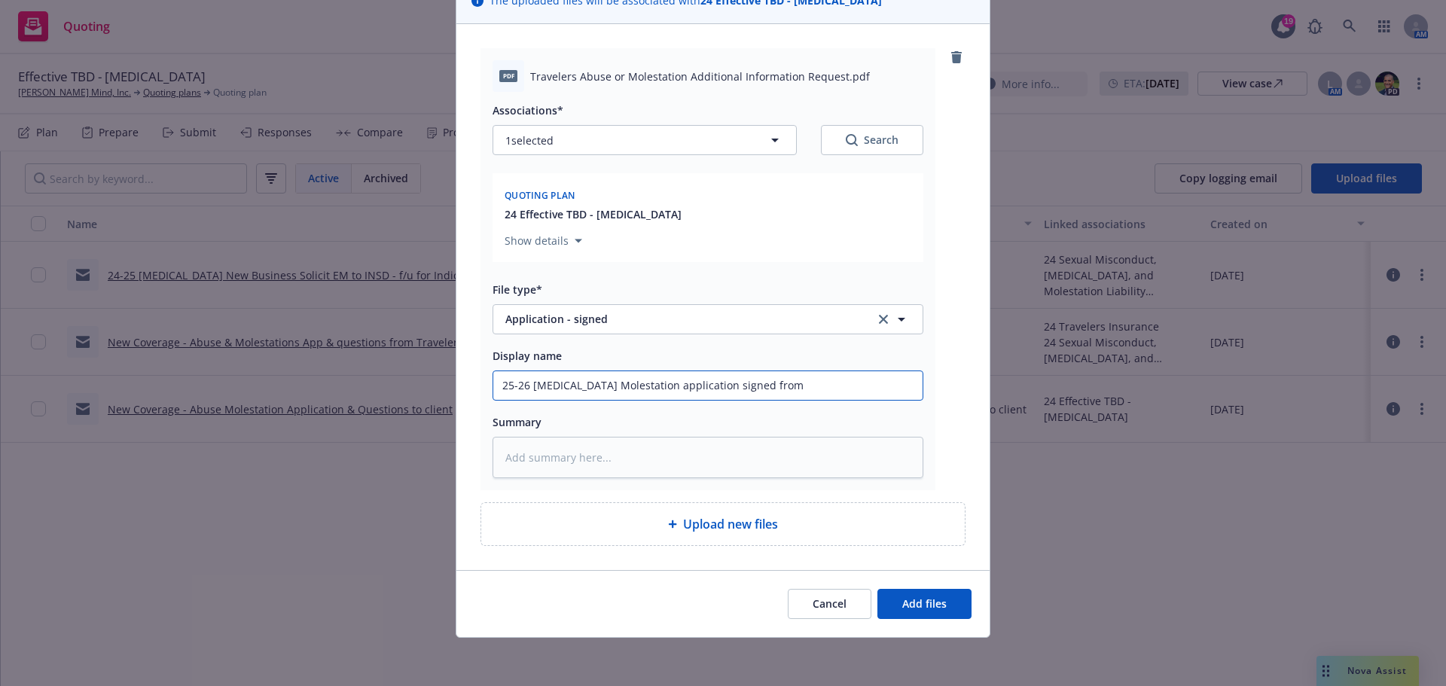
type textarea "x"
type input "25-26 Sexual Abuse Molestation application signed from"
type textarea "x"
type input "25-26 Sexual Abuse Molestation application signed from I"
type textarea "x"
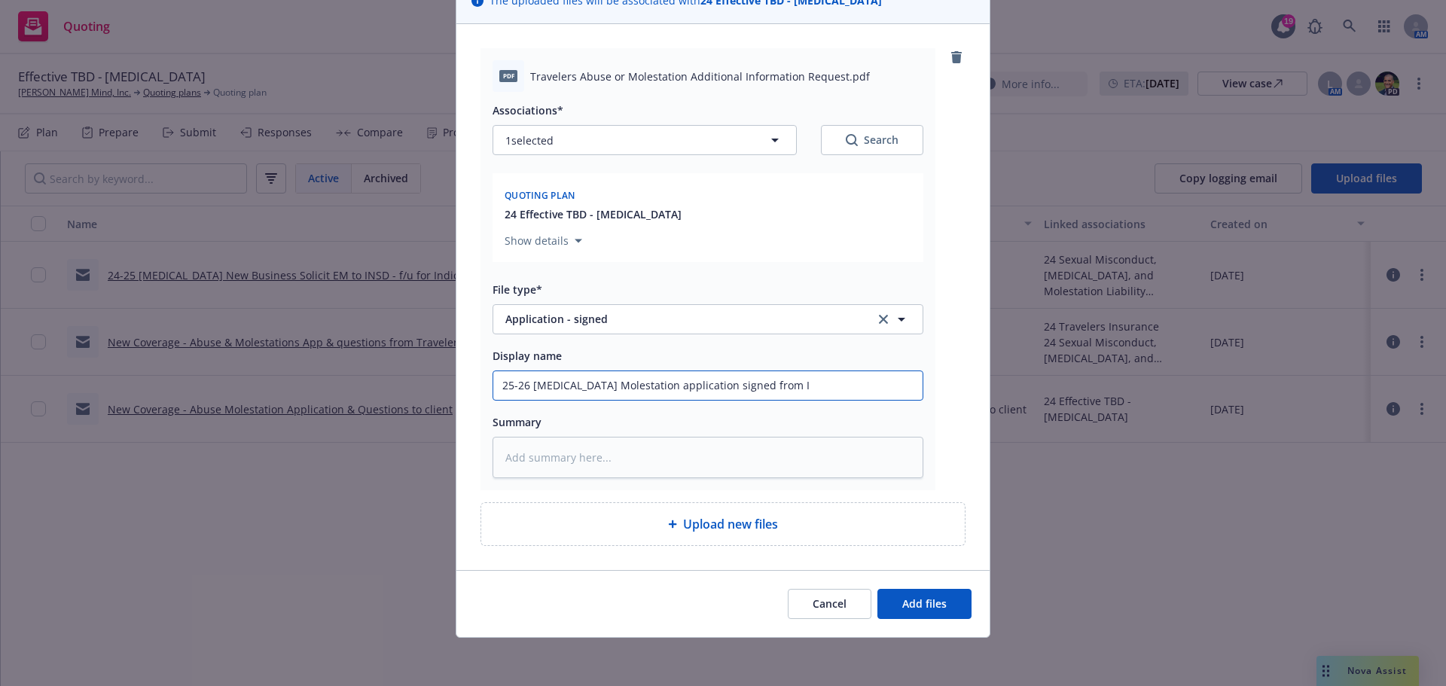
type input "25-26 Sexual Abuse Molestation application signed from IN"
type textarea "x"
type input "25-26 Sexual Abuse Molestation application signed from INS"
type textarea "x"
type input "25-26 Sexual Abuse Molestation application signed from INSD"
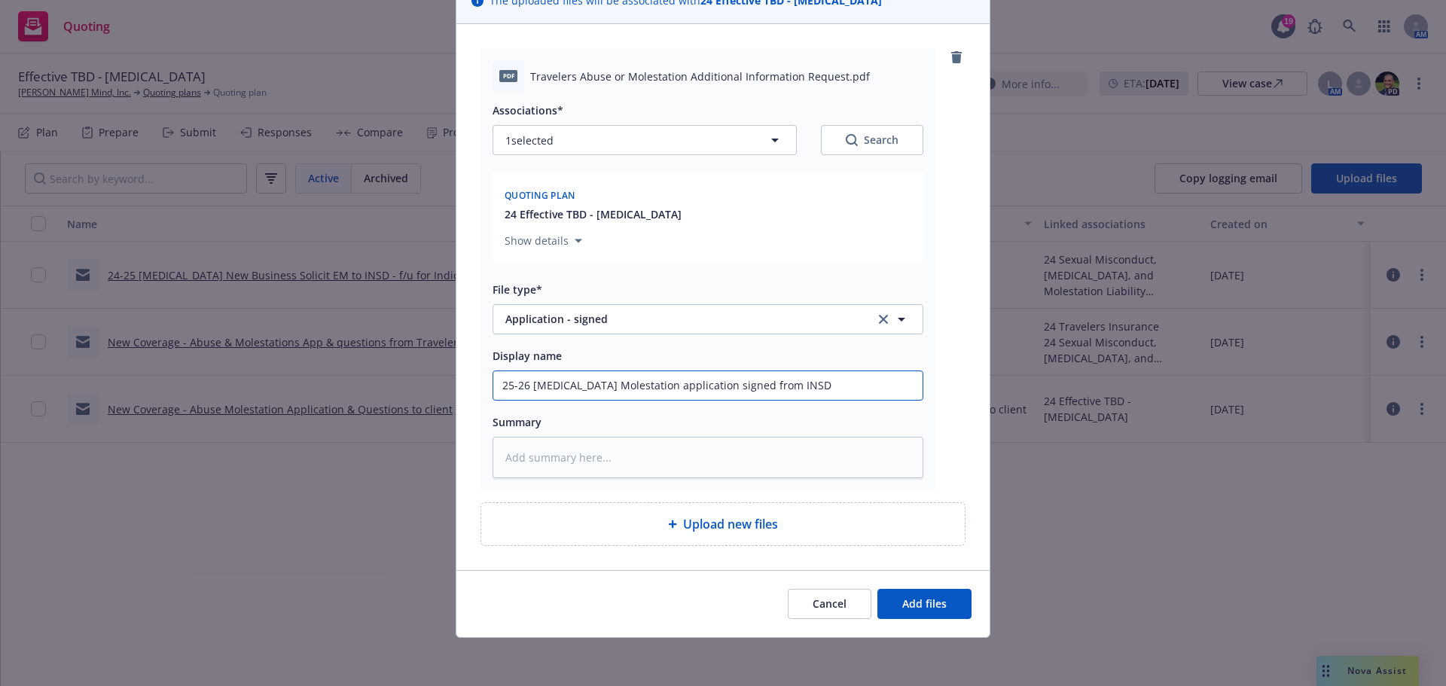
type textarea "x"
type input "25-26 Sexual Abuse Molestation application signed from INSD"
type textarea "x"
type input "25-26 Sexual Abuse Molestation application signed from INSD ("
type textarea "x"
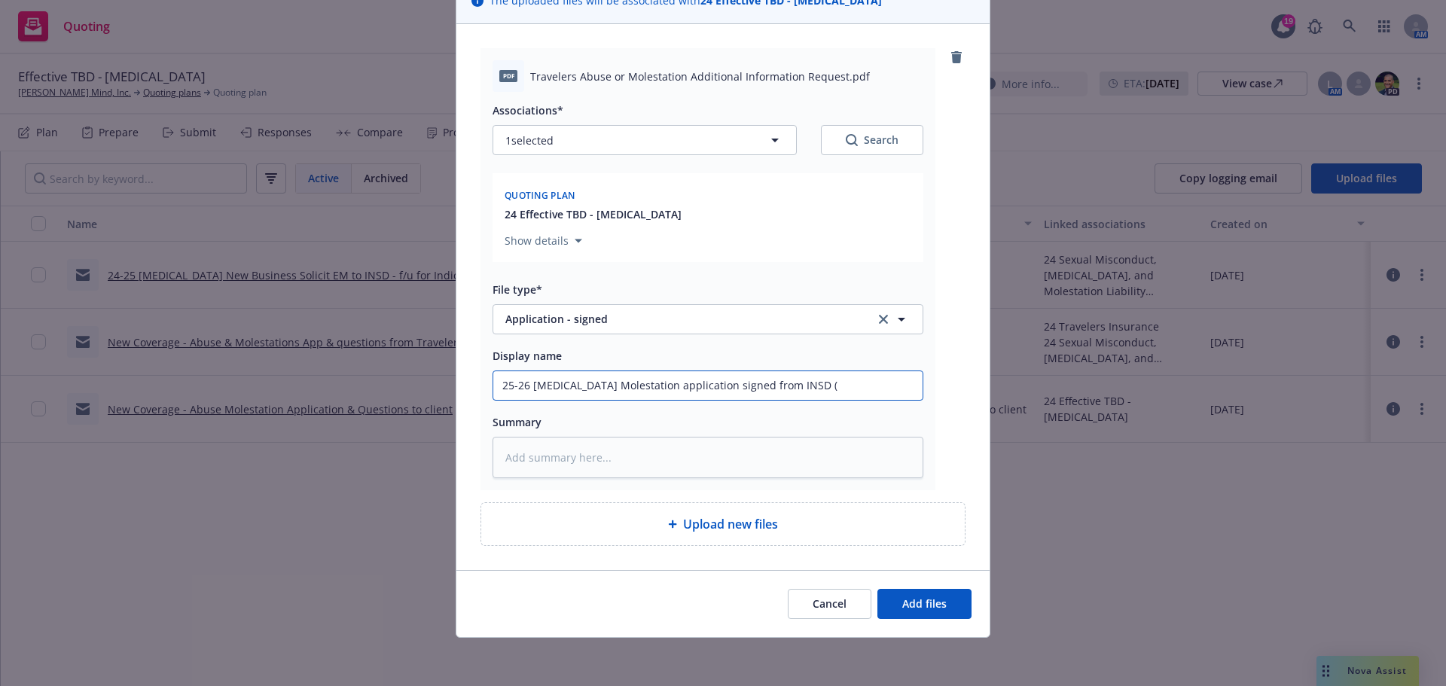
type input "25-26 Sexual Abuse Molestation application signed from INSD (I"
type textarea "x"
type input "25-26 Sexual Abuse Molestation application signed from INSD (In"
type textarea "x"
type input "25-26 Sexual Abuse Molestation application signed from INSD (Ind"
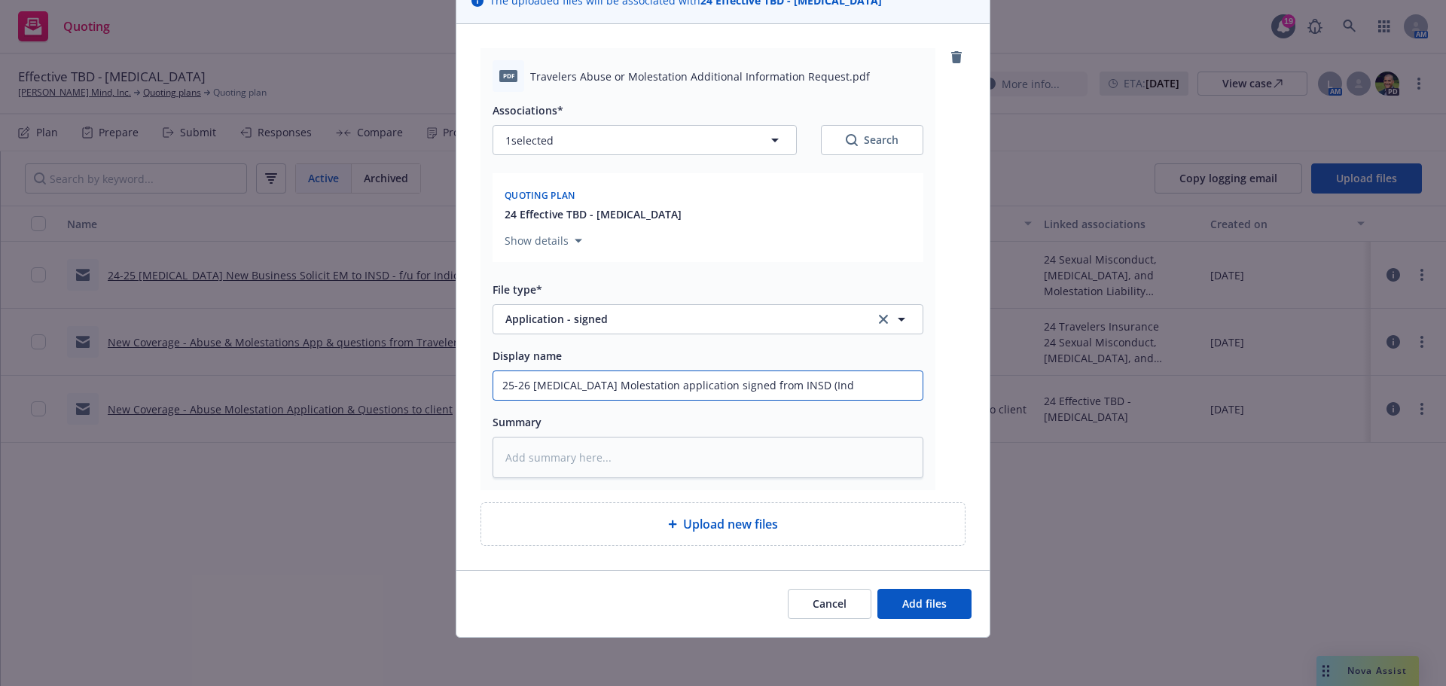
type textarea "x"
type input "25-26 Sexual Abuse Molestation application signed from INSD (Indi"
type textarea "x"
type input "25-26 Sexual Abuse Molestation application signed from INSD (Indio"
type textarea "x"
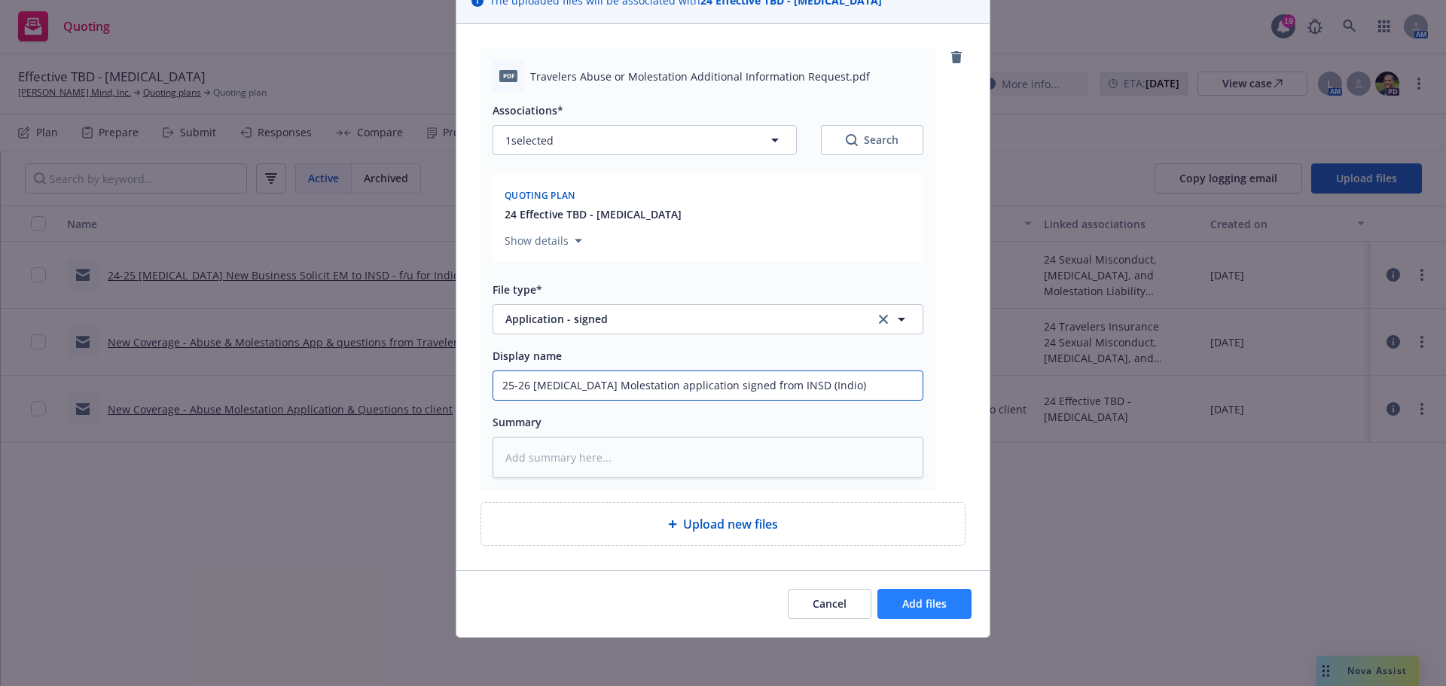
type input "25-26 Sexual Abuse Molestation application signed from INSD (Indio)"
click at [933, 604] on span "Add files" at bounding box center [924, 603] width 44 height 14
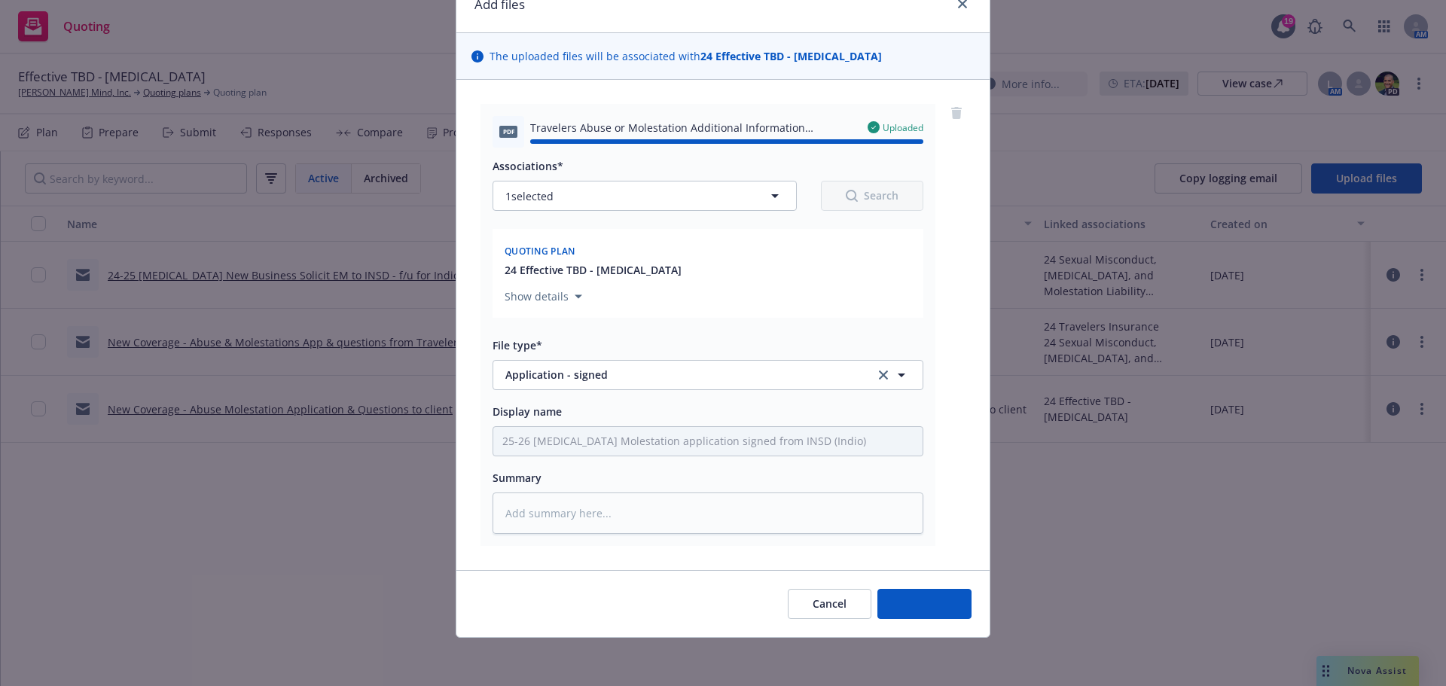
type textarea "x"
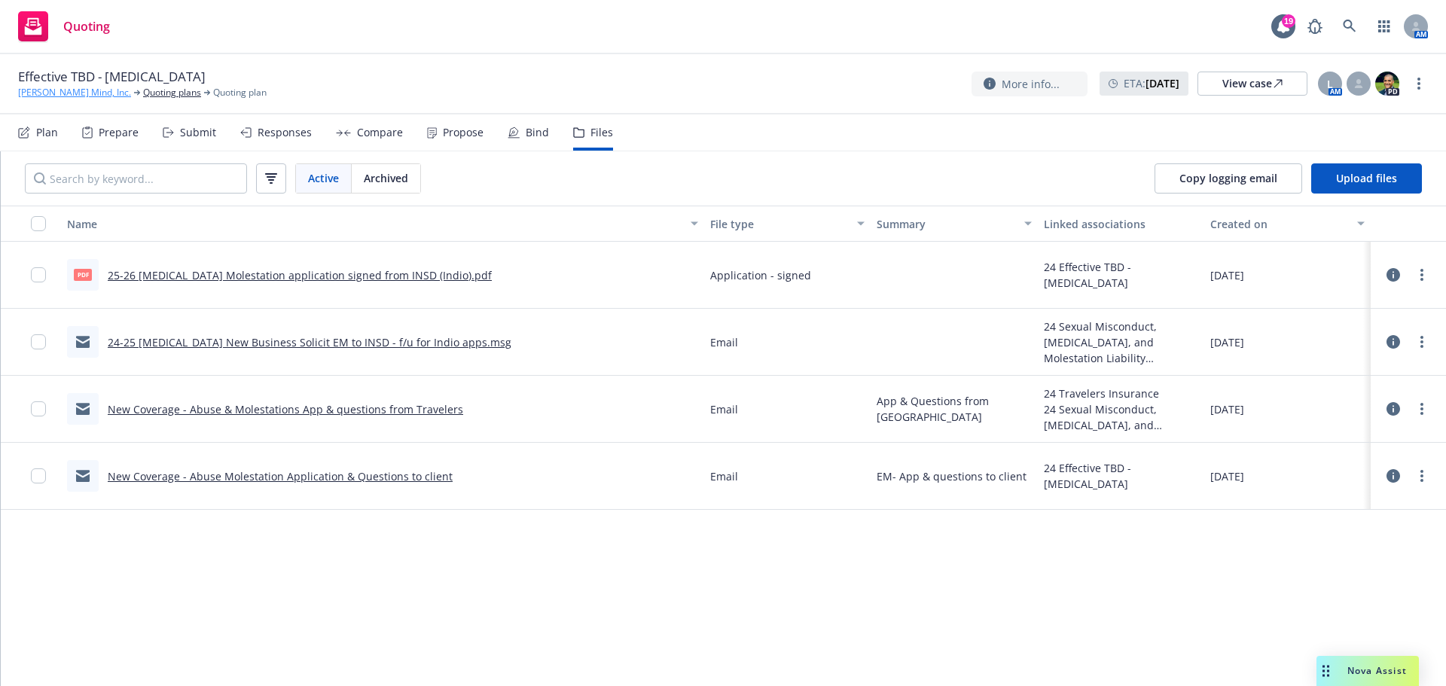
click at [43, 93] on link "[PERSON_NAME] Mind, Inc." at bounding box center [74, 93] width 113 height 14
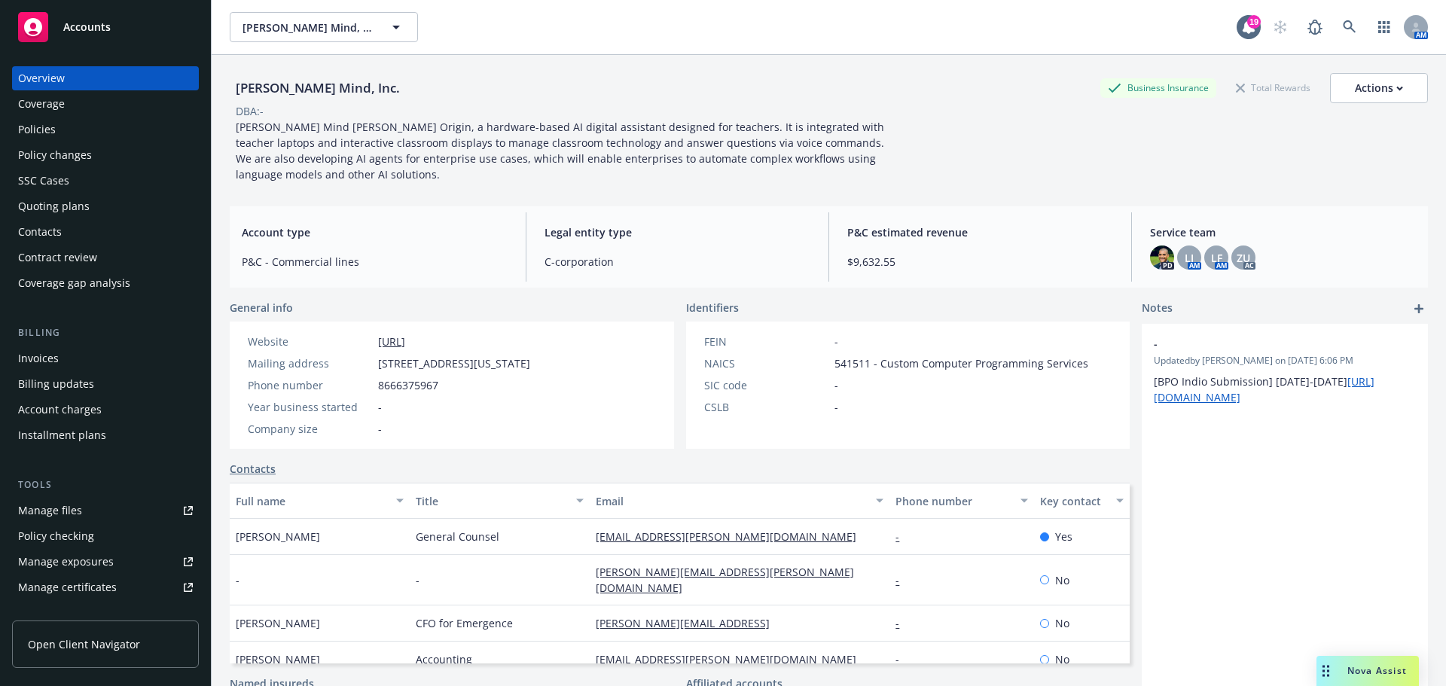
click at [66, 208] on div "Quoting plans" at bounding box center [54, 206] width 72 height 24
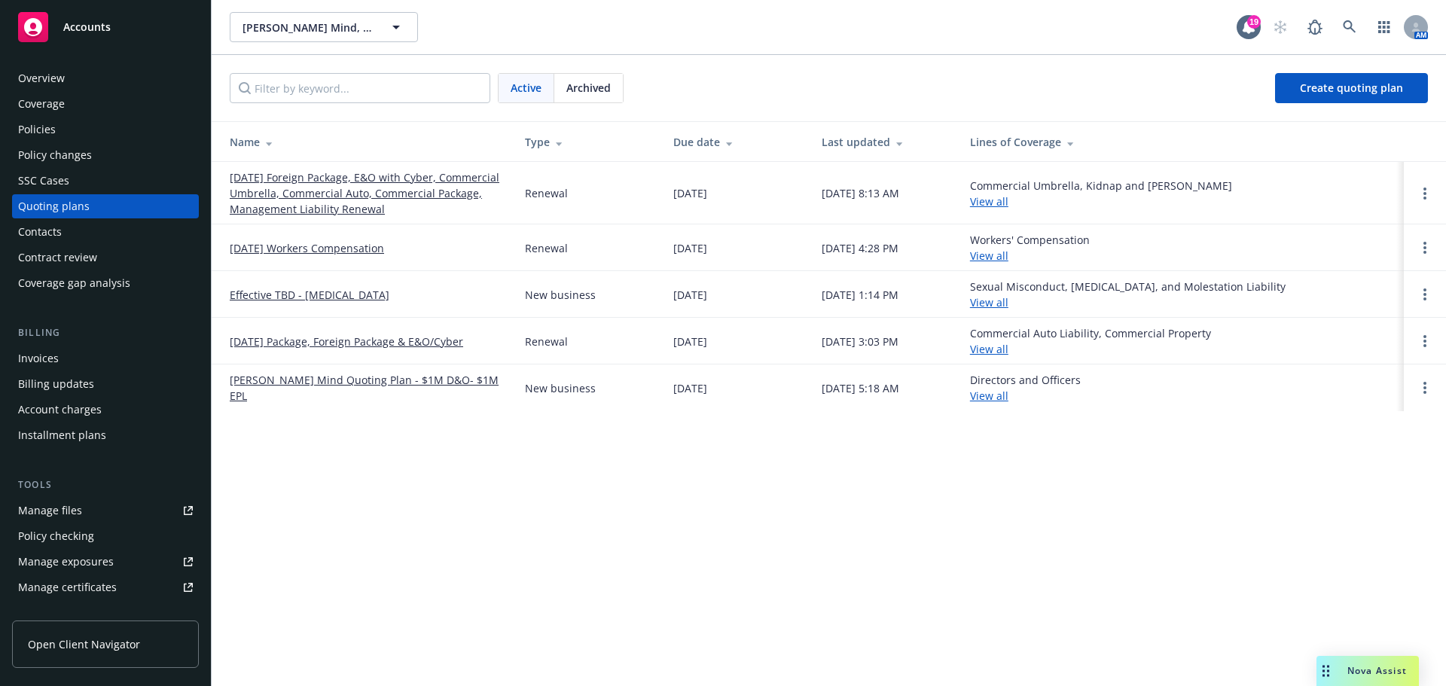
click at [324, 299] on link "Effective TBD - [MEDICAL_DATA]" at bounding box center [310, 295] width 160 height 16
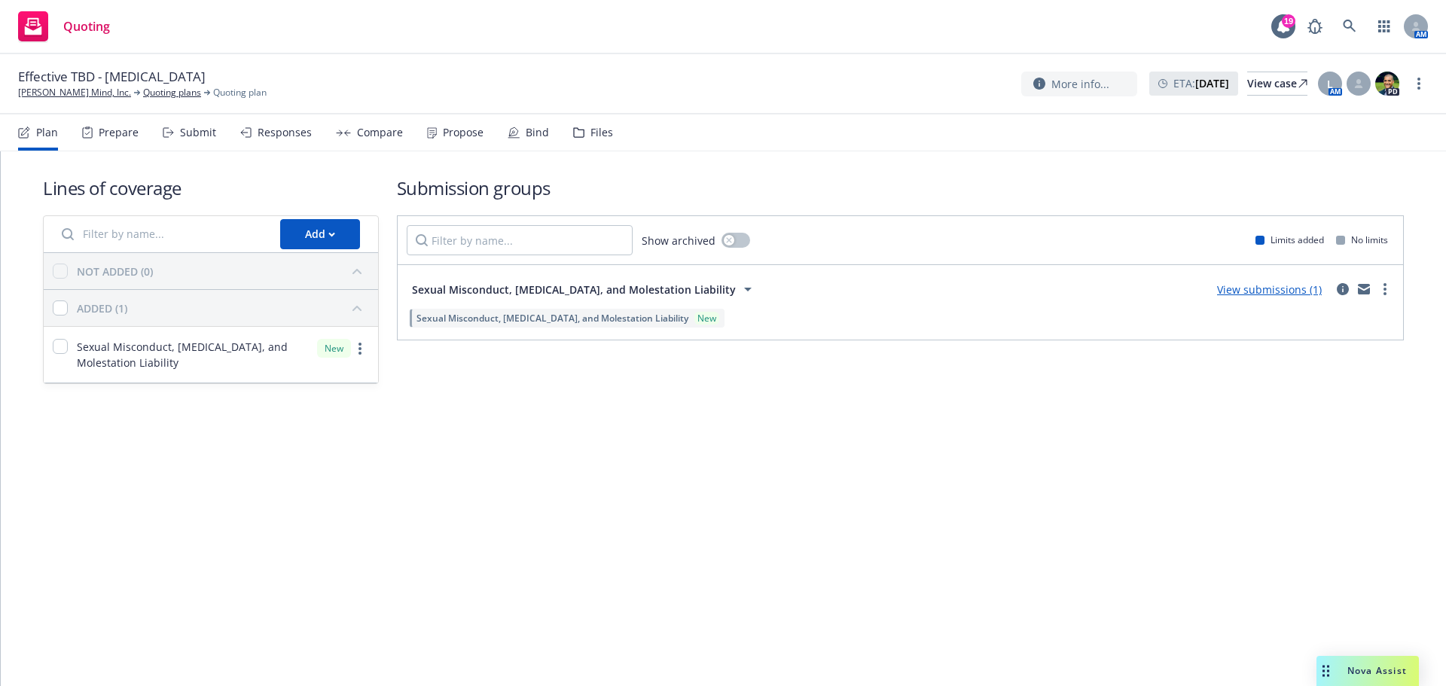
click at [200, 130] on div "Submit" at bounding box center [198, 133] width 36 height 12
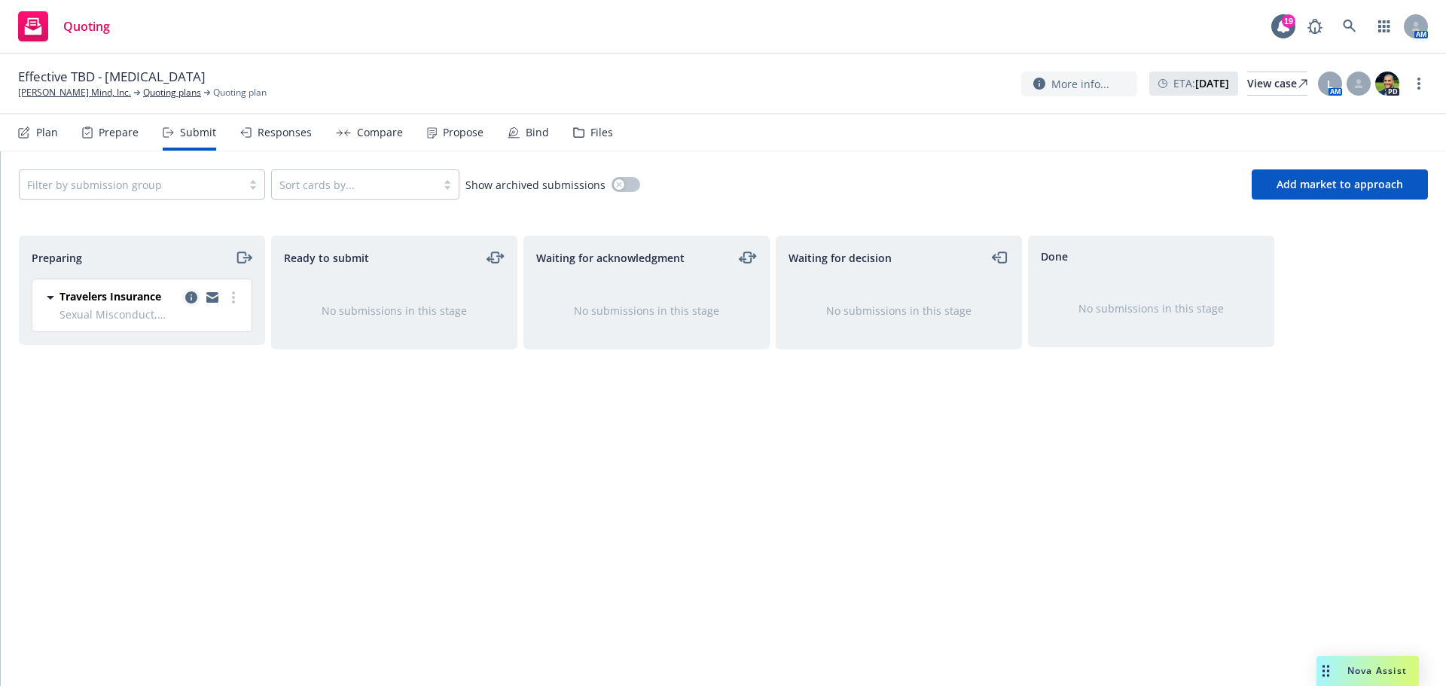
click at [196, 297] on icon "copy logging email" at bounding box center [191, 297] width 12 height 12
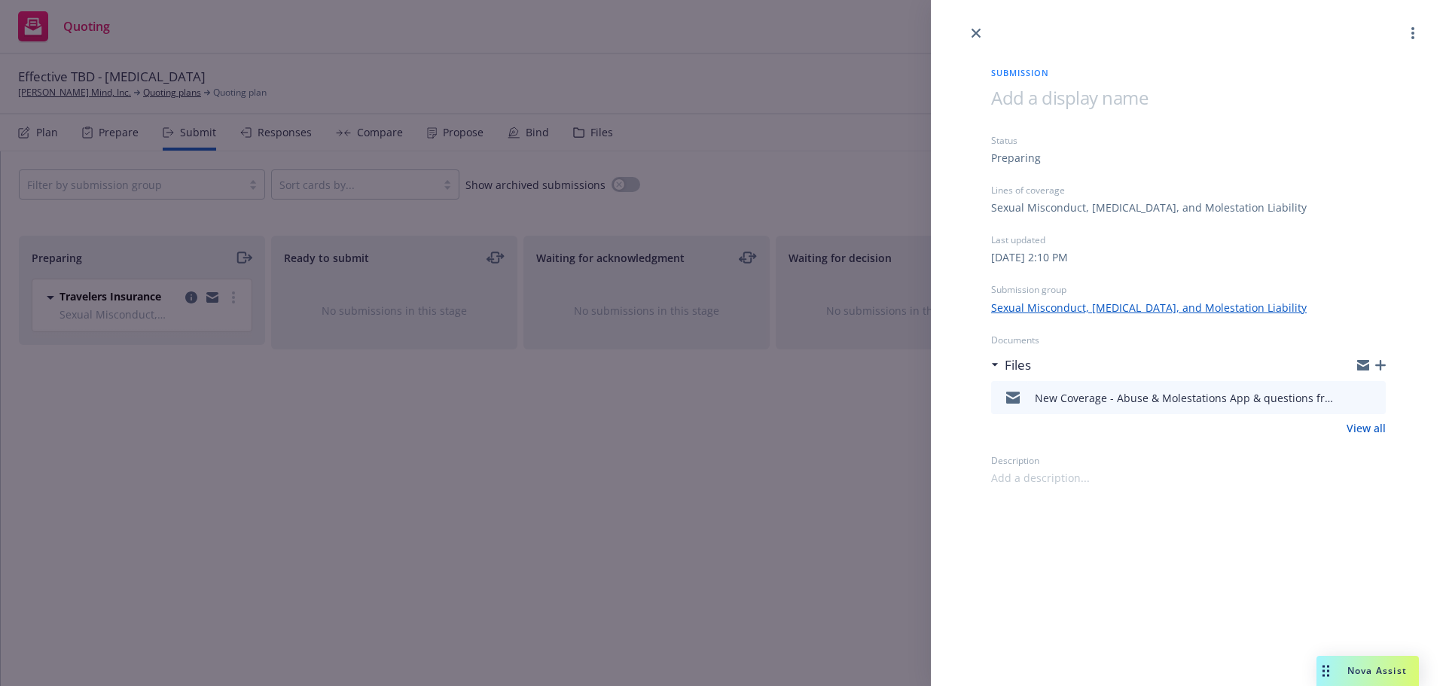
click at [1374, 395] on icon "preview file" at bounding box center [1372, 397] width 14 height 11
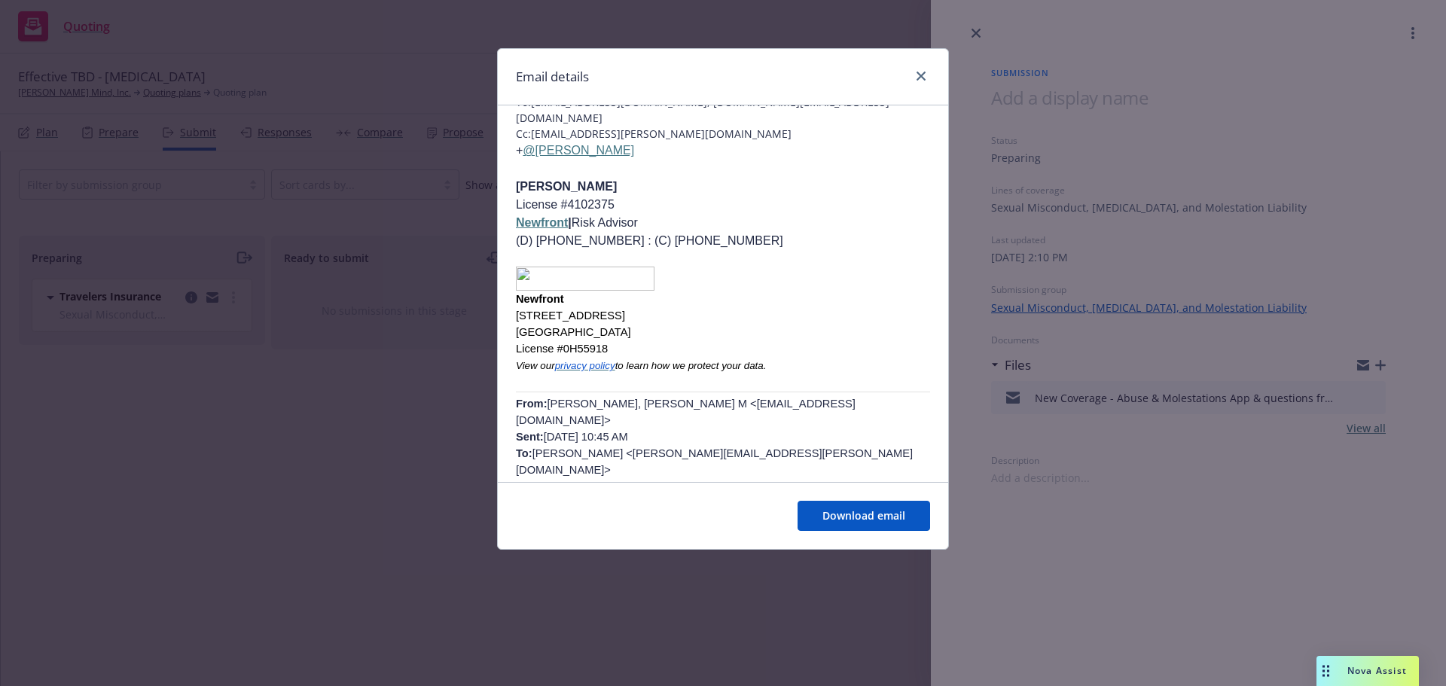
scroll to position [301, 0]
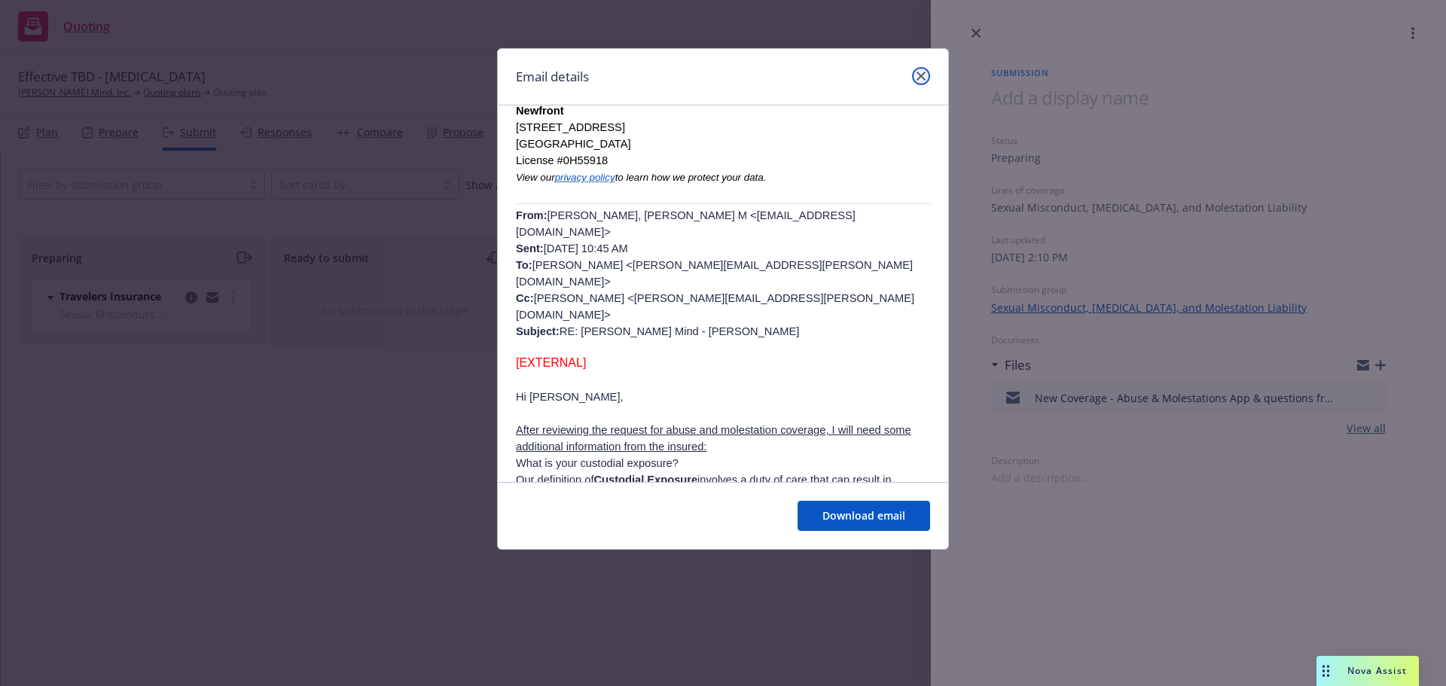
click at [922, 80] on icon "close" at bounding box center [921, 76] width 9 height 9
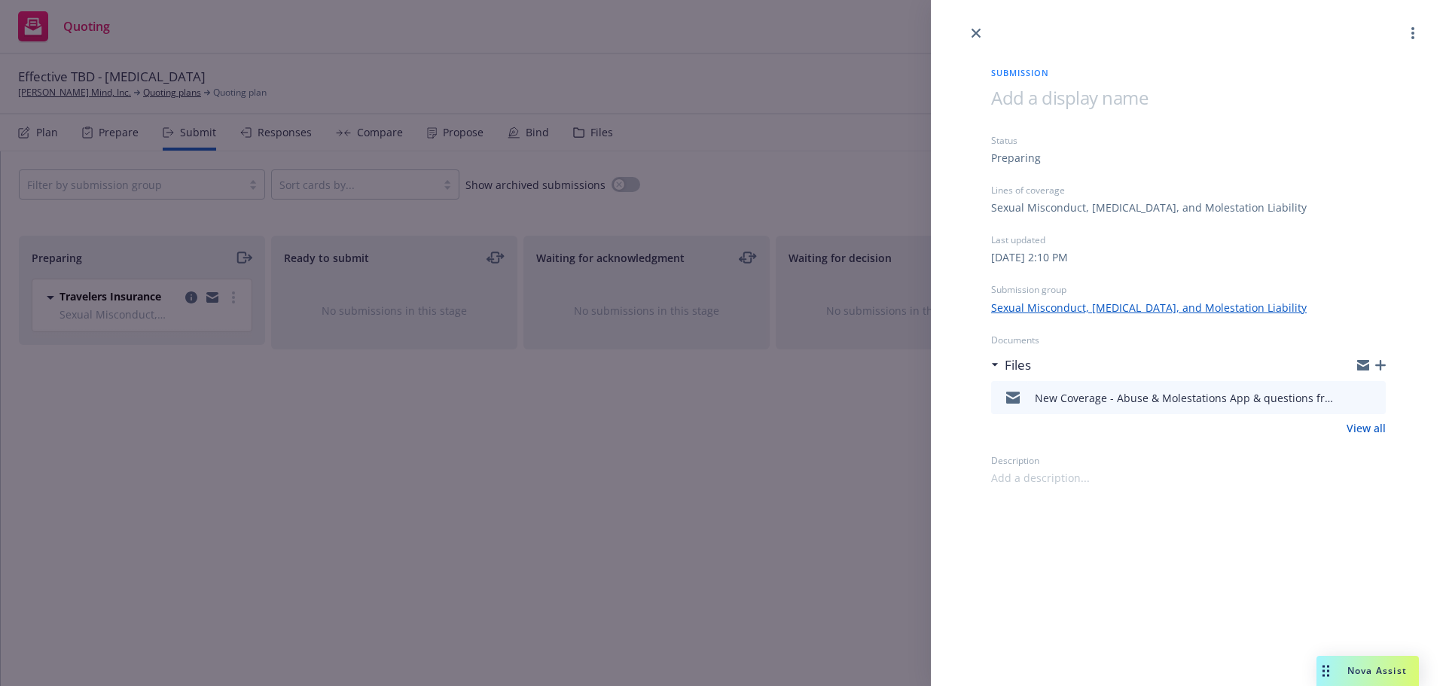
drag, startPoint x: 979, startPoint y: 33, endPoint x: 636, endPoint y: 98, distance: 349.5
click at [979, 32] on icon "close" at bounding box center [976, 33] width 9 height 9
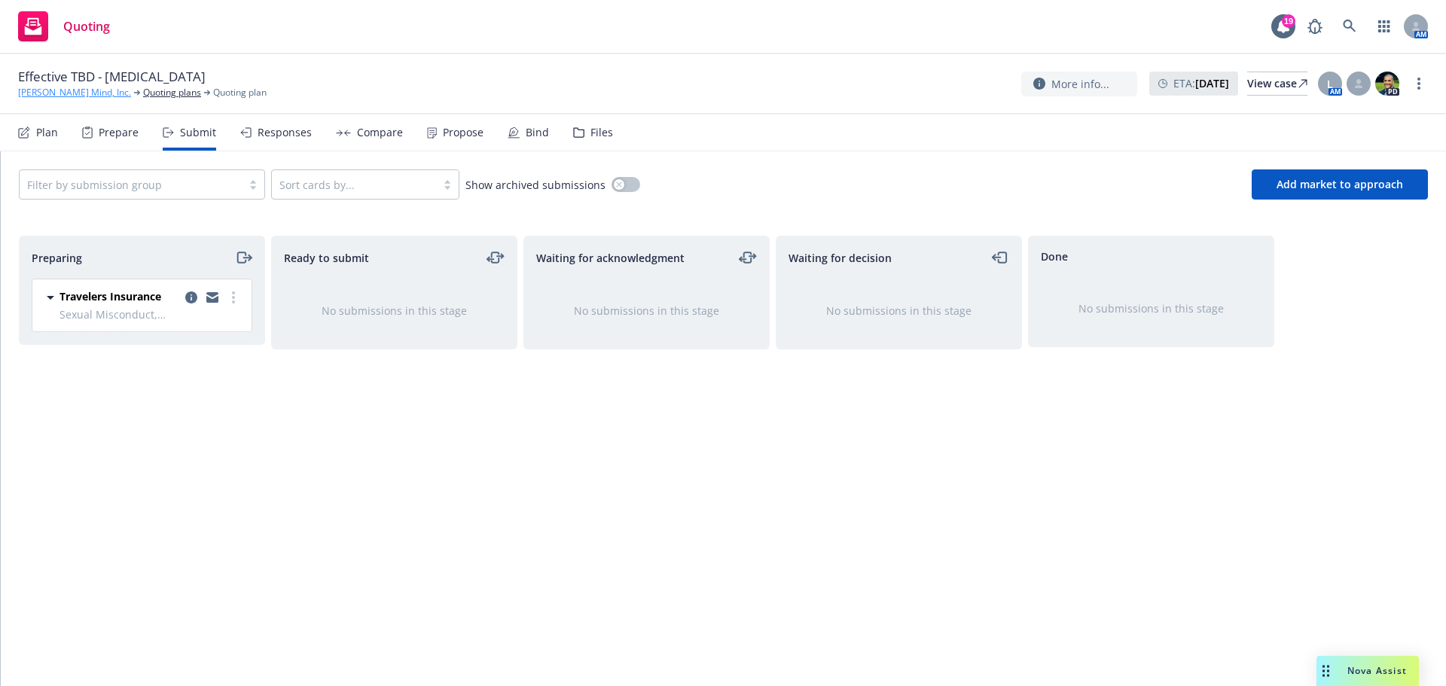
click at [66, 92] on link "[PERSON_NAME] Mind, Inc." at bounding box center [74, 93] width 113 height 14
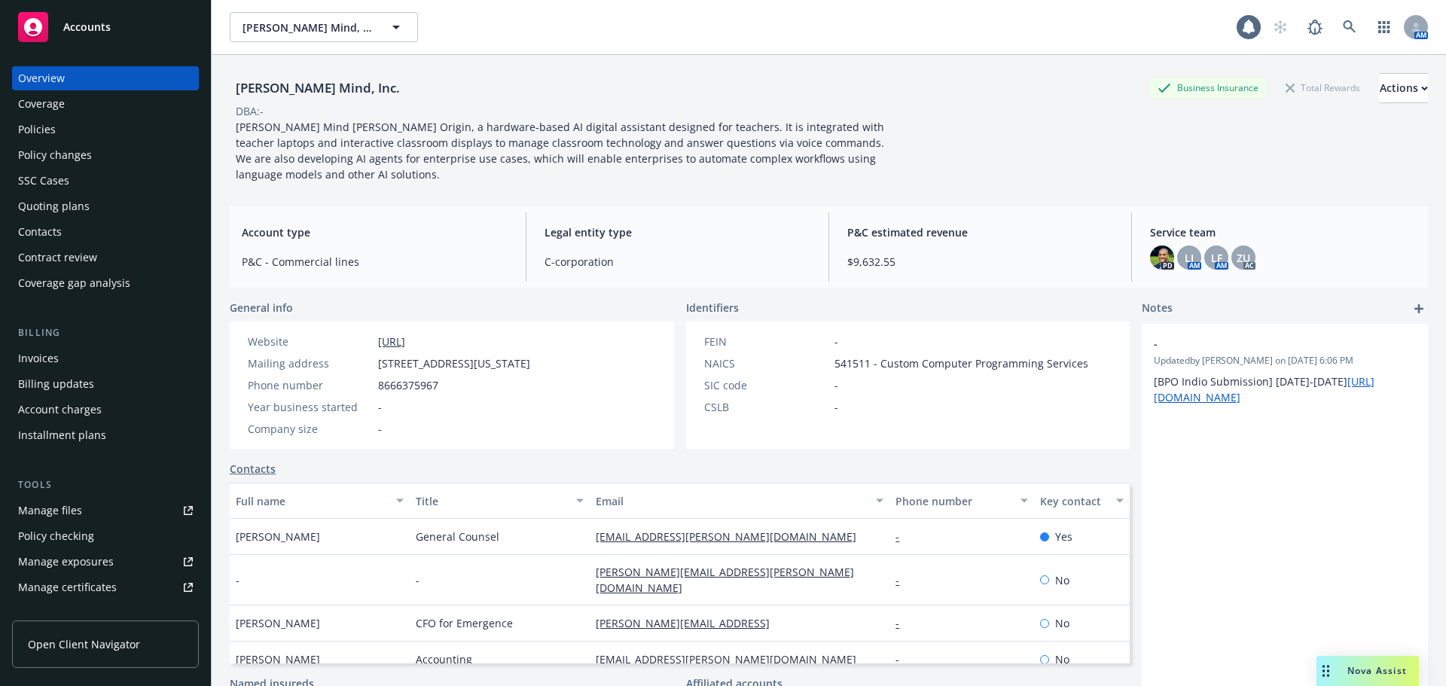
click at [40, 135] on div "Policies" at bounding box center [37, 129] width 38 height 24
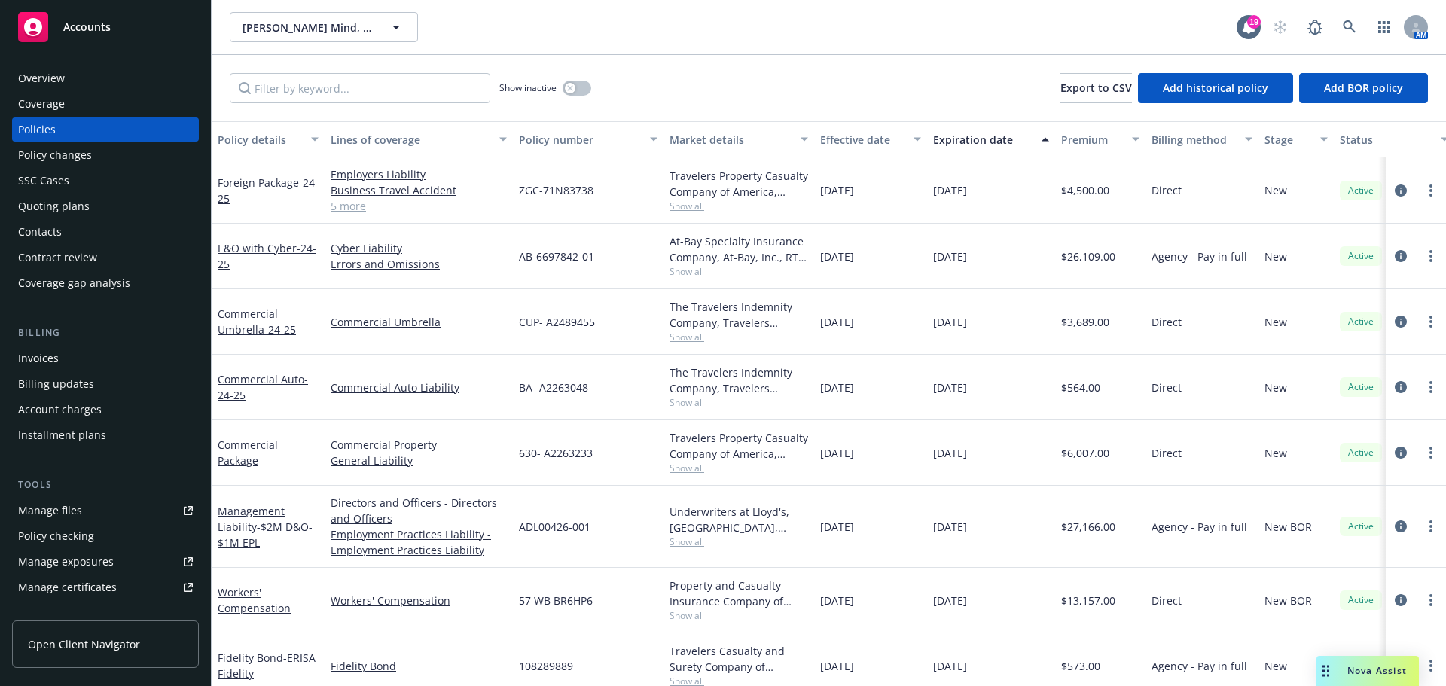
scroll to position [24, 0]
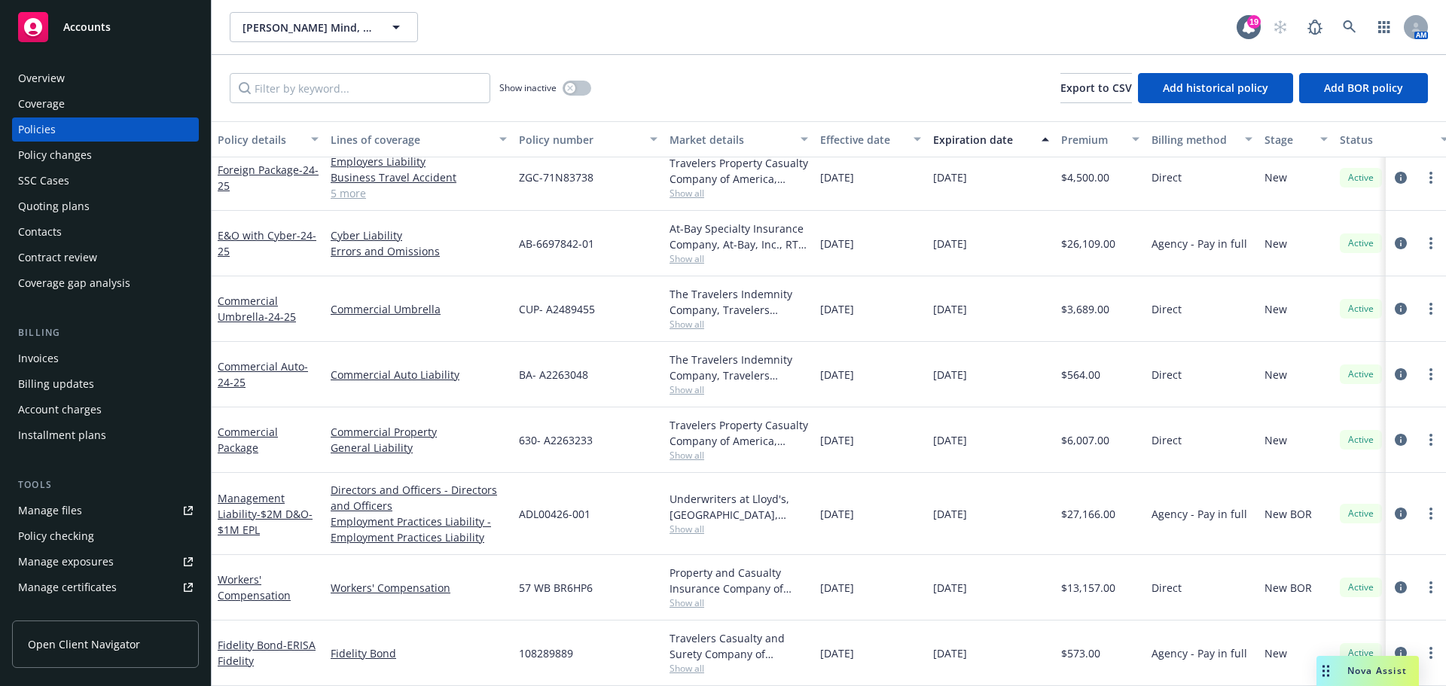
click at [691, 596] on span "Show all" at bounding box center [739, 602] width 139 height 13
click at [618, 631] on div "108289889" at bounding box center [588, 654] width 151 height 66
click at [63, 201] on div "Quoting plans" at bounding box center [54, 206] width 72 height 24
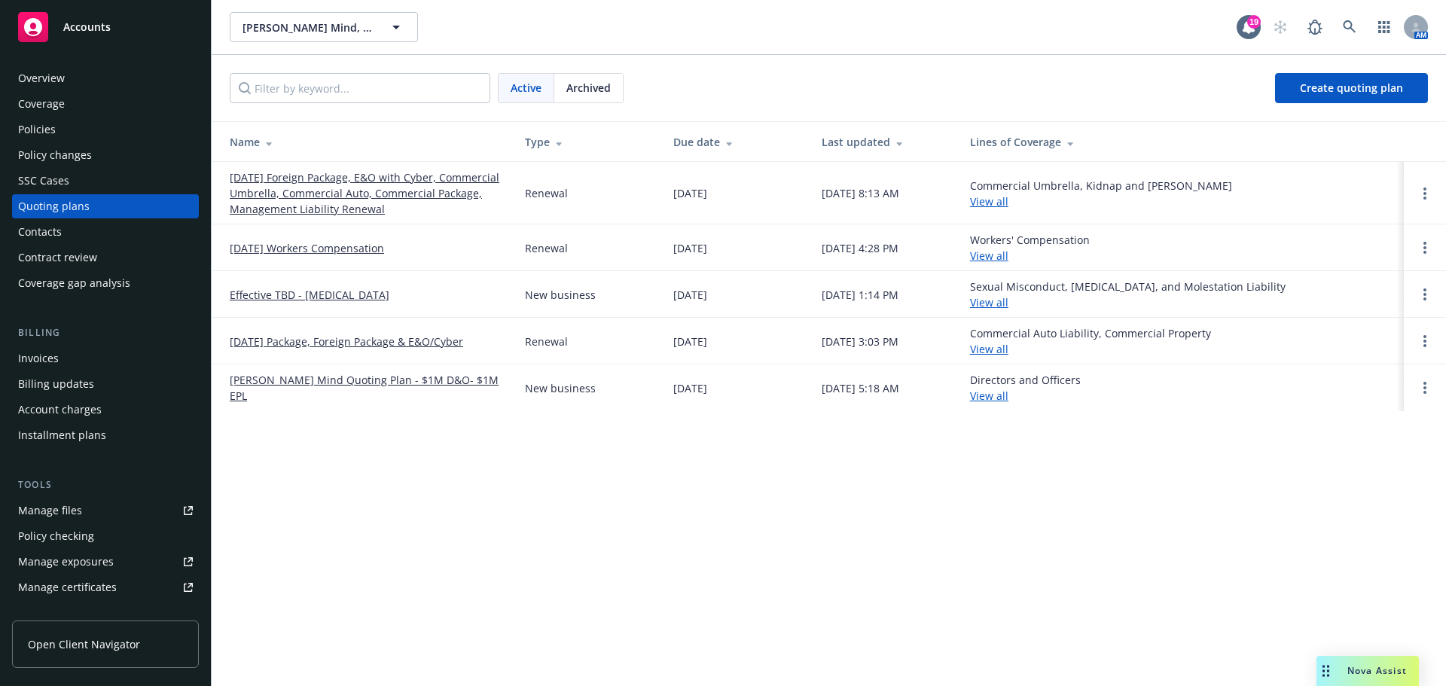
click at [306, 296] on link "Effective TBD - [MEDICAL_DATA]" at bounding box center [310, 295] width 160 height 16
